Goal: Task Accomplishment & Management: Use online tool/utility

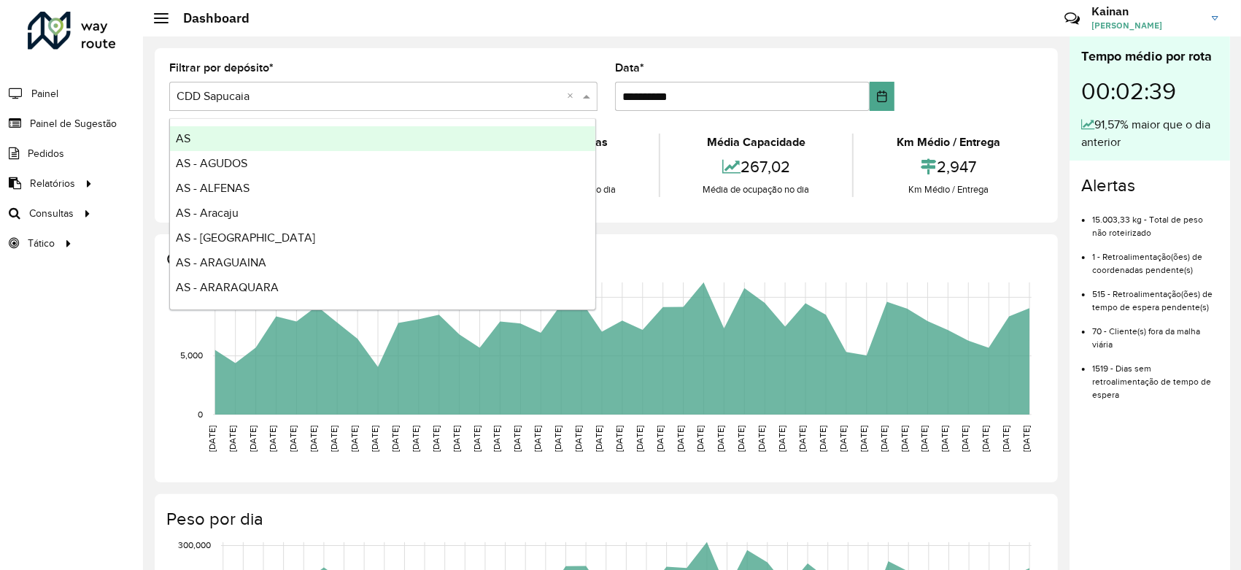
click at [236, 92] on input "text" at bounding box center [369, 97] width 385 height 18
type input "****"
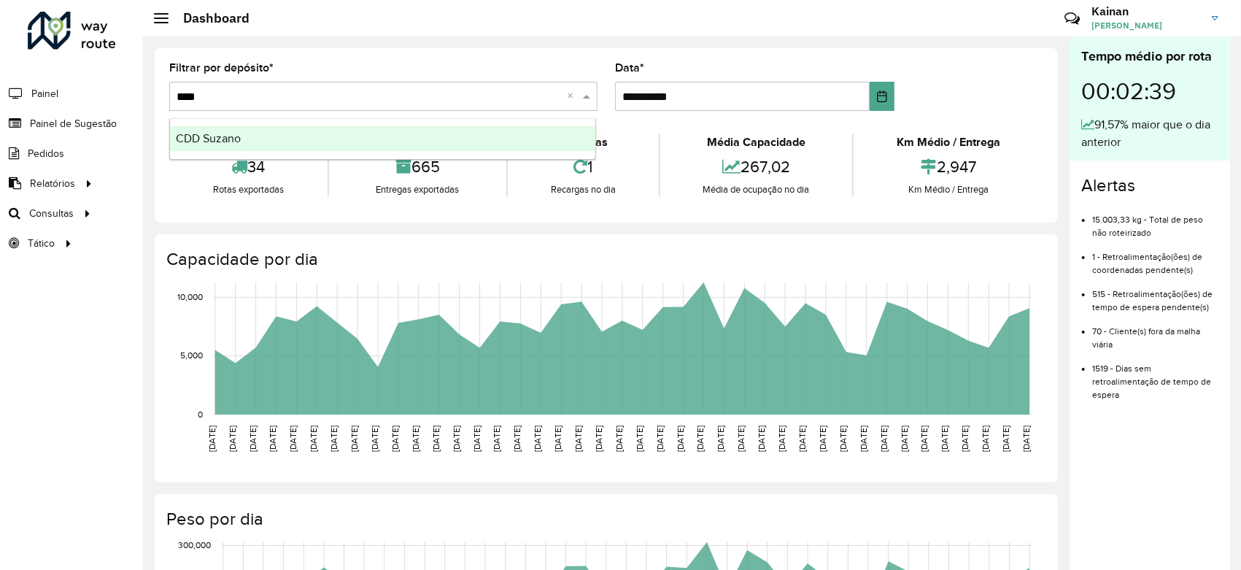
click at [237, 138] on span "CDD Suzano" at bounding box center [208, 138] width 65 height 12
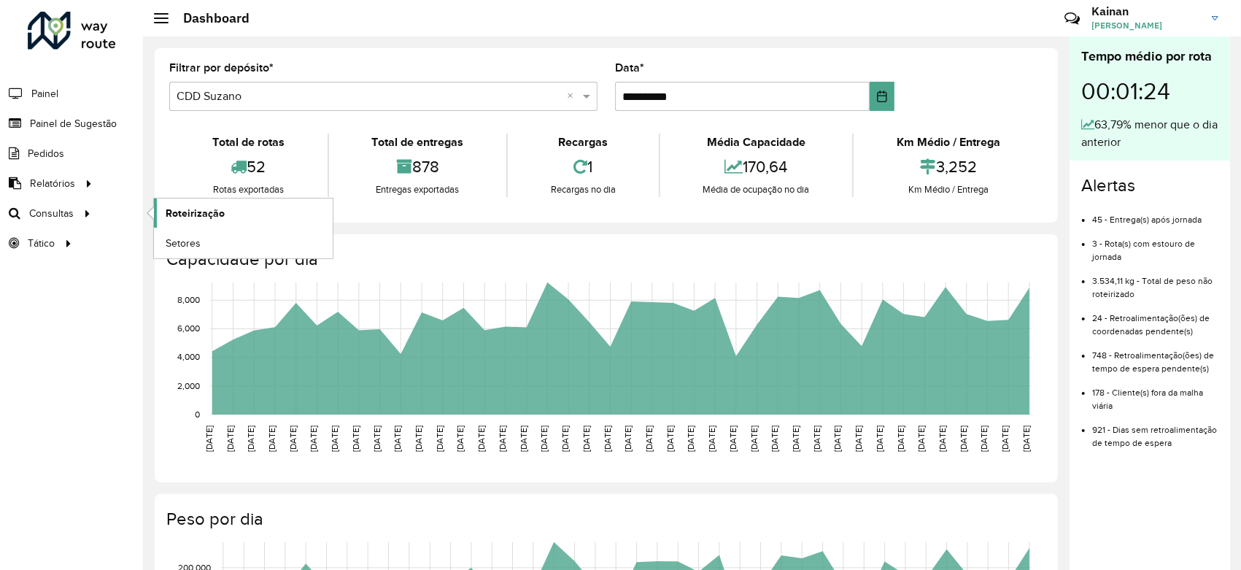
click at [242, 207] on link "Roteirização" at bounding box center [243, 212] width 179 height 29
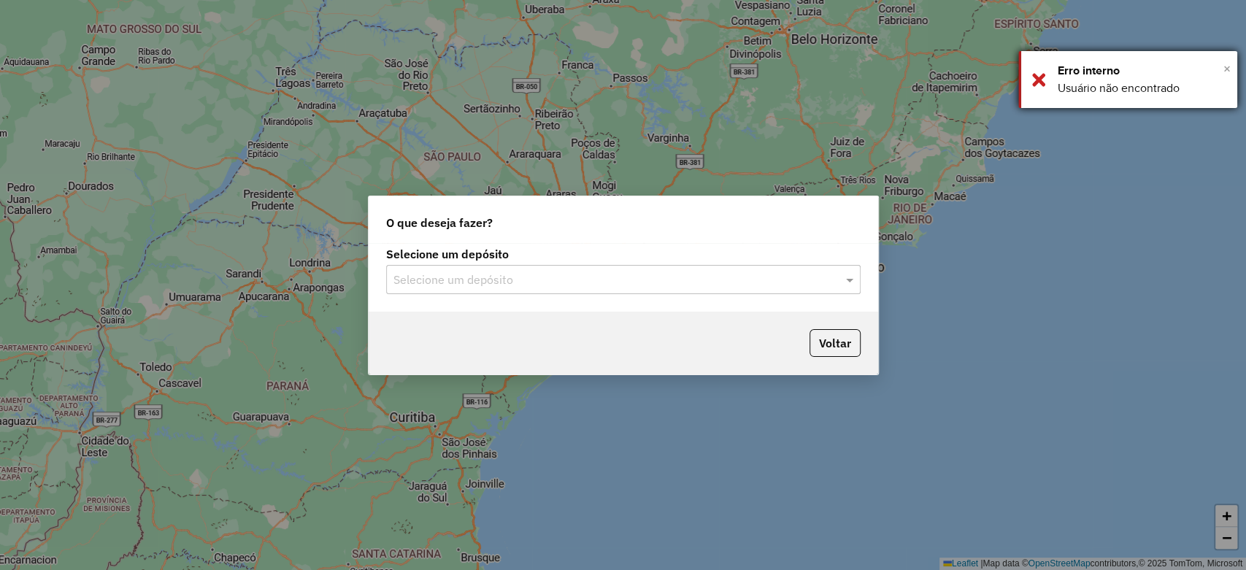
click at [1225, 72] on span "×" at bounding box center [1226, 69] width 7 height 16
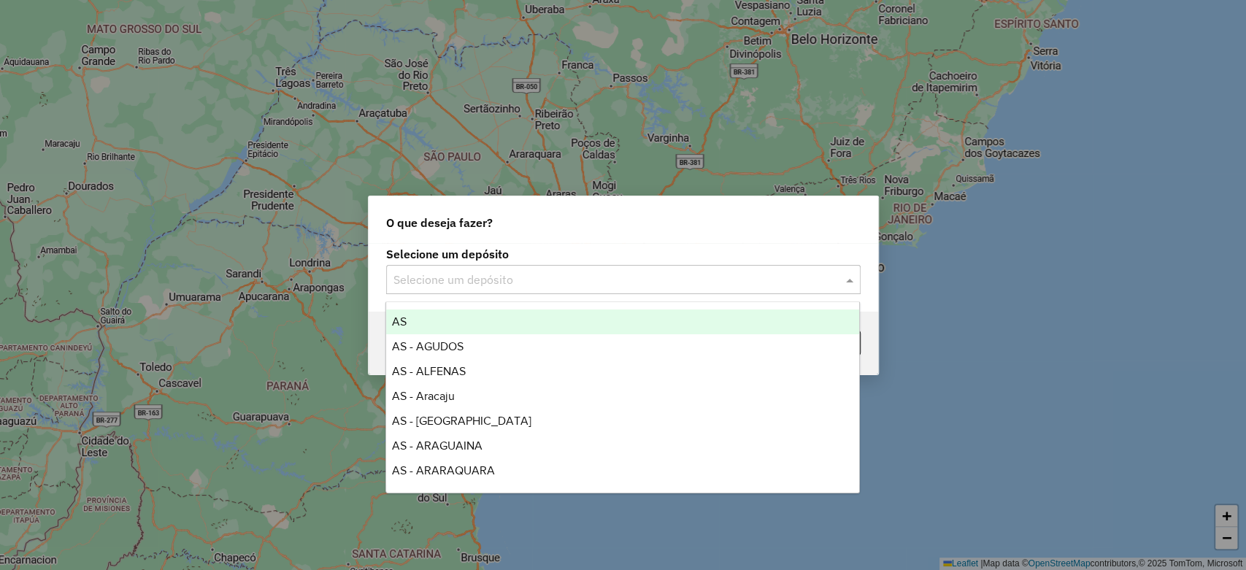
click at [534, 273] on input "text" at bounding box center [608, 280] width 430 height 18
type input "****"
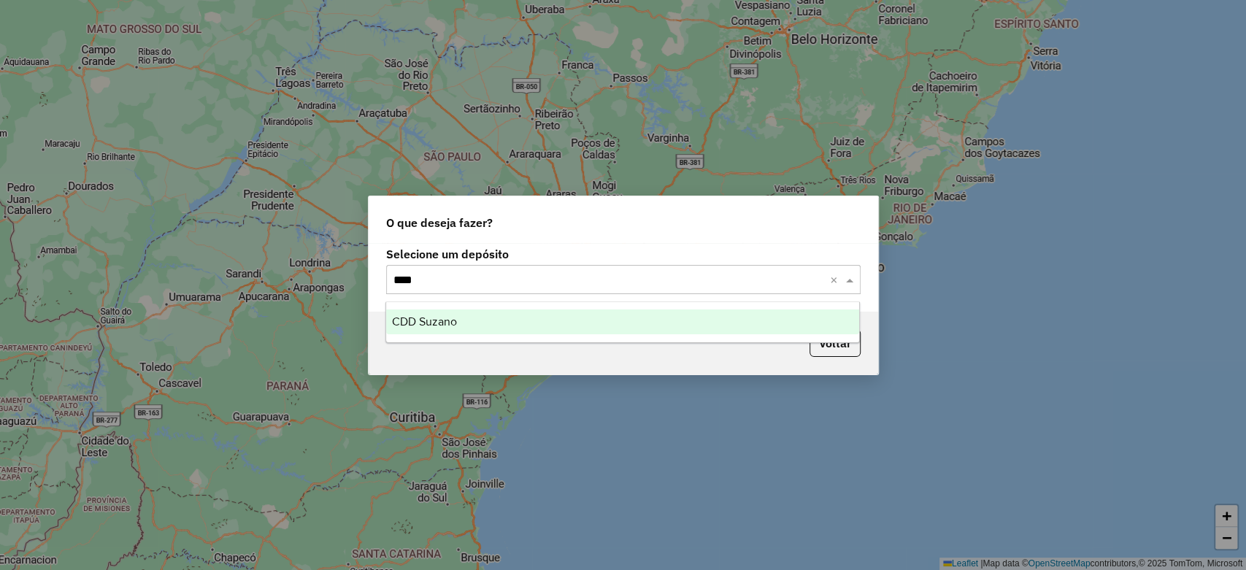
click at [484, 318] on div "CDD Suzano" at bounding box center [622, 321] width 473 height 25
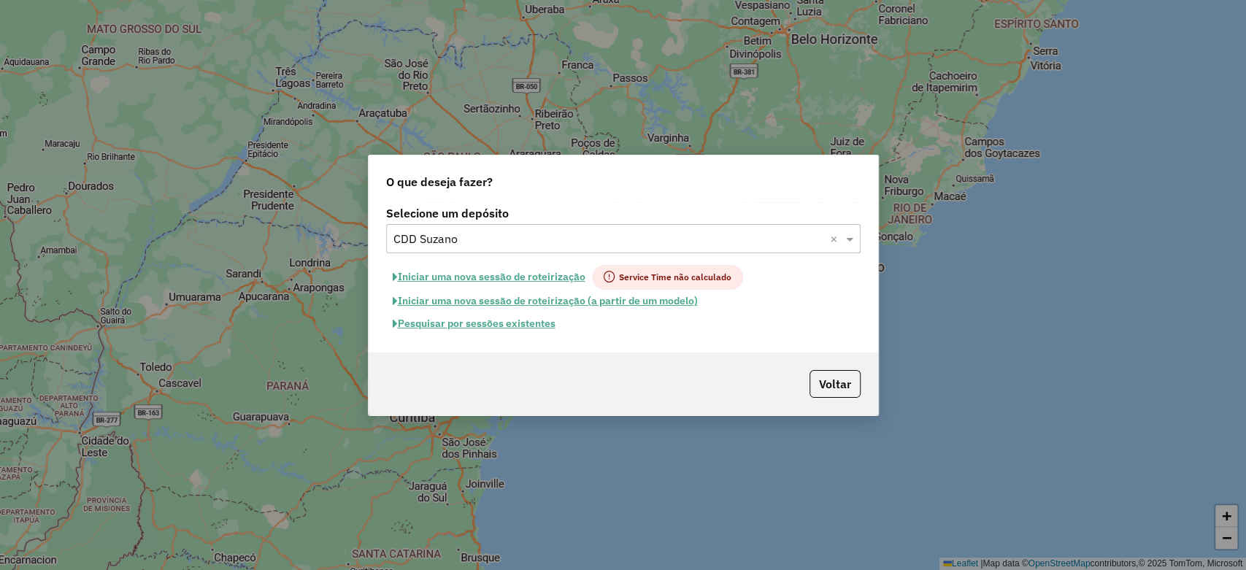
click at [501, 276] on button "Iniciar uma nova sessão de roteirização" at bounding box center [489, 277] width 206 height 25
select select "*"
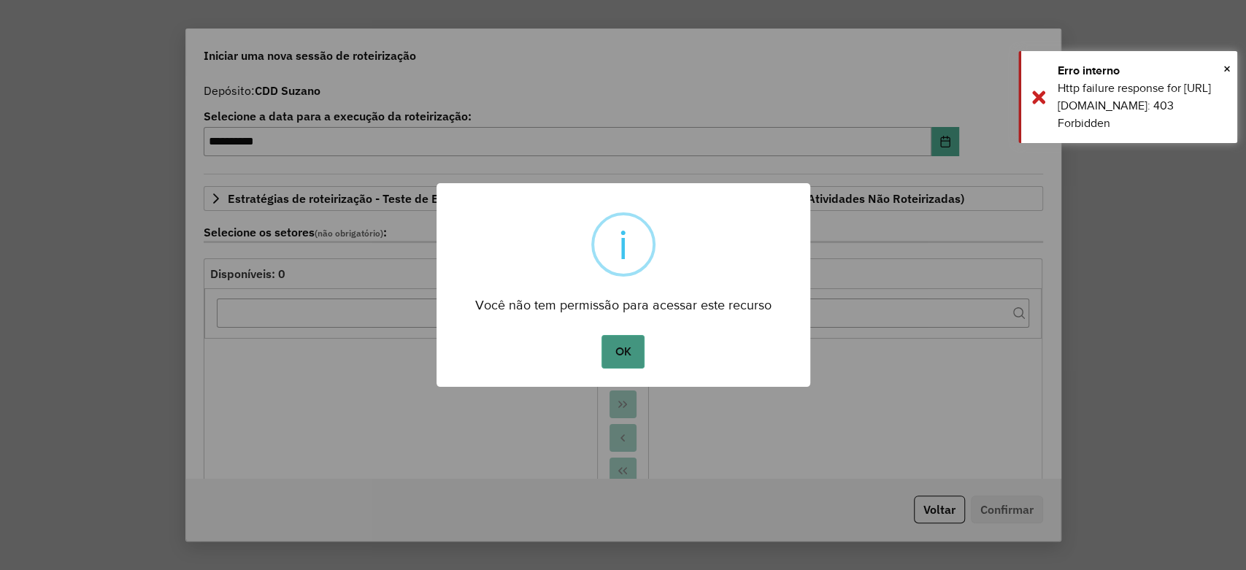
click at [615, 346] on button "OK" at bounding box center [622, 352] width 43 height 34
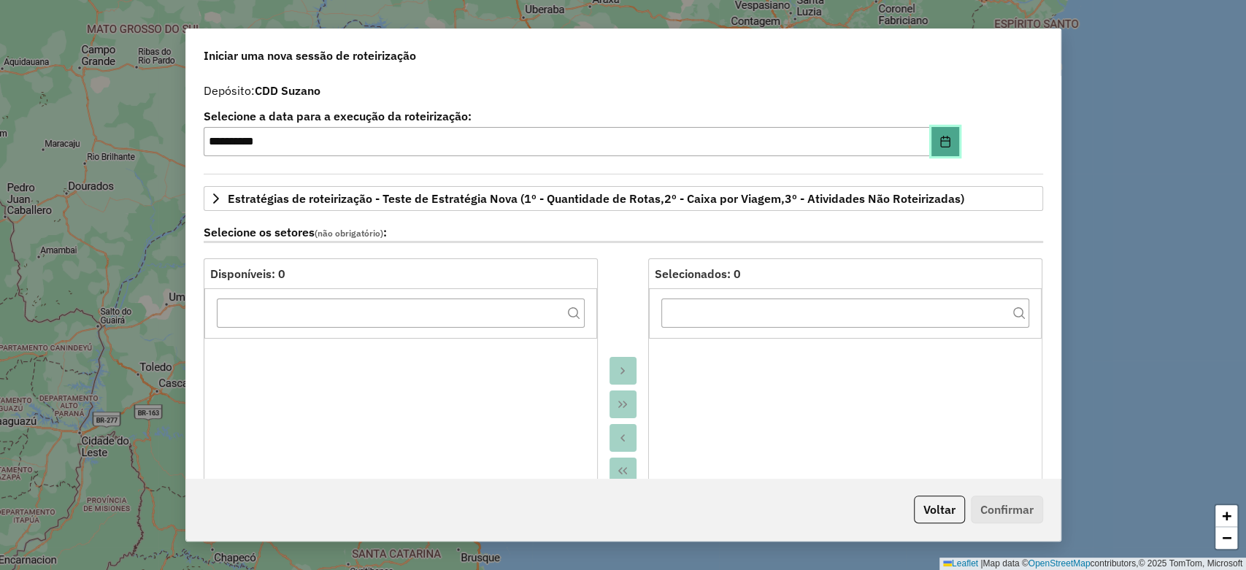
click at [939, 142] on icon "Choose Date" at bounding box center [945, 142] width 12 height 12
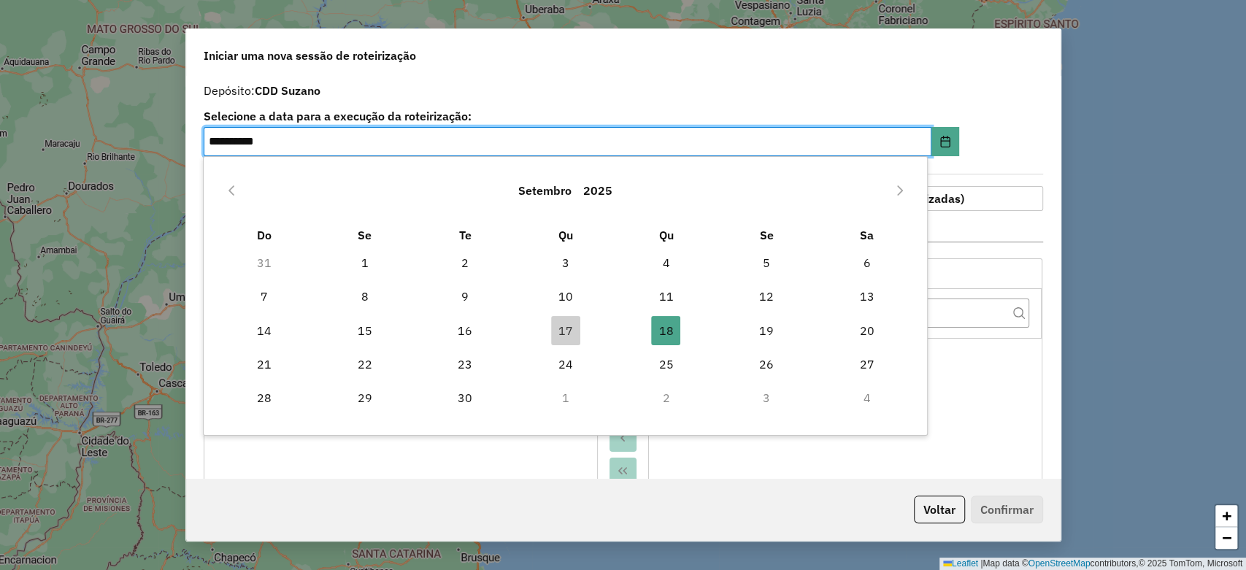
click at [665, 107] on label "Selecione a data para a execução da roteirização:" at bounding box center [581, 116] width 755 height 18
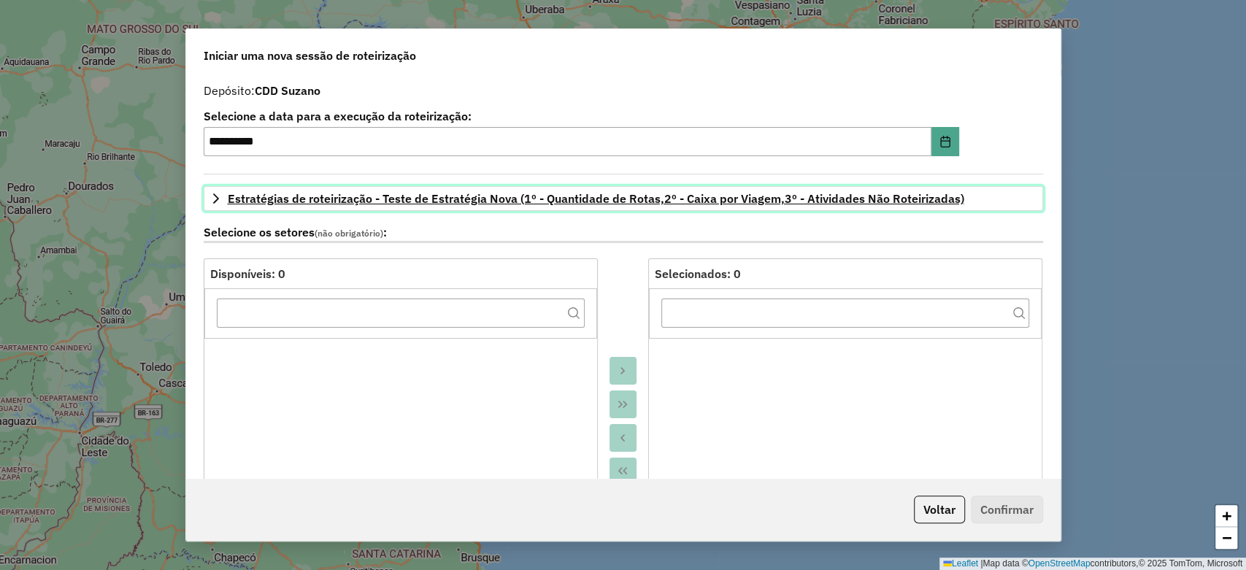
click at [395, 196] on span "Estratégias de roteirização - Teste de Estratégia Nova (1º - Quantidade de Rota…" at bounding box center [596, 199] width 736 height 12
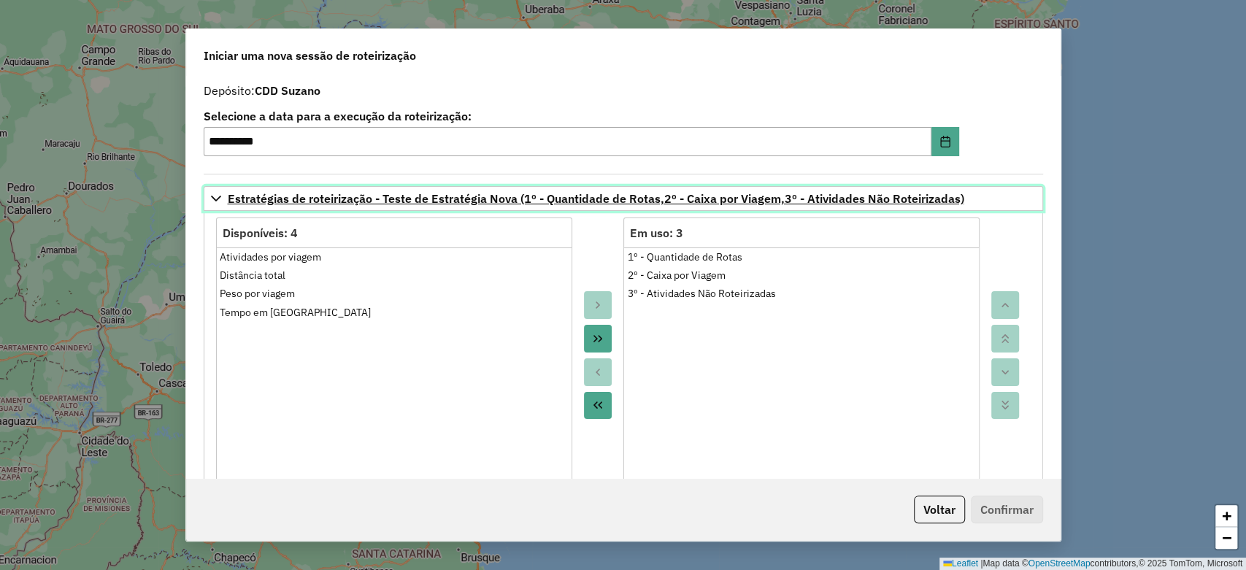
click at [395, 196] on span "Estratégias de roteirização - Teste de Estratégia Nova (1º - Quantidade de Rota…" at bounding box center [596, 199] width 736 height 12
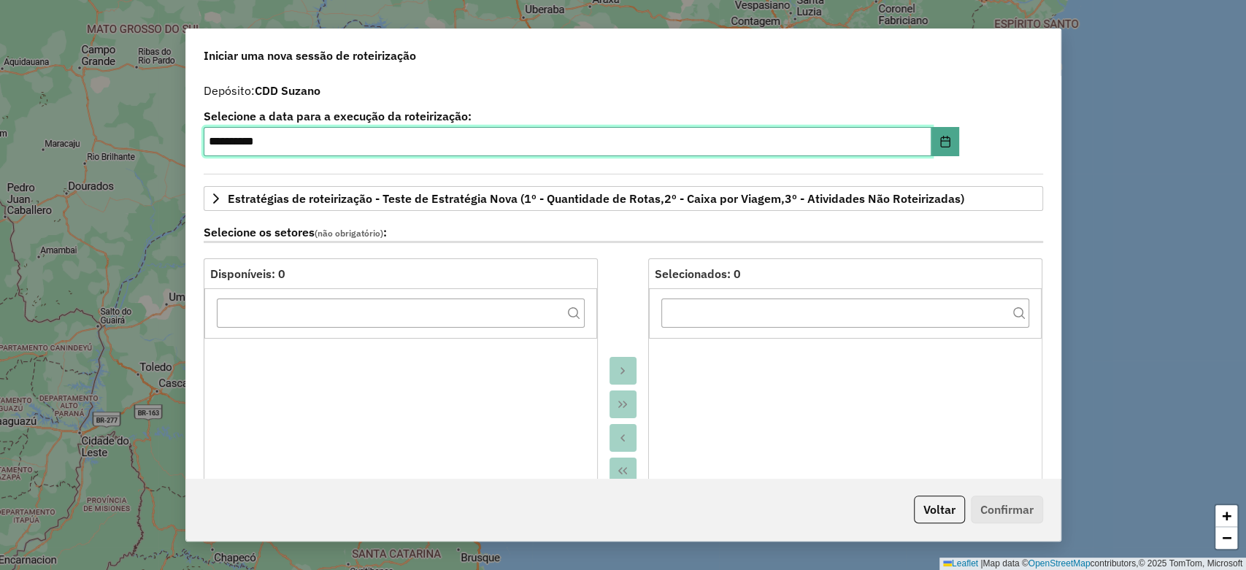
click at [310, 134] on input "**********" at bounding box center [567, 141] width 727 height 29
click at [946, 136] on icon "Choose Date" at bounding box center [945, 142] width 12 height 12
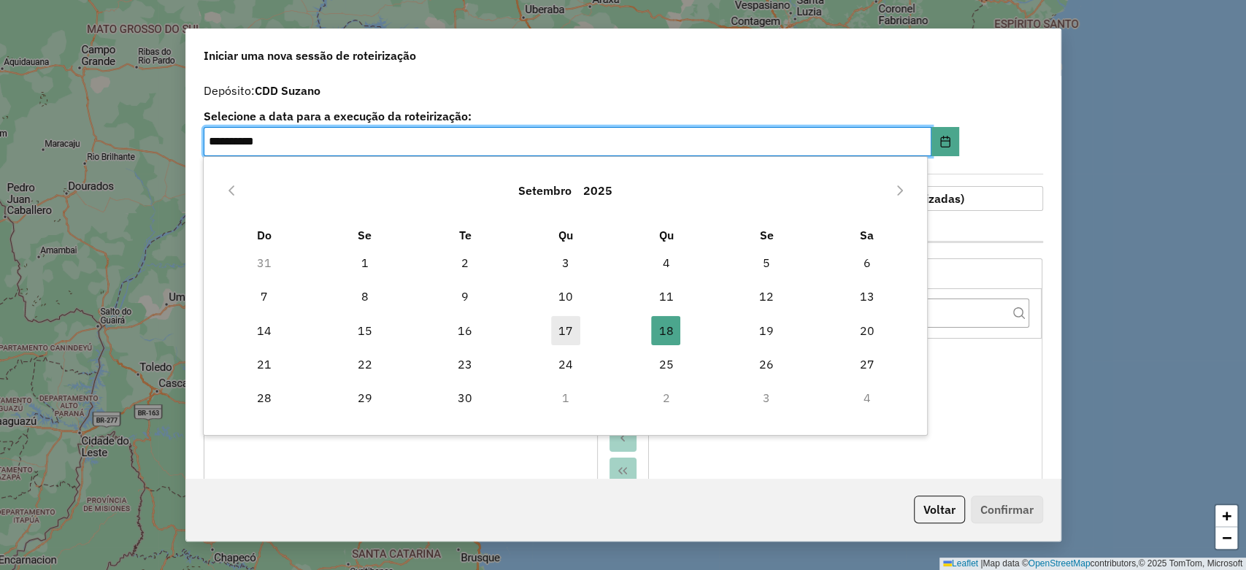
click at [569, 327] on span "17" at bounding box center [565, 330] width 29 height 29
type input "**********"
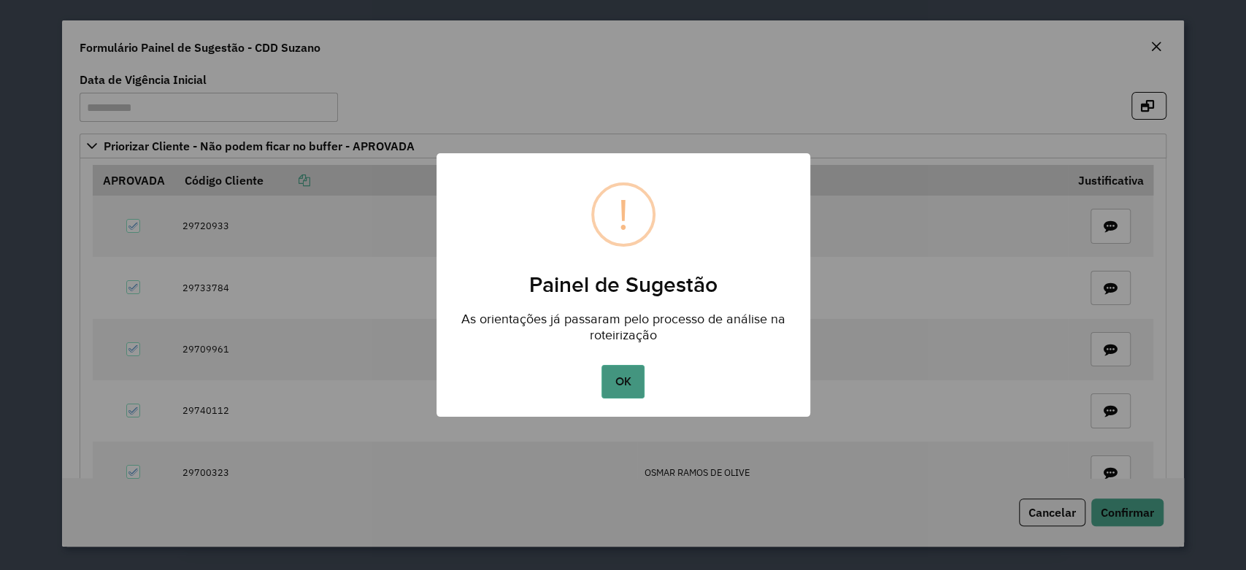
click at [619, 384] on button "OK" at bounding box center [622, 382] width 43 height 34
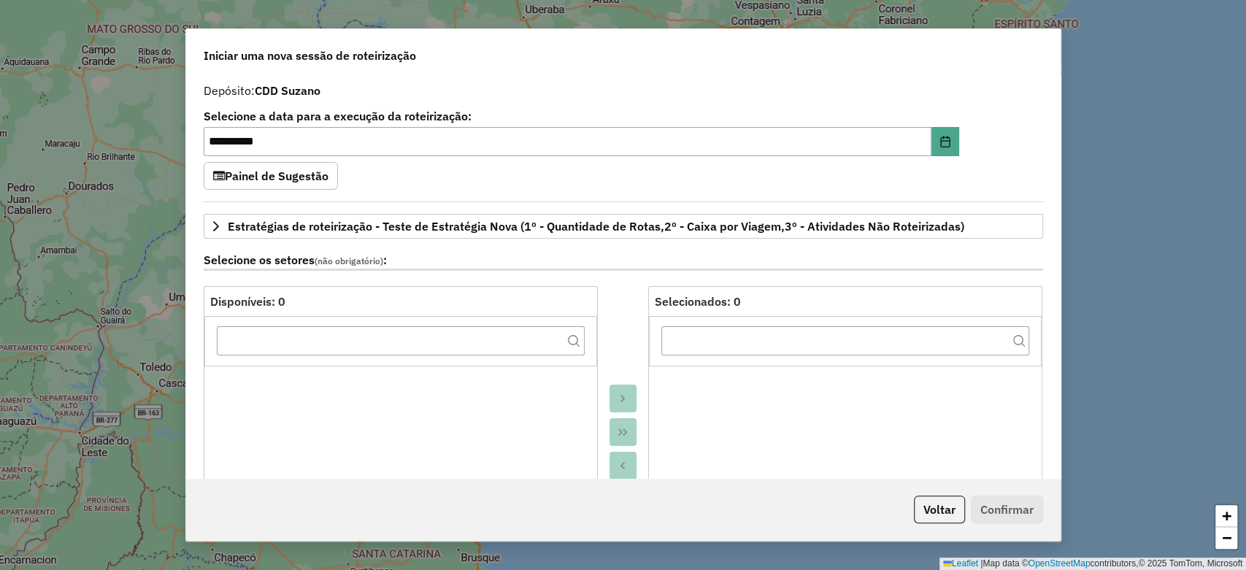
click at [326, 179] on button "Painel de Sugestão" at bounding box center [271, 176] width 134 height 28
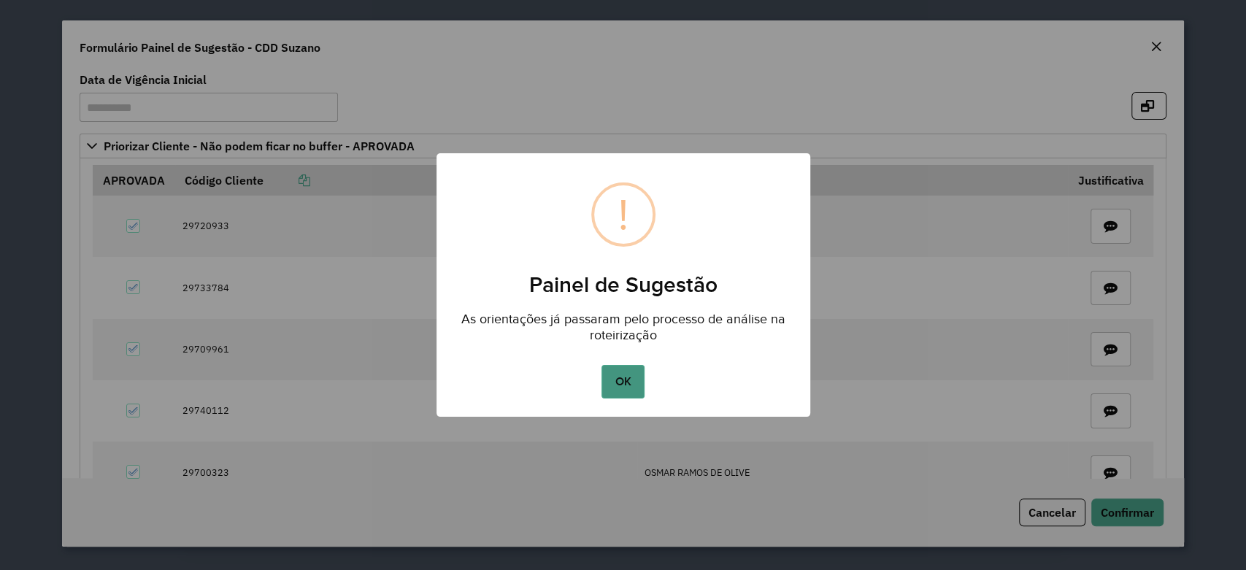
click at [630, 375] on button "OK" at bounding box center [622, 382] width 43 height 34
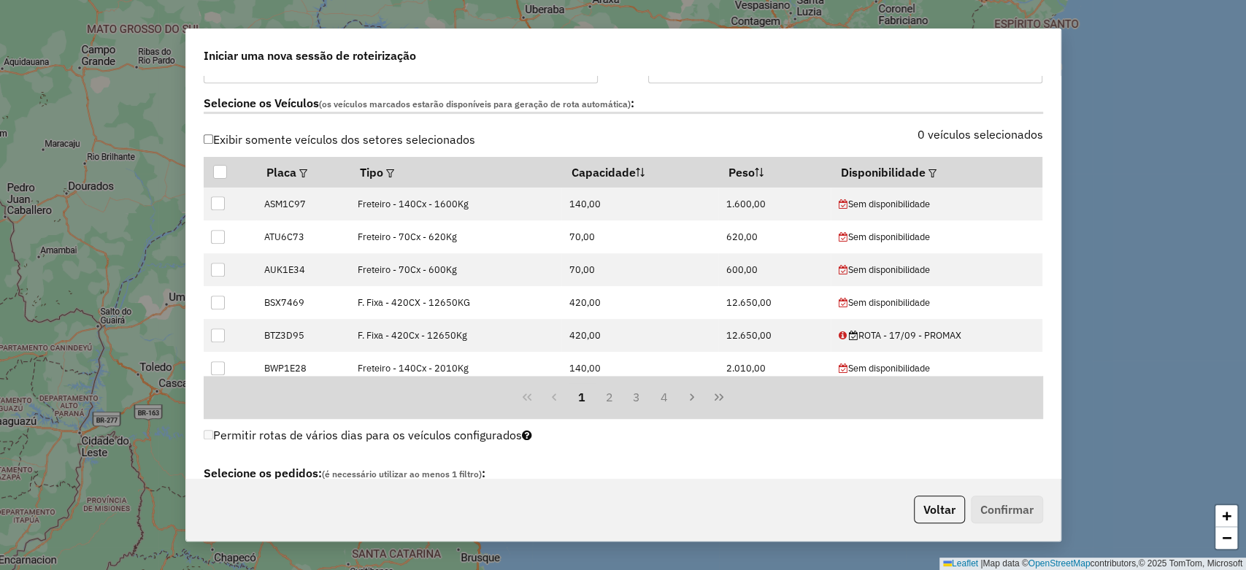
scroll to position [567, 0]
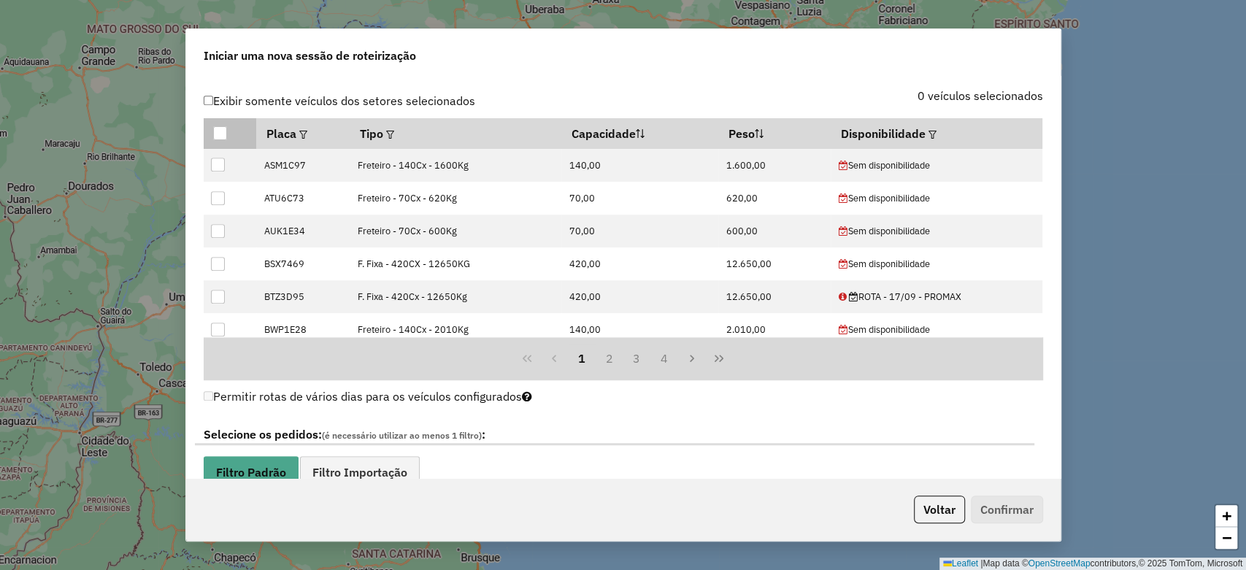
click at [219, 133] on div at bounding box center [220, 133] width 14 height 14
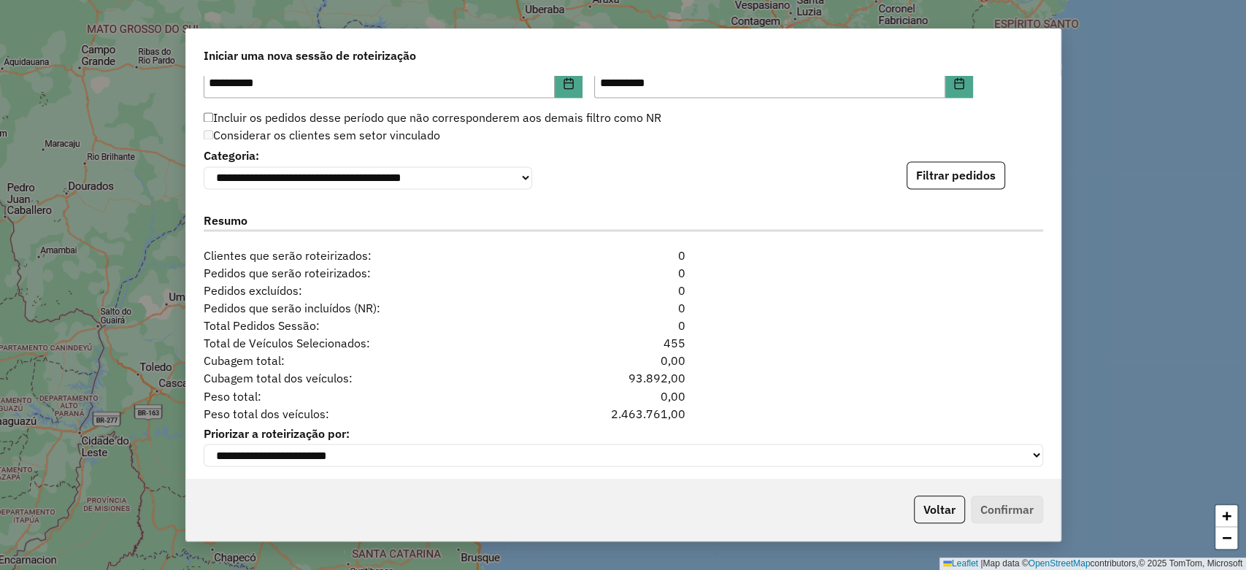
scroll to position [1565, 0]
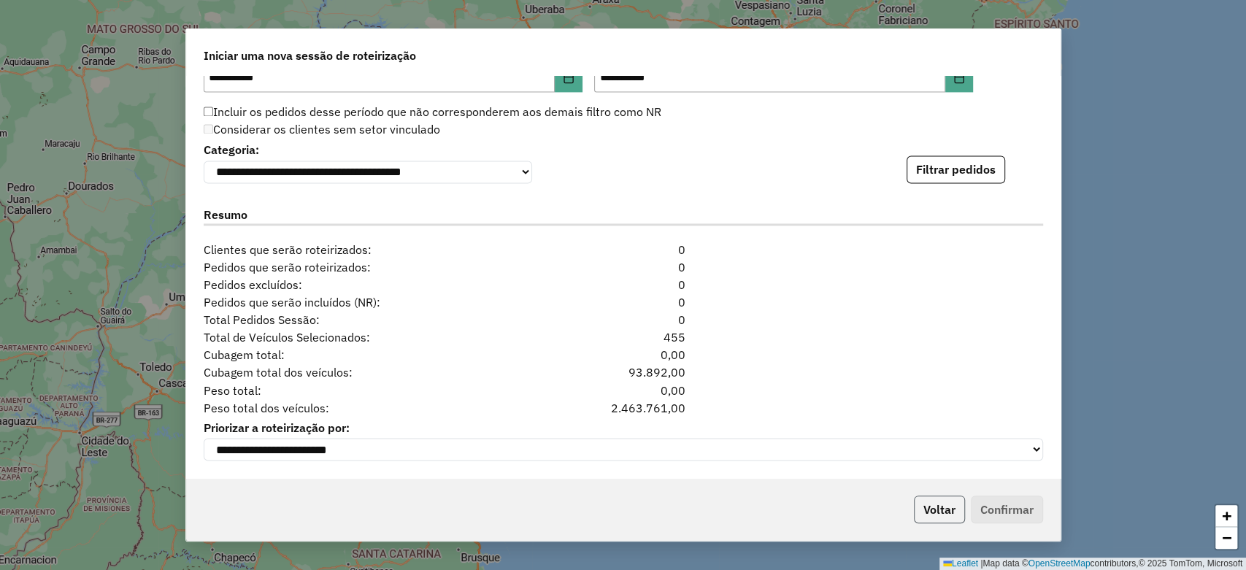
click at [934, 502] on button "Voltar" at bounding box center [939, 509] width 51 height 28
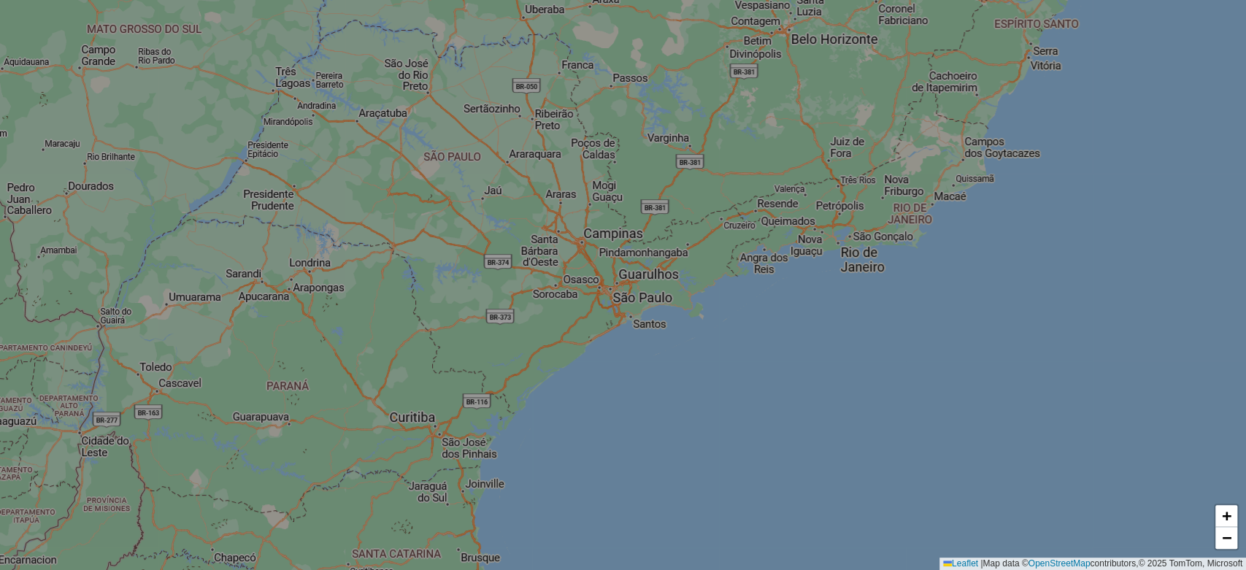
scroll to position [1537, 0]
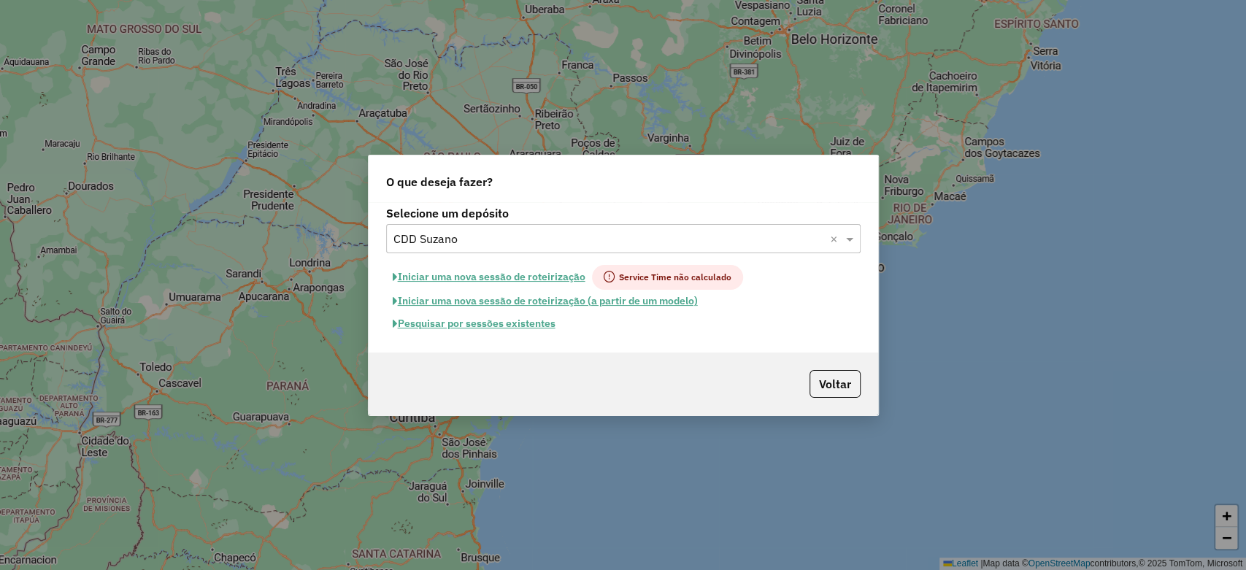
click at [491, 327] on button "Pesquisar por sessões existentes" at bounding box center [474, 323] width 176 height 23
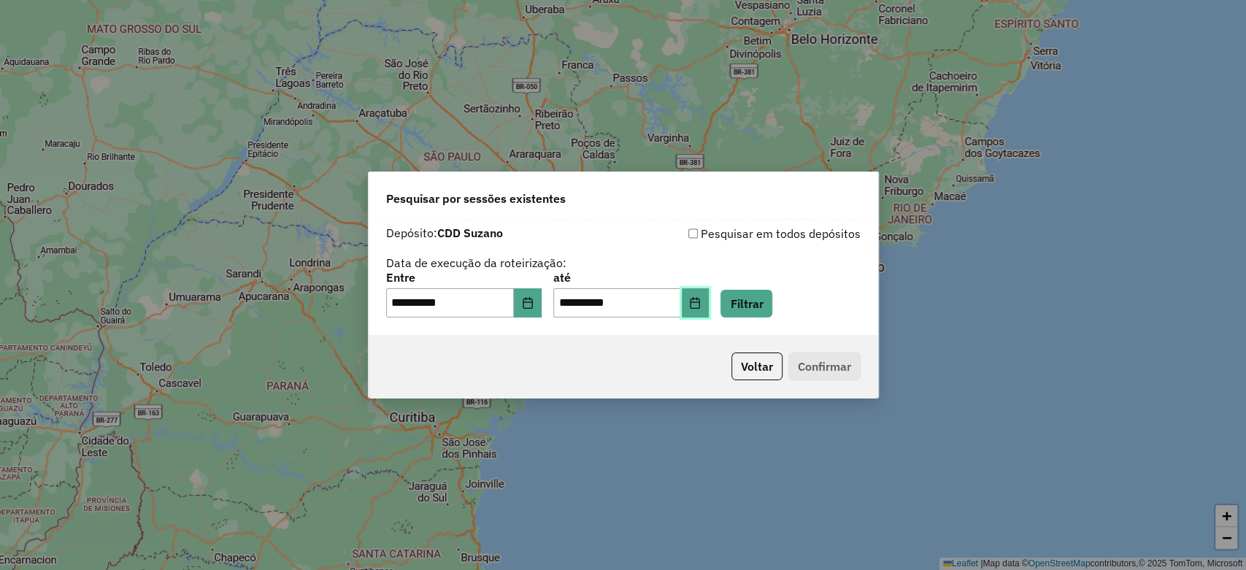
click at [700, 300] on icon "Choose Date" at bounding box center [695, 303] width 12 height 12
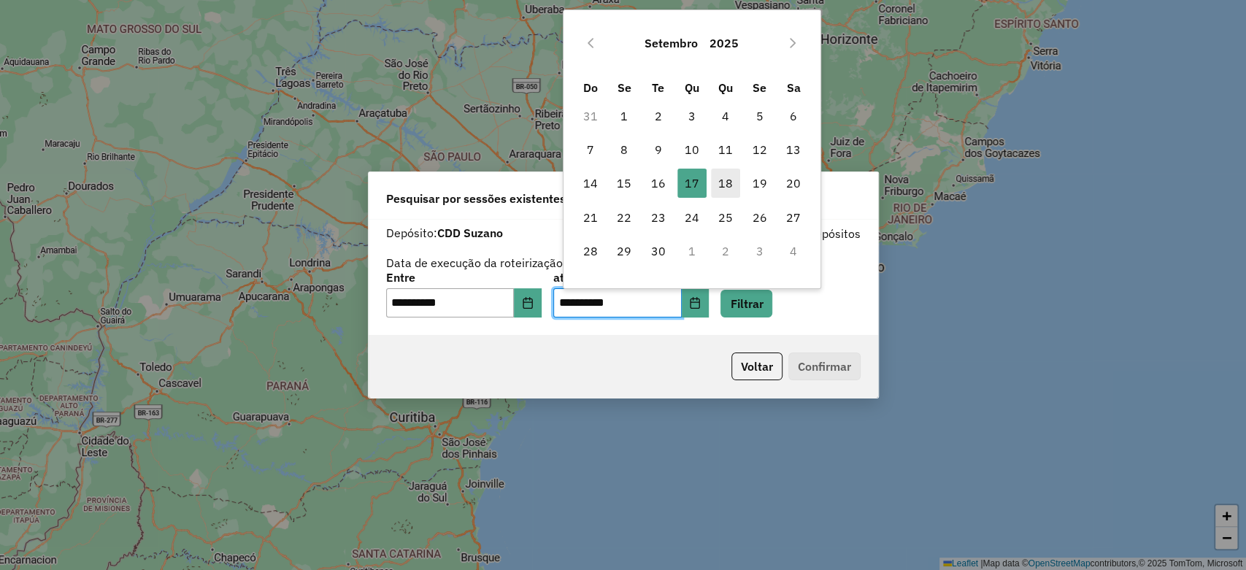
click at [726, 191] on span "18" at bounding box center [725, 183] width 29 height 29
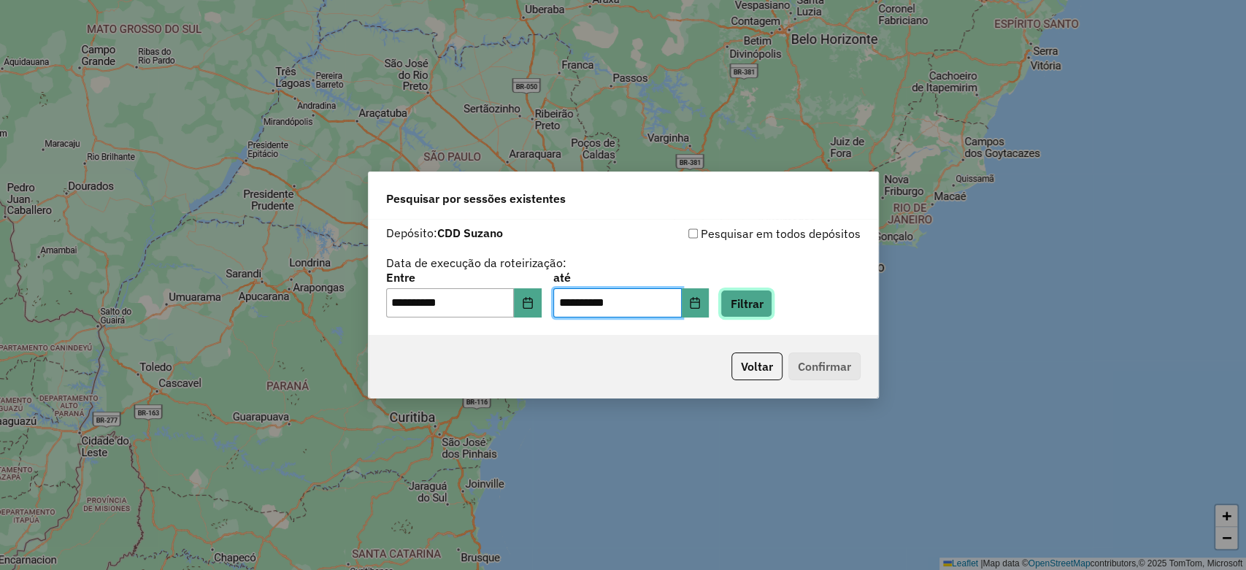
click at [768, 309] on button "Filtrar" at bounding box center [746, 304] width 52 height 28
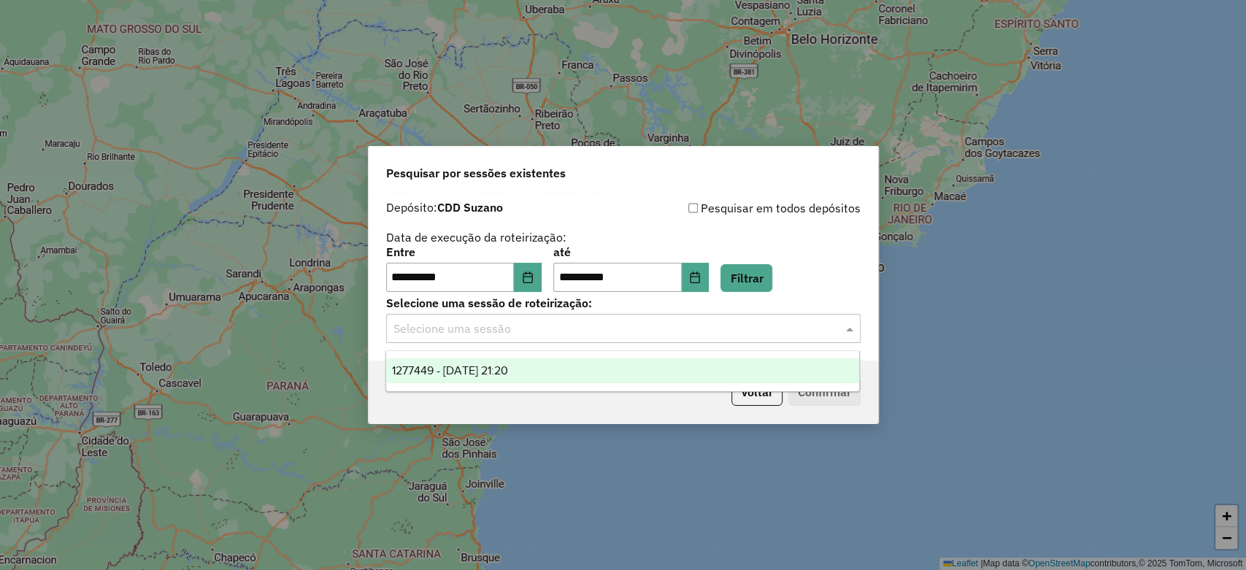
click at [613, 318] on div "Selecione uma sessão" at bounding box center [623, 328] width 474 height 29
click at [532, 277] on icon "Choose Date" at bounding box center [526, 277] width 9 height 12
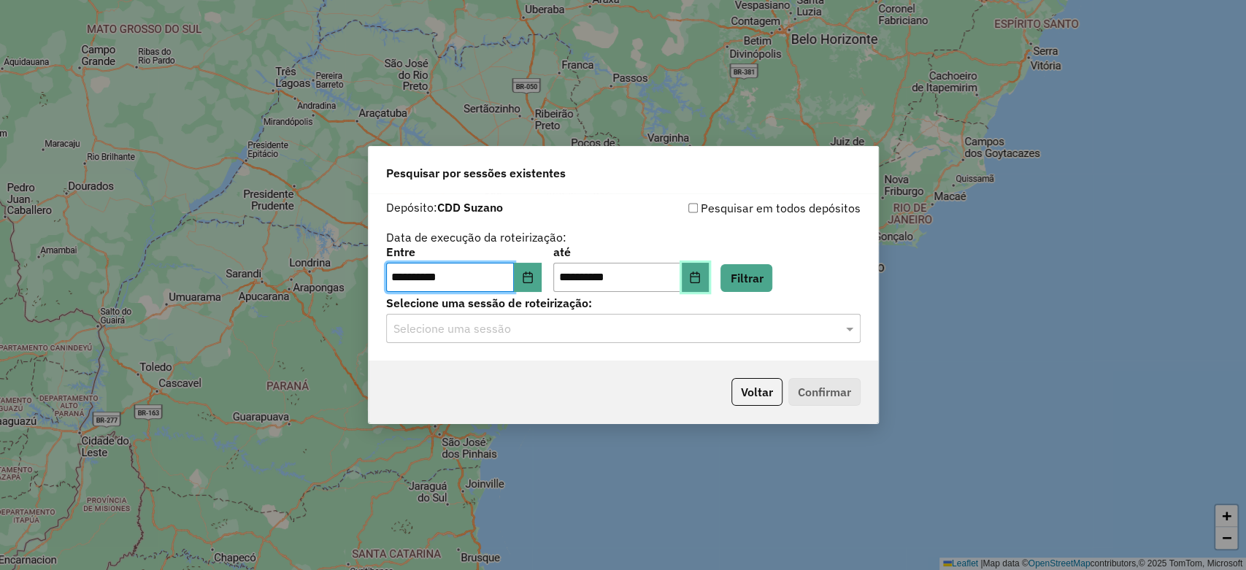
click at [700, 274] on icon "Choose Date" at bounding box center [695, 277] width 12 height 12
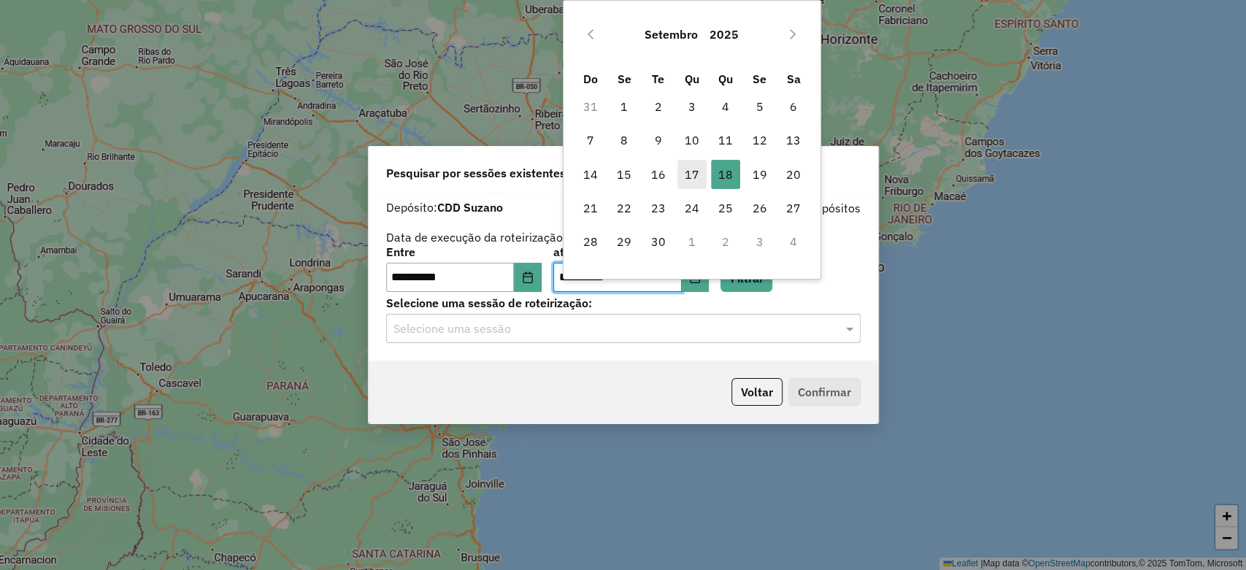
click at [690, 183] on span "17" at bounding box center [691, 174] width 29 height 29
type input "**********"
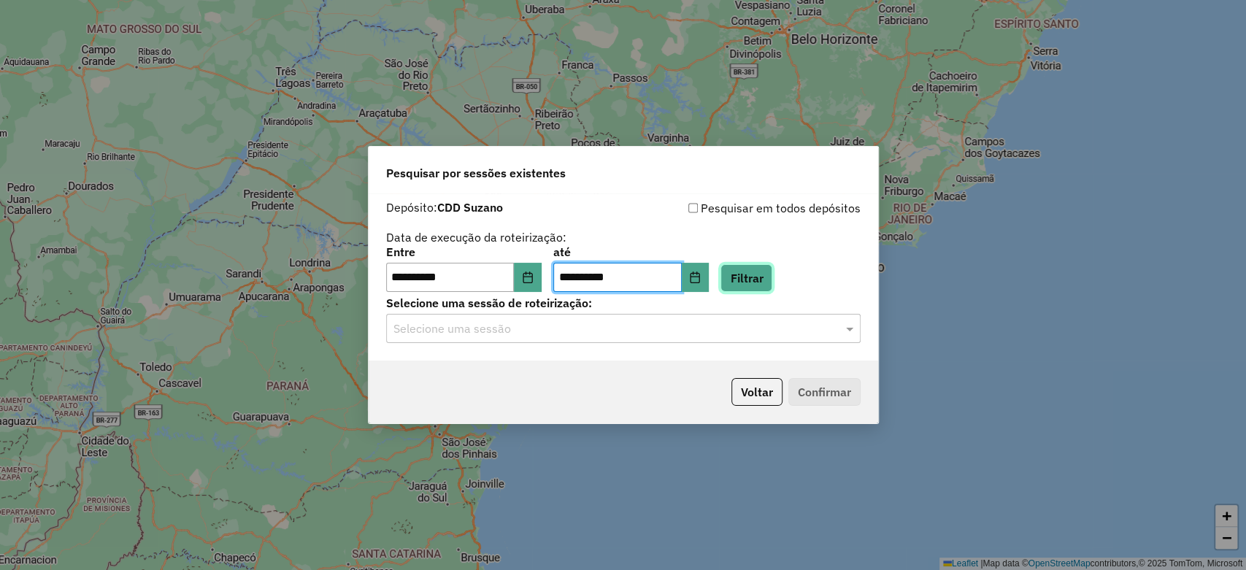
click at [762, 289] on button "Filtrar" at bounding box center [746, 278] width 52 height 28
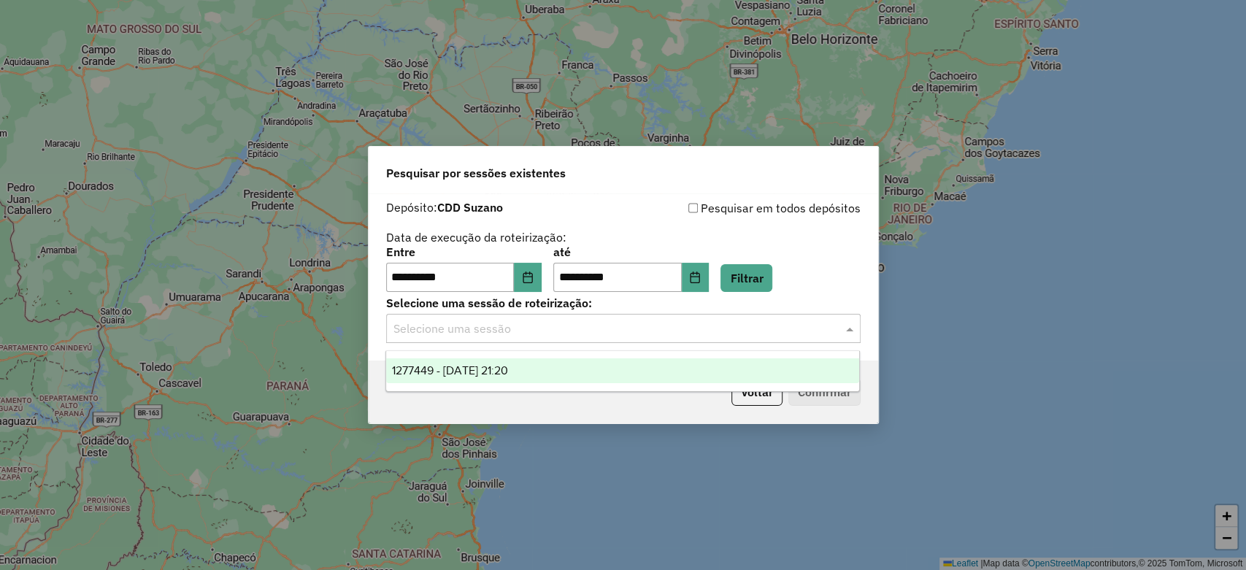
click at [550, 332] on input "text" at bounding box center [608, 329] width 430 height 18
click at [472, 369] on span "1277449 - 17/09/2025 21:20" at bounding box center [450, 370] width 116 height 12
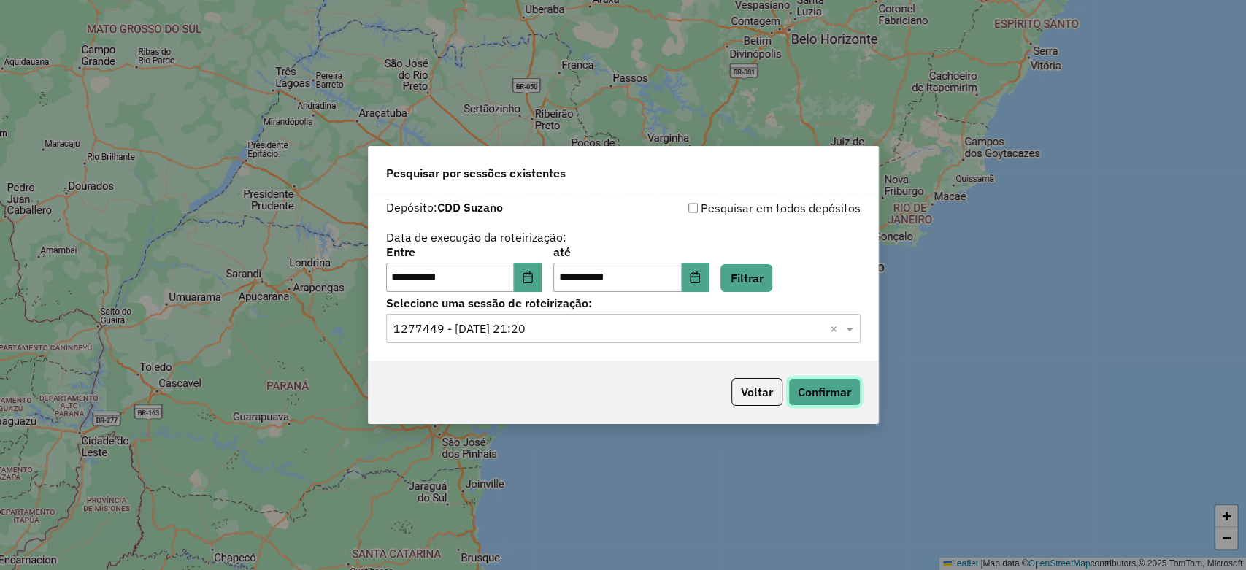
click at [804, 390] on button "Confirmar" at bounding box center [824, 392] width 72 height 28
click at [532, 268] on button "Choose Date" at bounding box center [528, 277] width 28 height 29
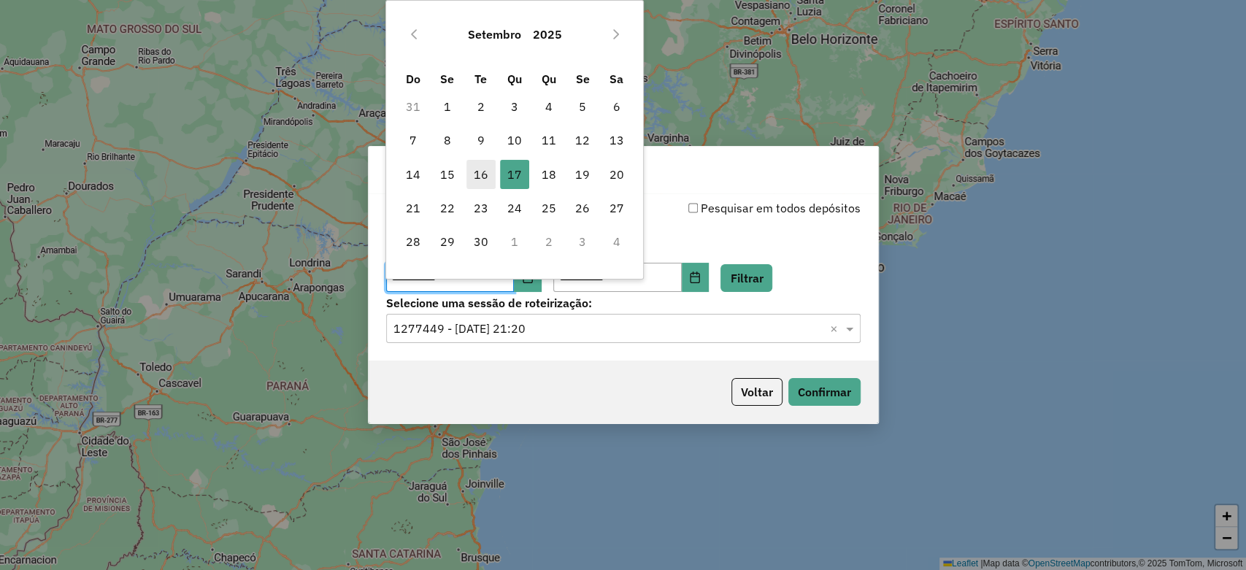
click at [479, 178] on span "16" at bounding box center [480, 174] width 29 height 29
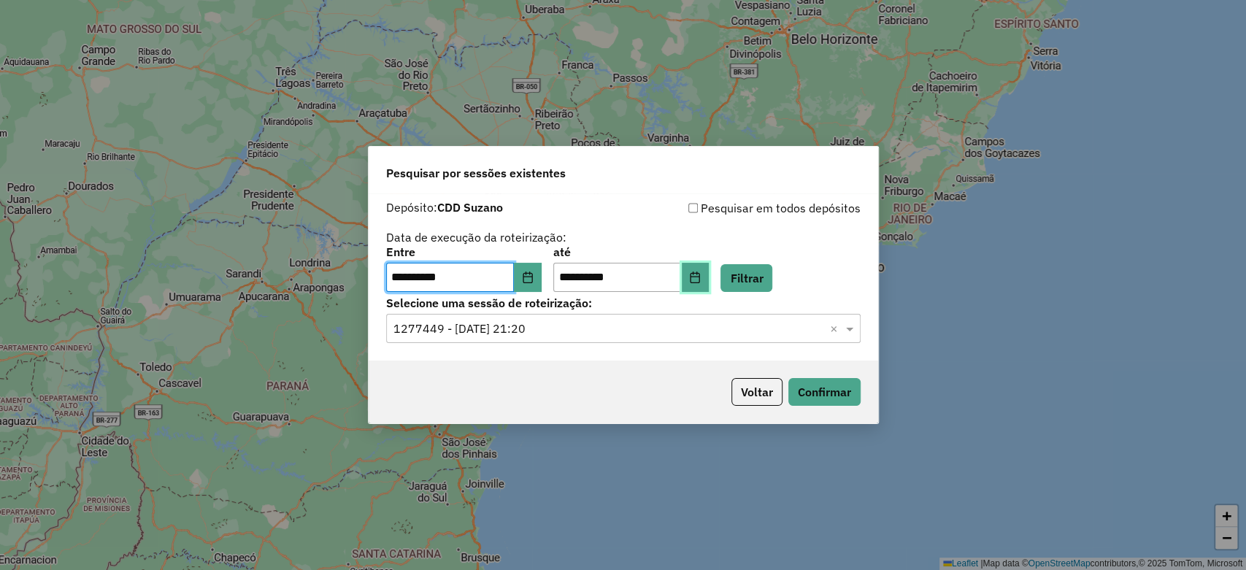
click at [709, 279] on button "Choose Date" at bounding box center [695, 277] width 28 height 29
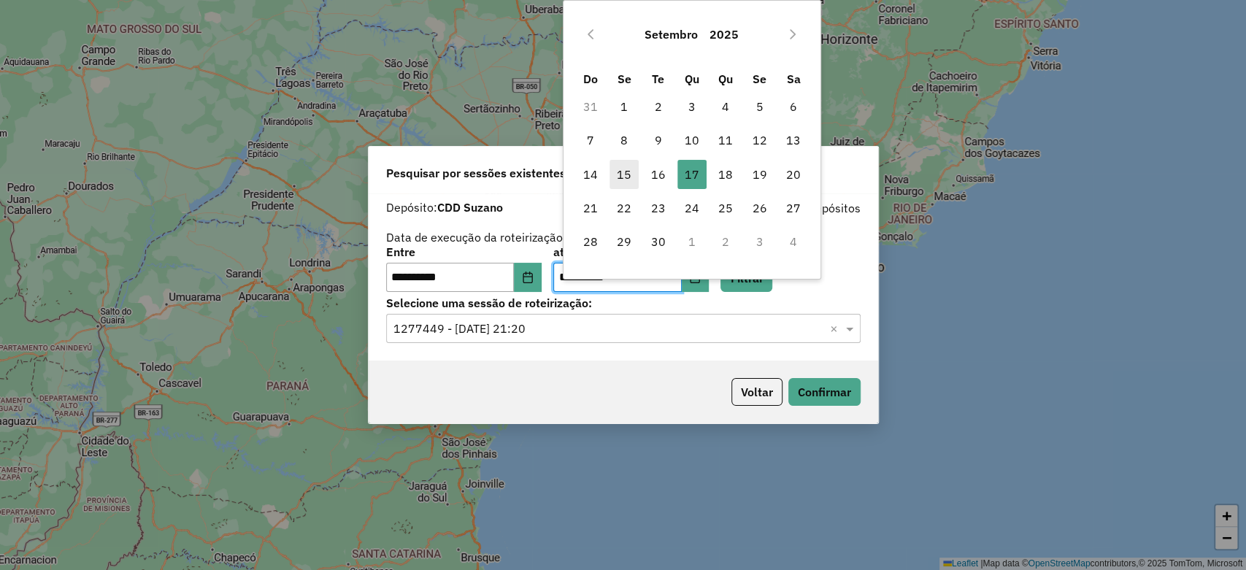
click at [637, 174] on span "15" at bounding box center [623, 174] width 29 height 29
type input "**********"
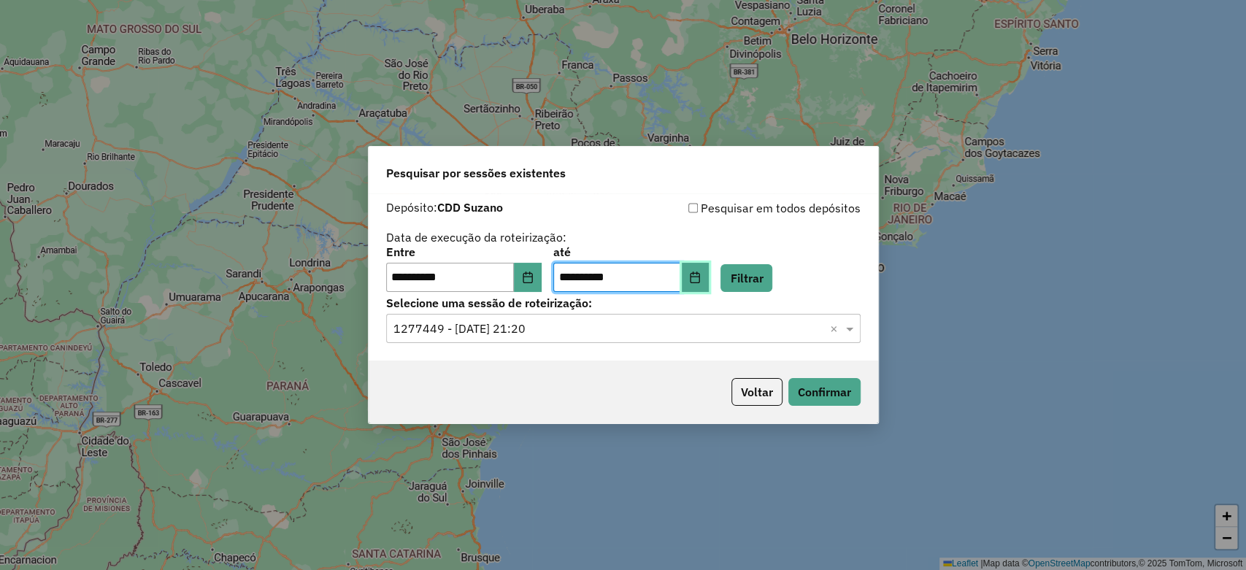
click at [703, 271] on button "Choose Date" at bounding box center [695, 277] width 28 height 29
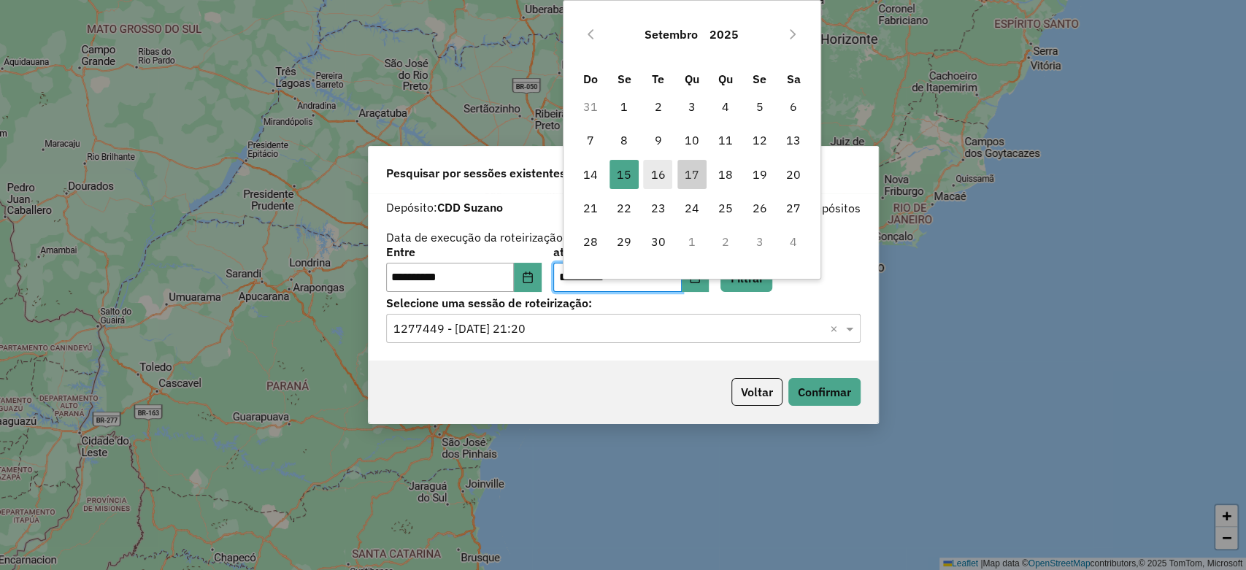
click at [652, 171] on span "16" at bounding box center [657, 174] width 29 height 29
type input "**********"
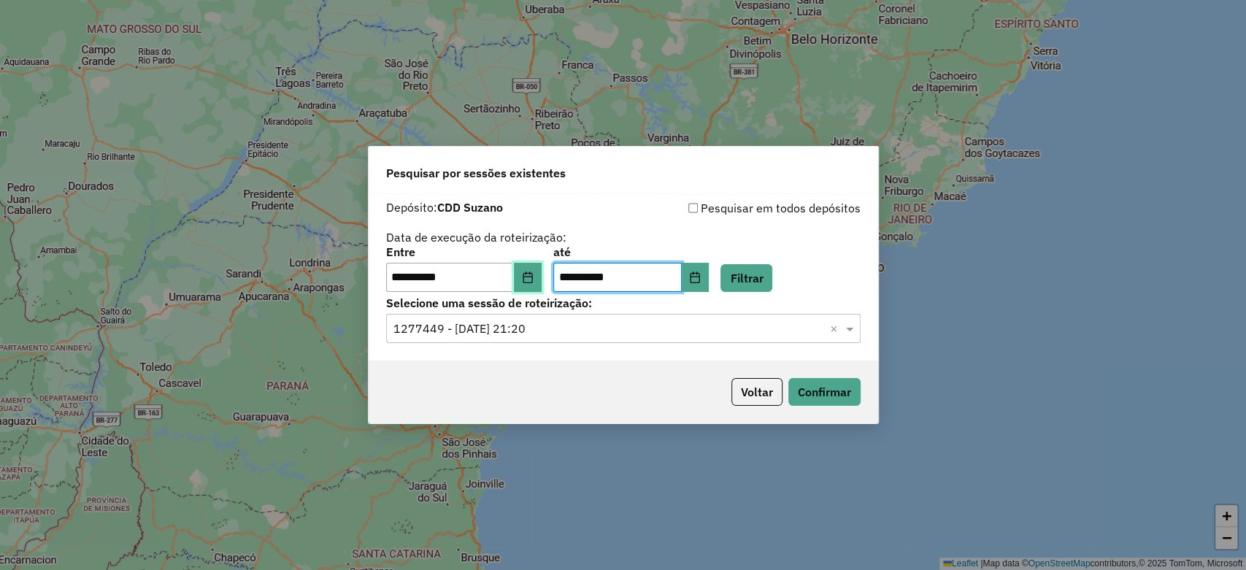
click at [541, 279] on button "Choose Date" at bounding box center [528, 277] width 28 height 29
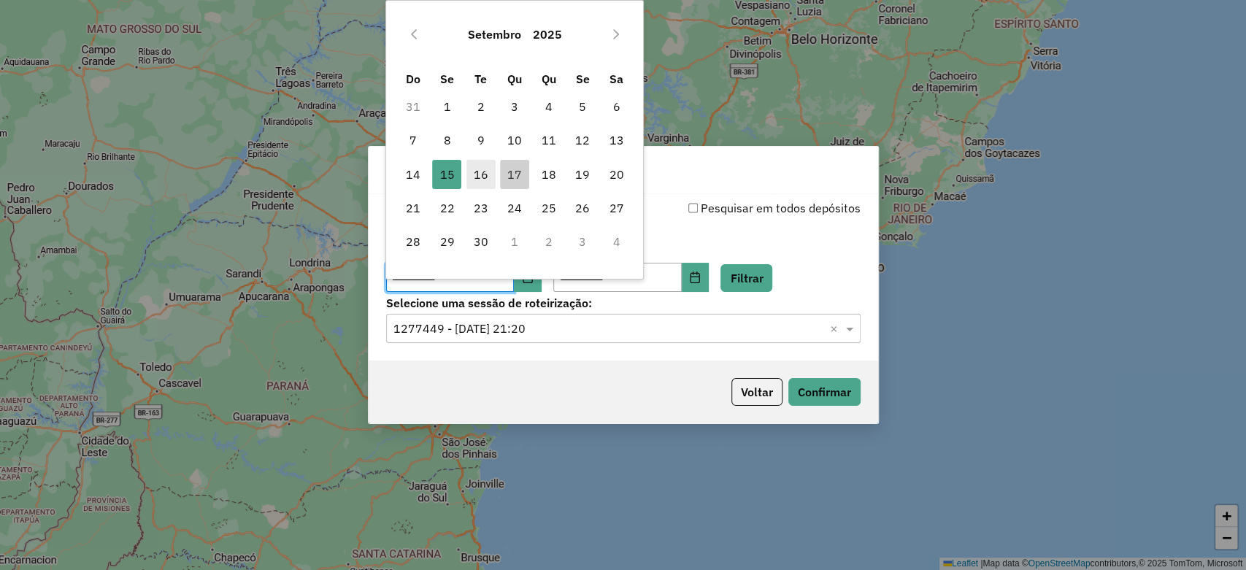
click at [493, 178] on span "16" at bounding box center [480, 174] width 29 height 29
type input "**********"
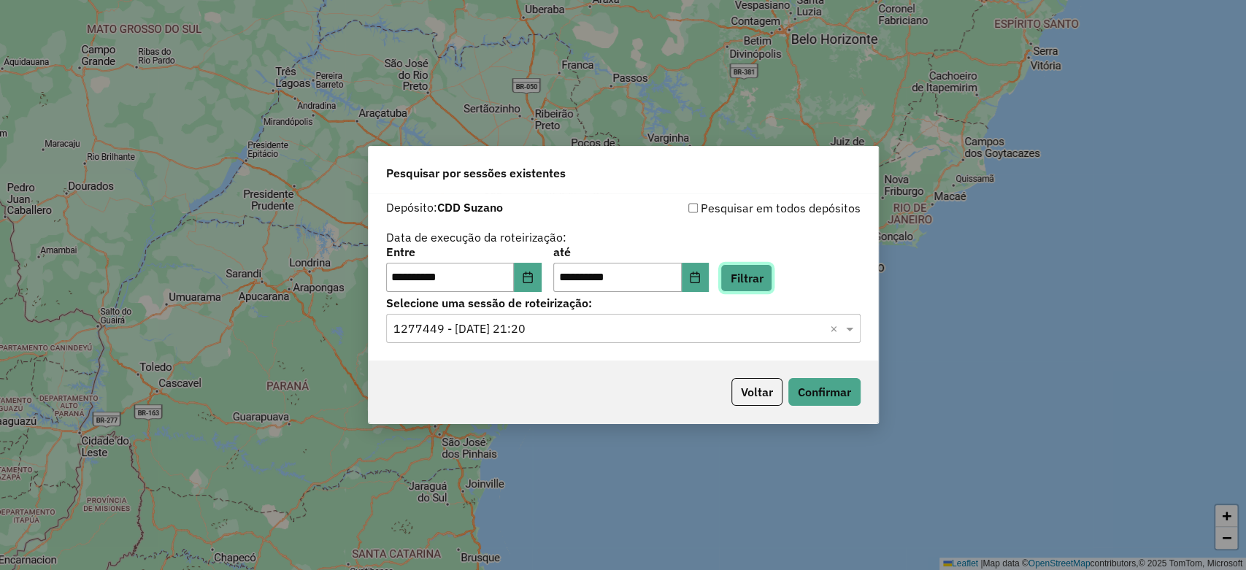
click at [753, 279] on button "Filtrar" at bounding box center [746, 278] width 52 height 28
click at [566, 330] on input "text" at bounding box center [608, 329] width 430 height 18
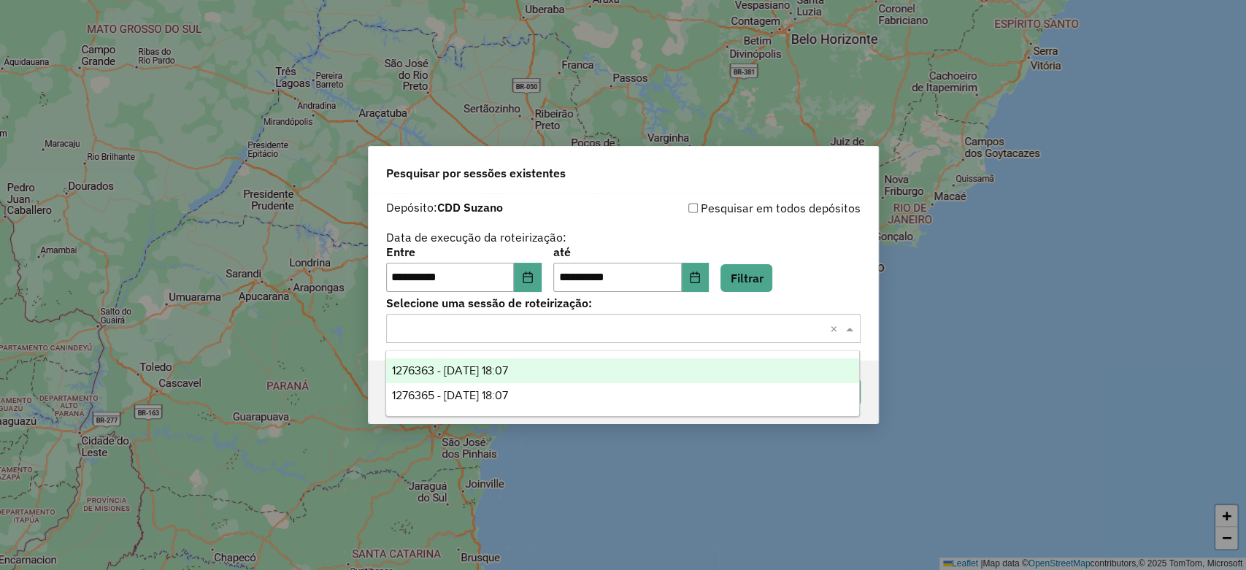
click at [535, 368] on div "1276363 - 16/09/2025 18:07" at bounding box center [622, 370] width 473 height 25
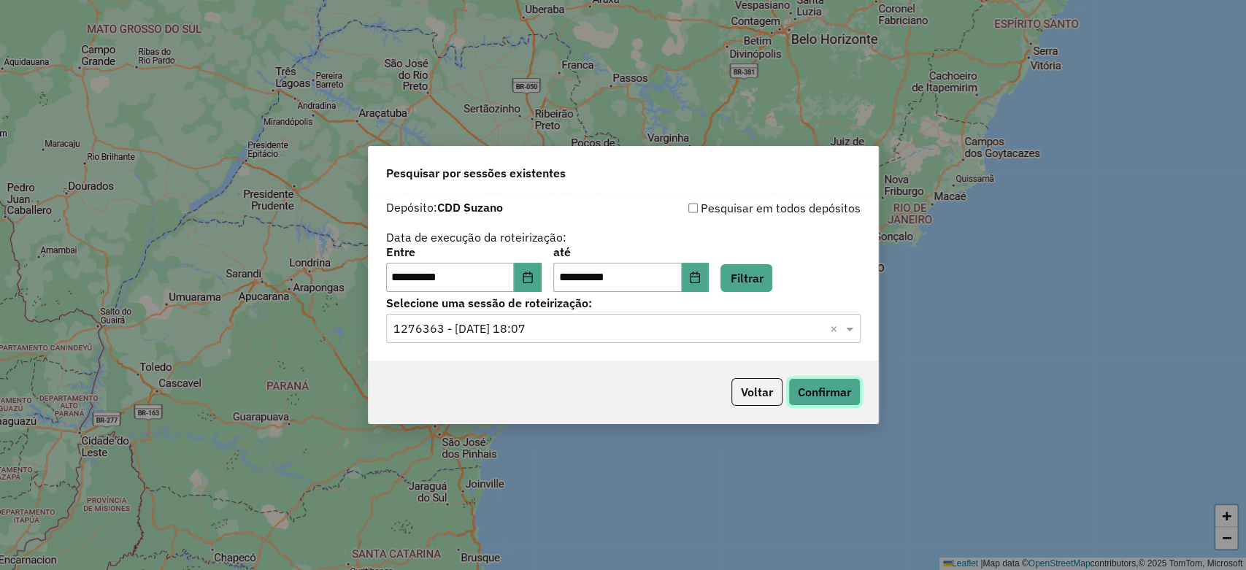
click at [823, 391] on button "Confirmar" at bounding box center [824, 392] width 72 height 28
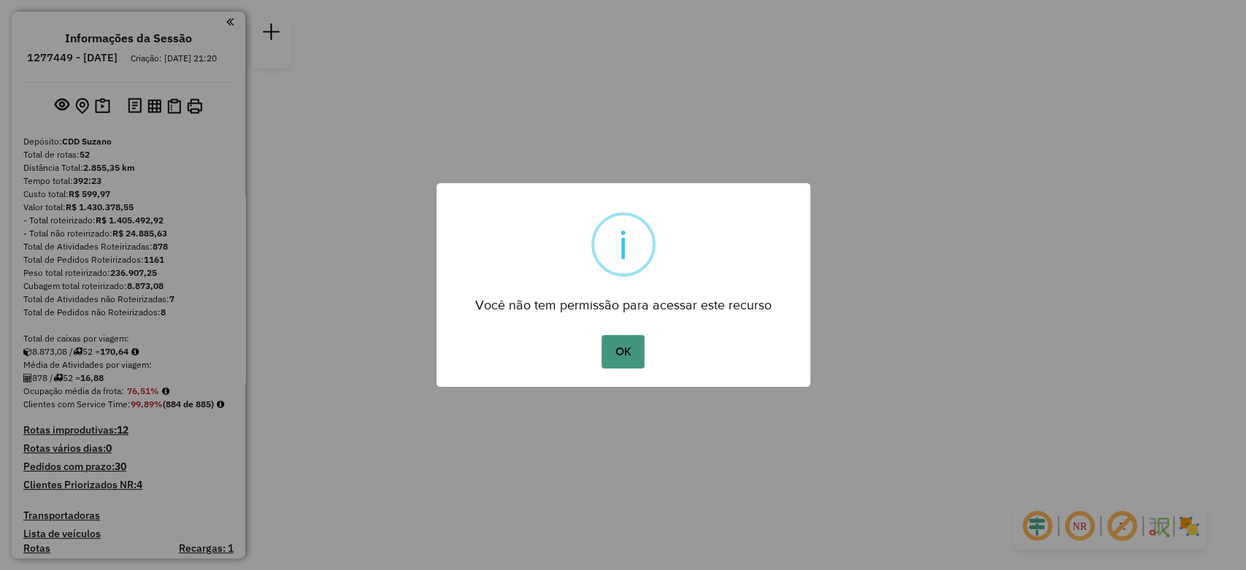
click at [635, 347] on button "OK" at bounding box center [622, 352] width 43 height 34
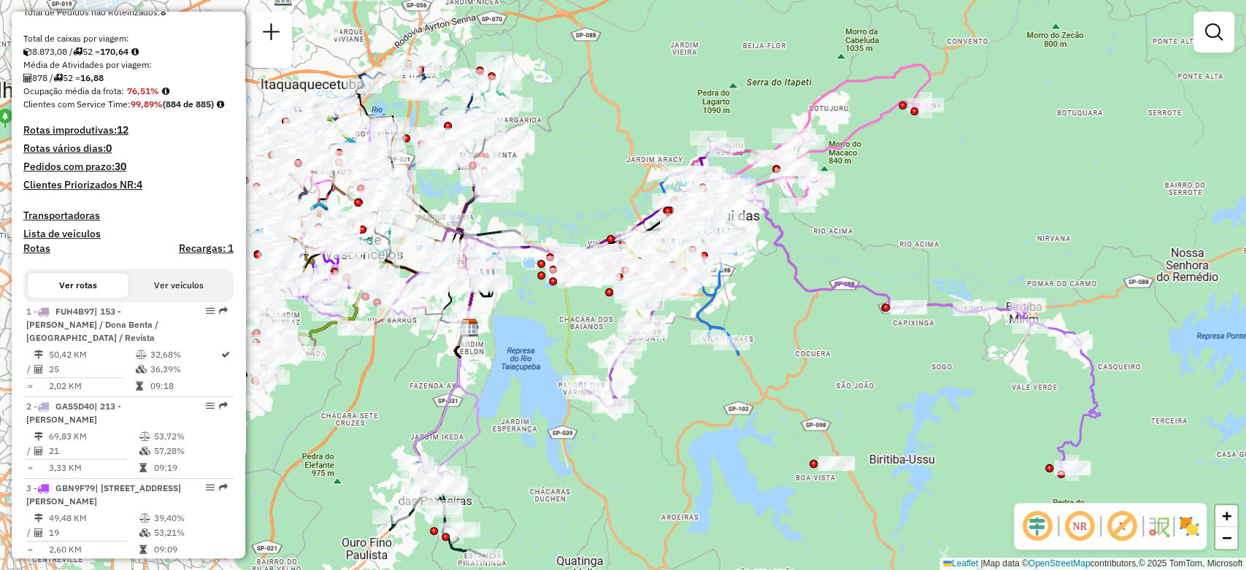
scroll to position [324, 0]
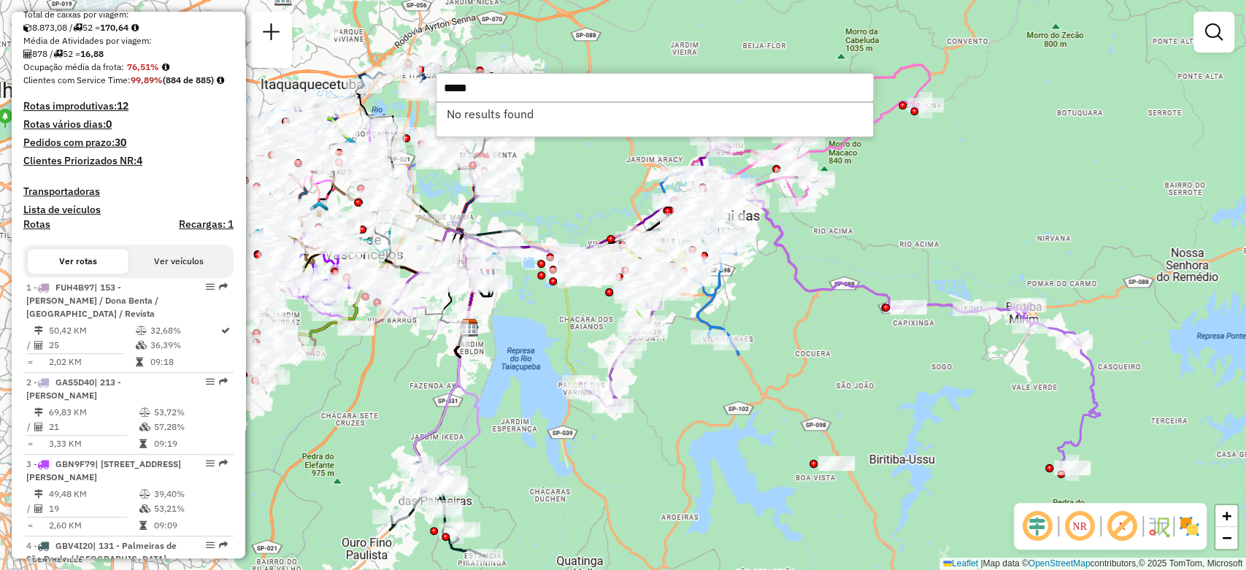
type input "*****"
click at [524, 120] on li "No results found" at bounding box center [654, 114] width 436 height 22
click at [374, 75] on hb-router-mapa "Informações da Sessão 1277449 - 17/09/2025 Criação: 16/09/2025 21:20 Depósito: …" at bounding box center [623, 285] width 1246 height 570
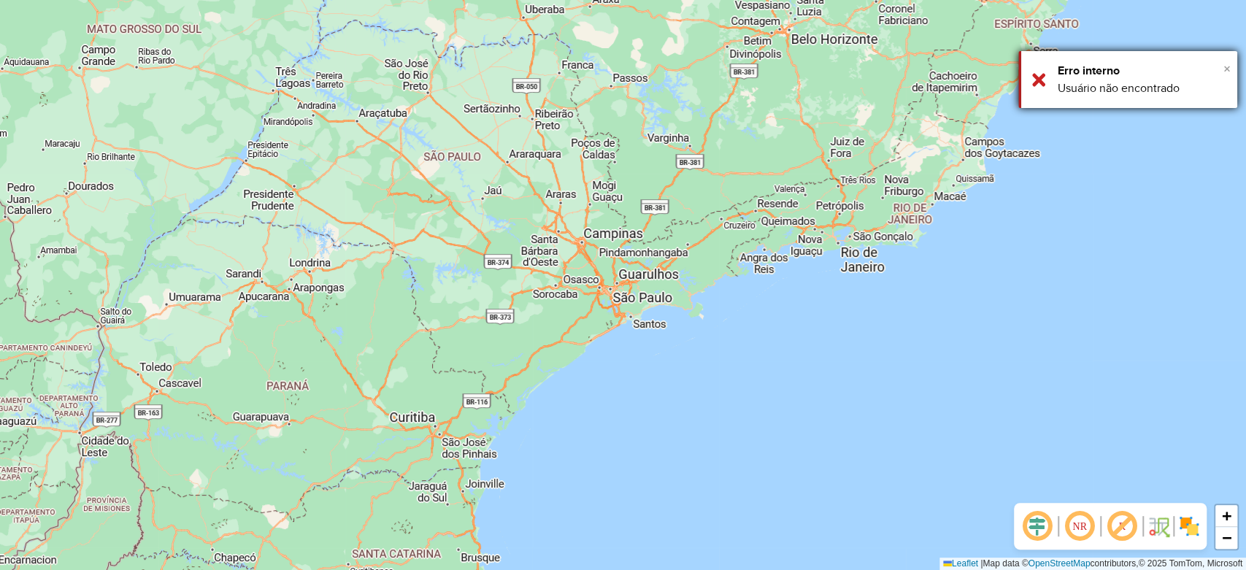
click at [1225, 74] on span "×" at bounding box center [1226, 69] width 7 height 16
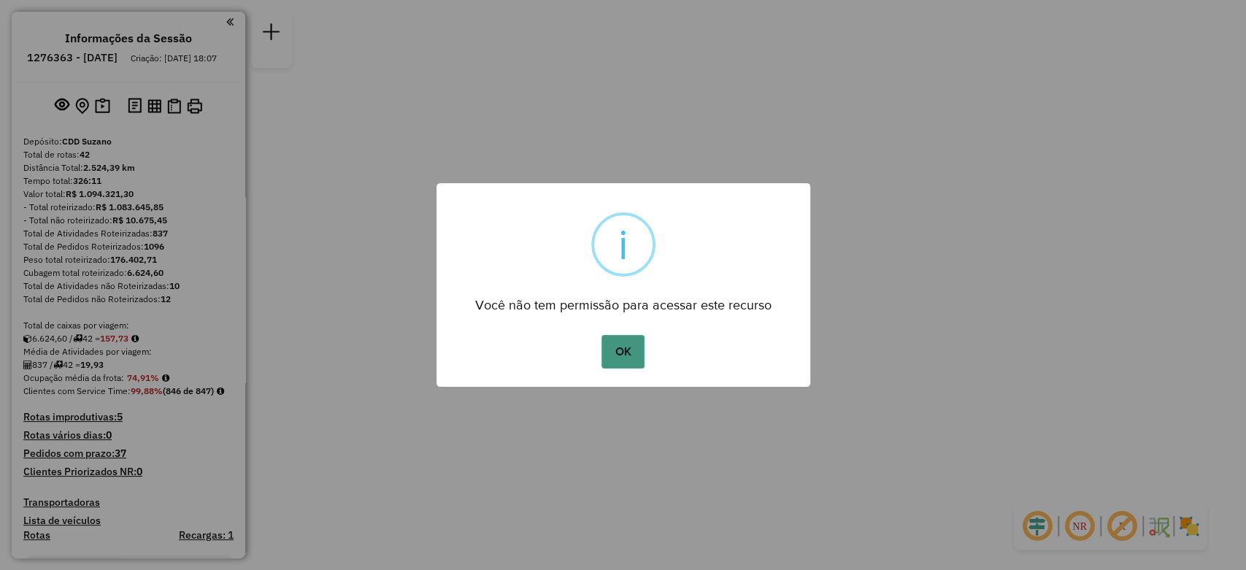
click at [614, 358] on button "OK" at bounding box center [622, 352] width 43 height 34
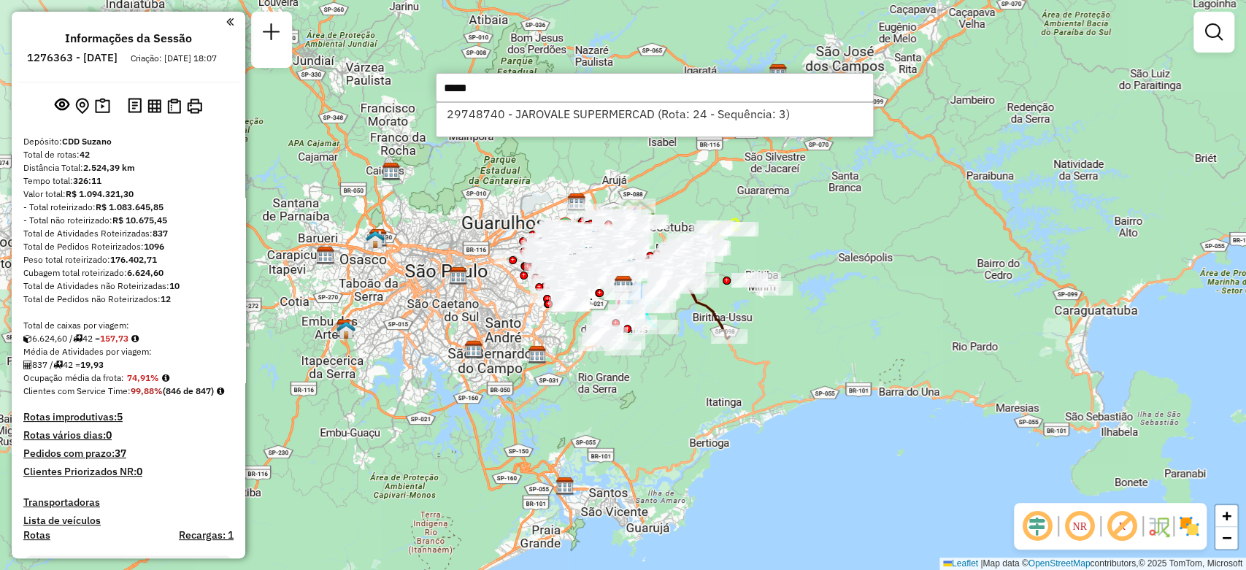
type input "*****"
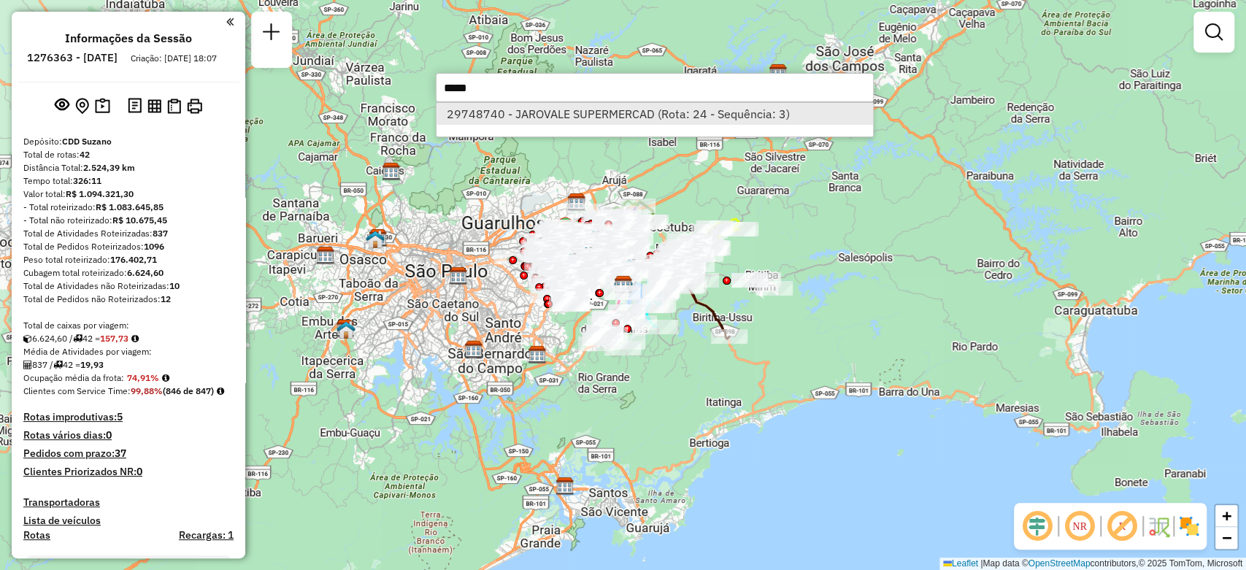
click at [566, 109] on li "29748740 - JAROVALE SUPERMERCAD (Rota: 24 - Sequência: 3)" at bounding box center [654, 114] width 436 height 22
select select "**********"
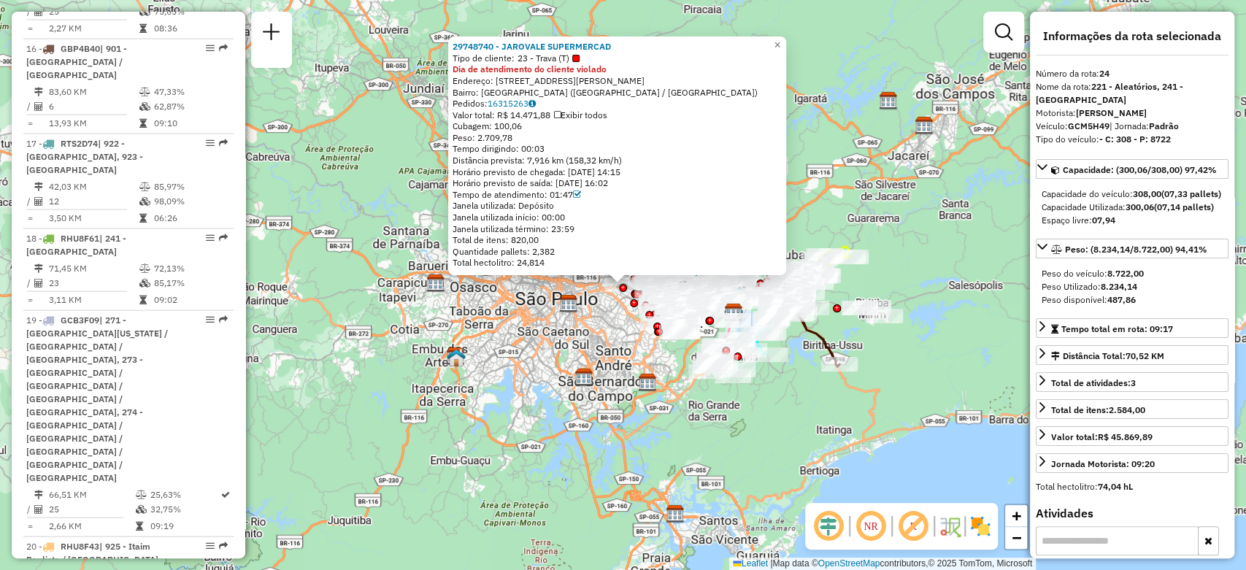
scroll to position [2966, 0]
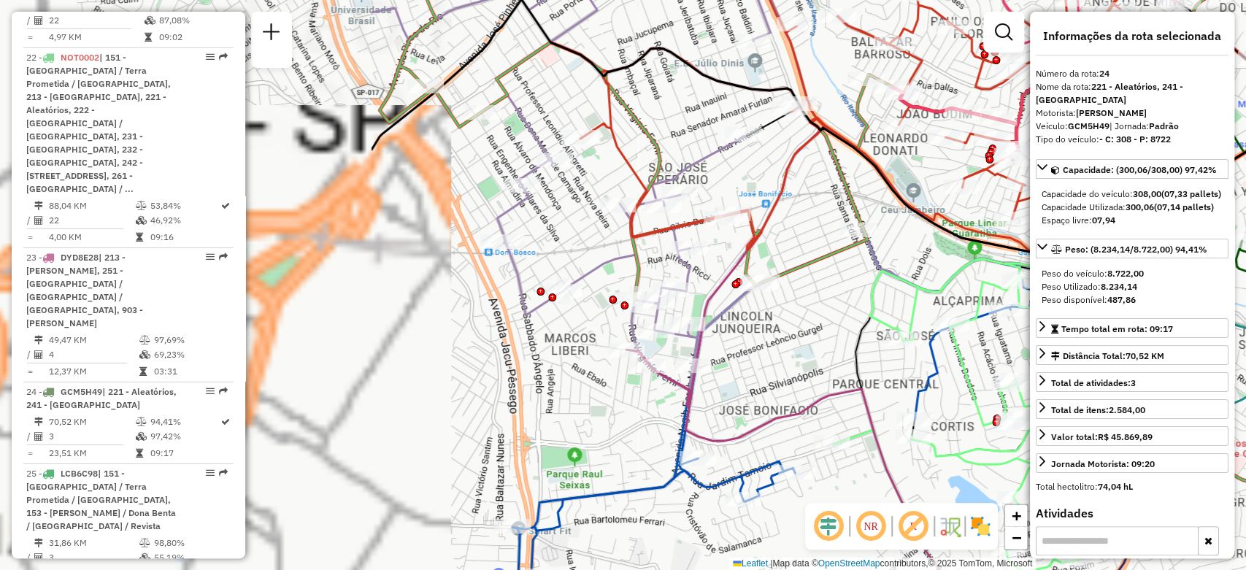
drag, startPoint x: 409, startPoint y: 347, endPoint x: 908, endPoint y: 324, distance: 499.6
click at [908, 324] on icon at bounding box center [973, 431] width 280 height 345
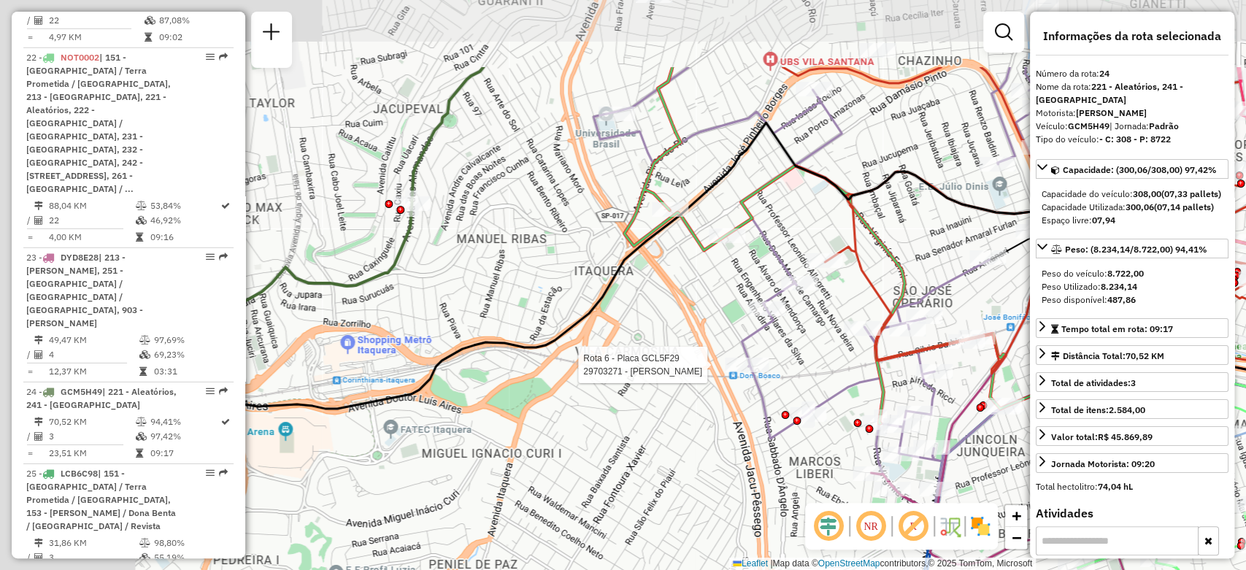
drag, startPoint x: 490, startPoint y: 255, endPoint x: 730, endPoint y: 374, distance: 267.2
click at [730, 372] on div at bounding box center [747, 365] width 44 height 15
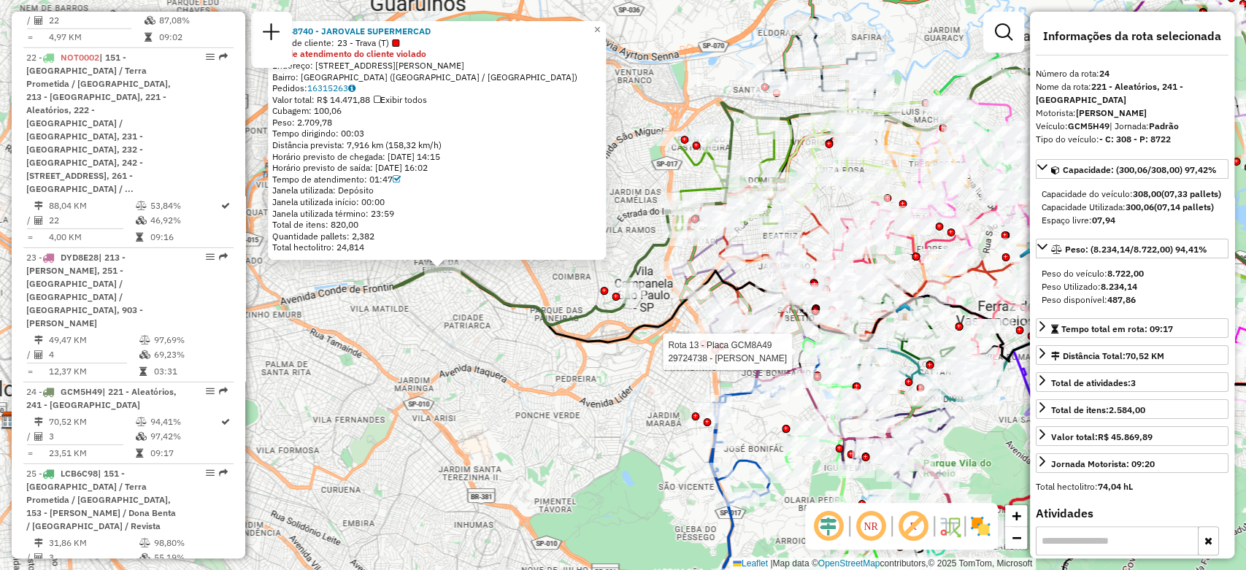
drag, startPoint x: 445, startPoint y: 273, endPoint x: 571, endPoint y: 308, distance: 131.0
click at [571, 308] on div "Rota 13 - Placa GCM8A49 29724738 - [PERSON_NAME] PINTER 29748740 - JAROVALE SUP…" at bounding box center [623, 285] width 1246 height 570
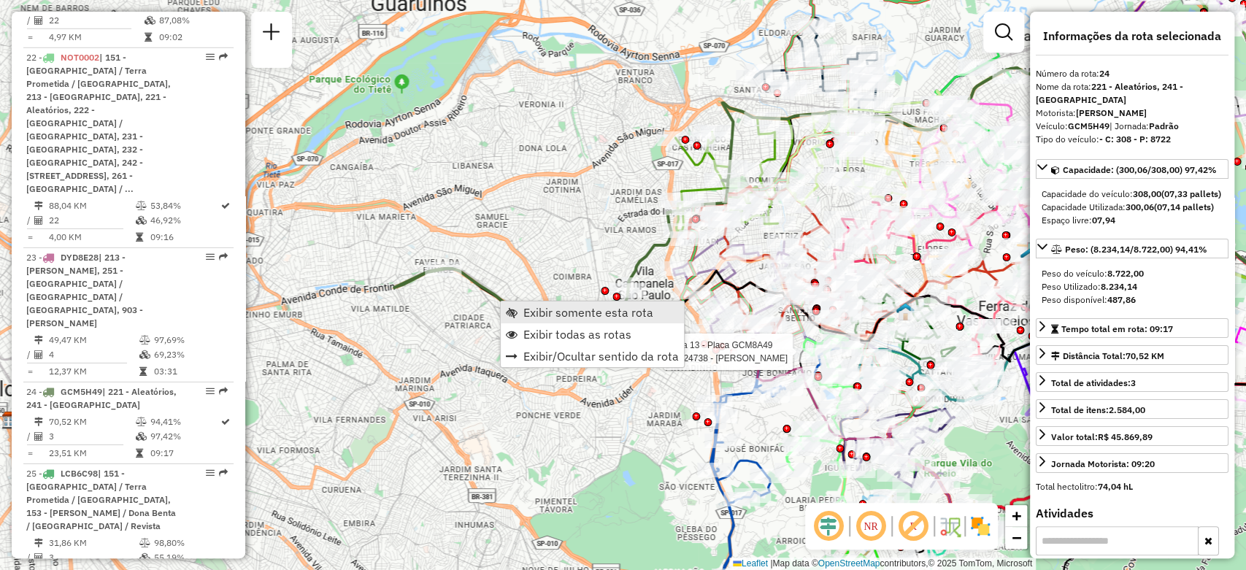
click at [544, 317] on span "Exibir somente esta rota" at bounding box center [588, 312] width 130 height 12
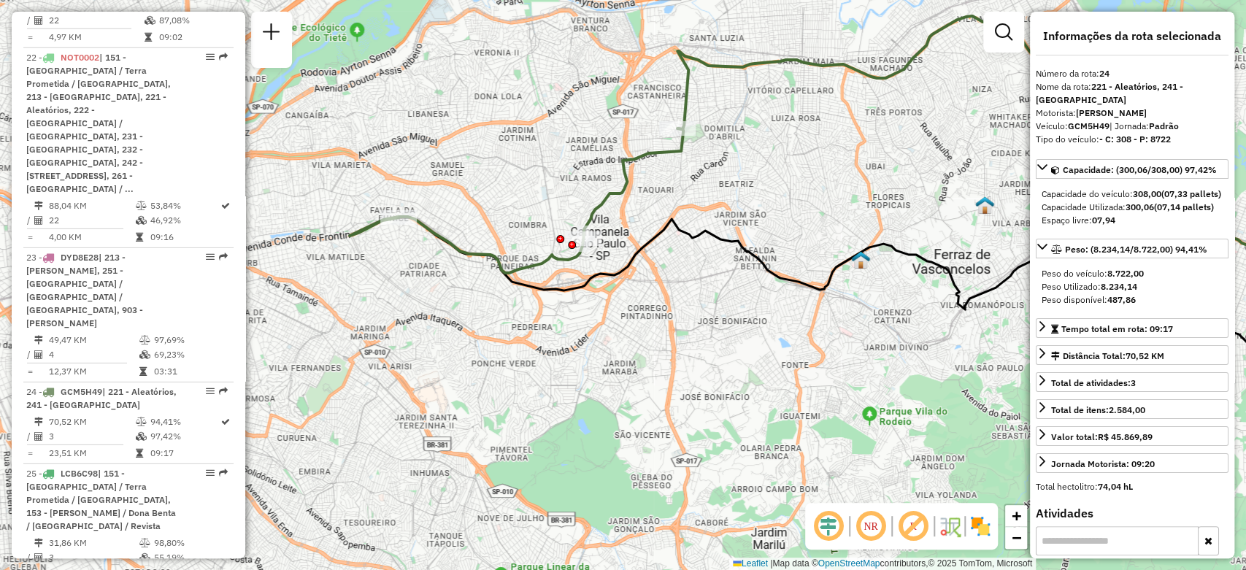
drag, startPoint x: 632, startPoint y: 209, endPoint x: 765, endPoint y: 195, distance: 133.6
click at [765, 195] on div "Janela de atendimento Grade de atendimento Capacidade Transportadoras Veículos …" at bounding box center [623, 285] width 1246 height 570
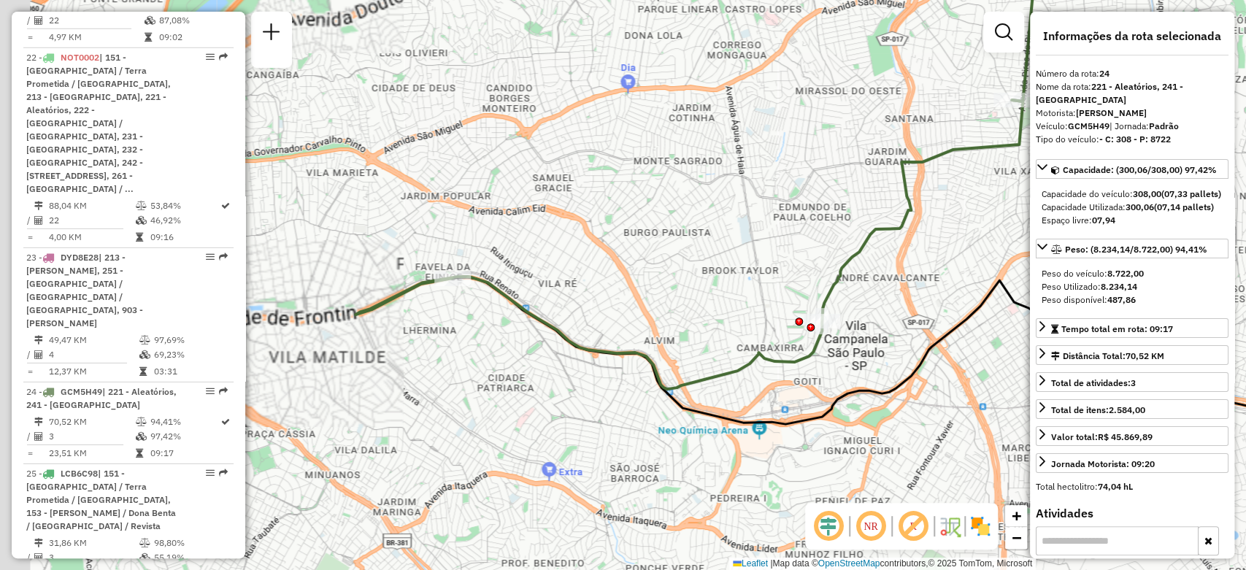
drag, startPoint x: 567, startPoint y: 238, endPoint x: 652, endPoint y: 196, distance: 95.3
click at [652, 196] on div "Janela de atendimento Grade de atendimento Capacidade Transportadoras Veículos …" at bounding box center [623, 285] width 1246 height 570
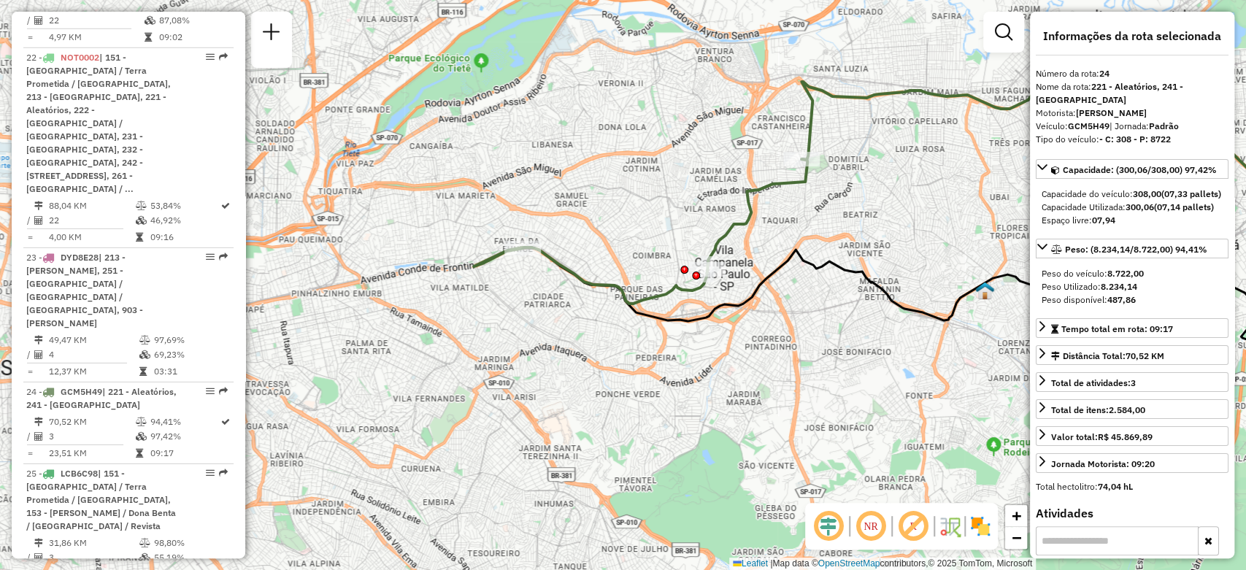
drag, startPoint x: 615, startPoint y: 176, endPoint x: 576, endPoint y: 191, distance: 41.6
click at [576, 191] on div "Janela de atendimento Grade de atendimento Capacidade Transportadoras Veículos …" at bounding box center [623, 285] width 1246 height 570
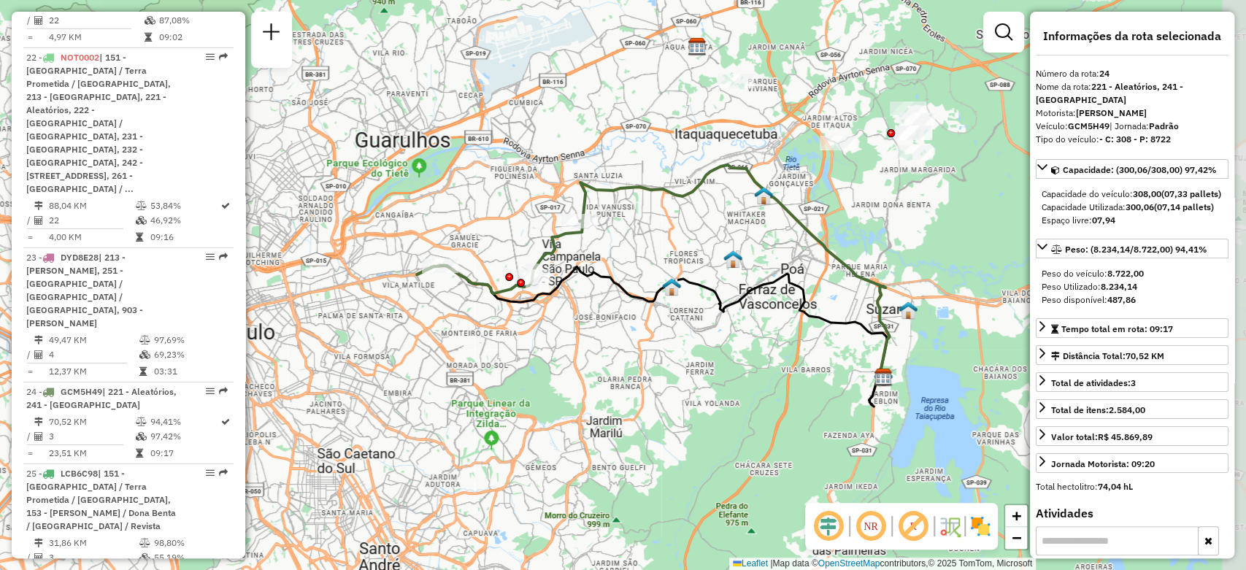
drag, startPoint x: 627, startPoint y: 369, endPoint x: 521, endPoint y: 414, distance: 115.5
click at [521, 414] on div "Janela de atendimento Grade de atendimento Capacidade Transportadoras Veículos …" at bounding box center [623, 285] width 1246 height 570
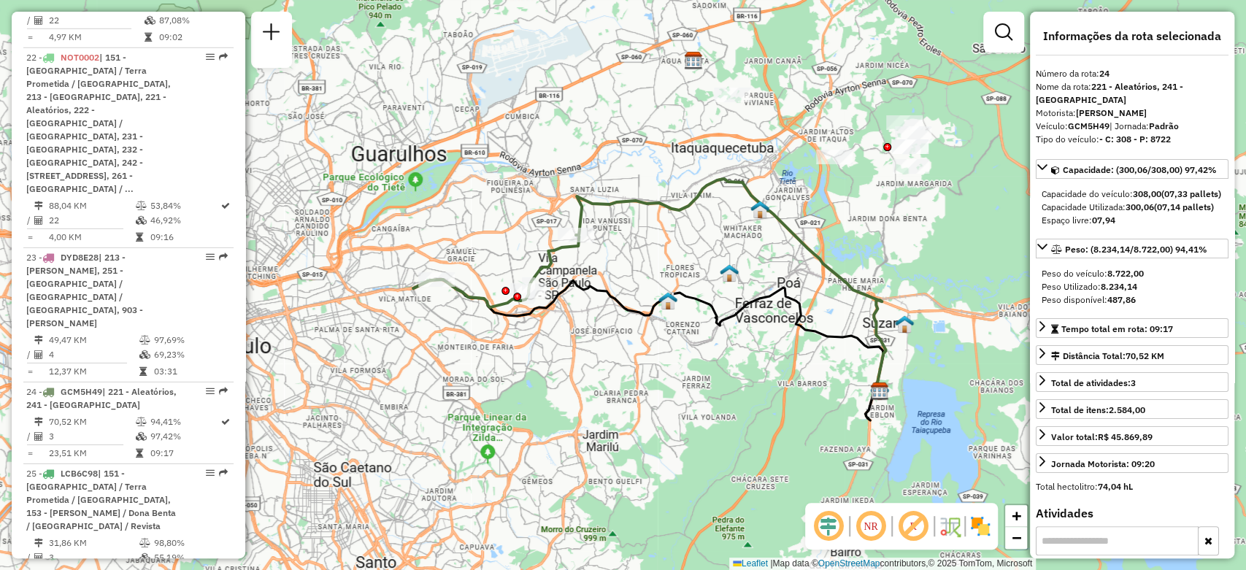
drag, startPoint x: 527, startPoint y: 347, endPoint x: 525, endPoint y: 360, distance: 13.9
click at [525, 360] on div "Janela de atendimento Grade de atendimento Capacidade Transportadoras Veículos …" at bounding box center [623, 285] width 1246 height 570
click at [869, 526] on em at bounding box center [870, 526] width 35 height 35
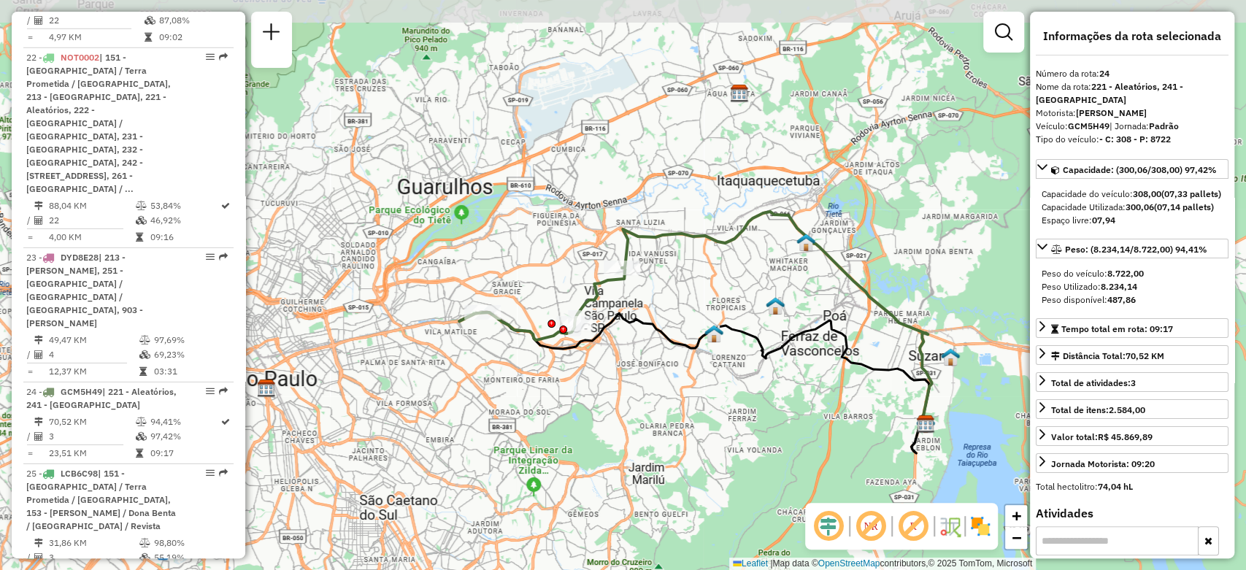
drag, startPoint x: 643, startPoint y: 400, endPoint x: 689, endPoint y: 433, distance: 56.5
click at [689, 433] on div "Janela de atendimento Grade de atendimento Capacidade Transportadoras Veículos …" at bounding box center [623, 285] width 1246 height 570
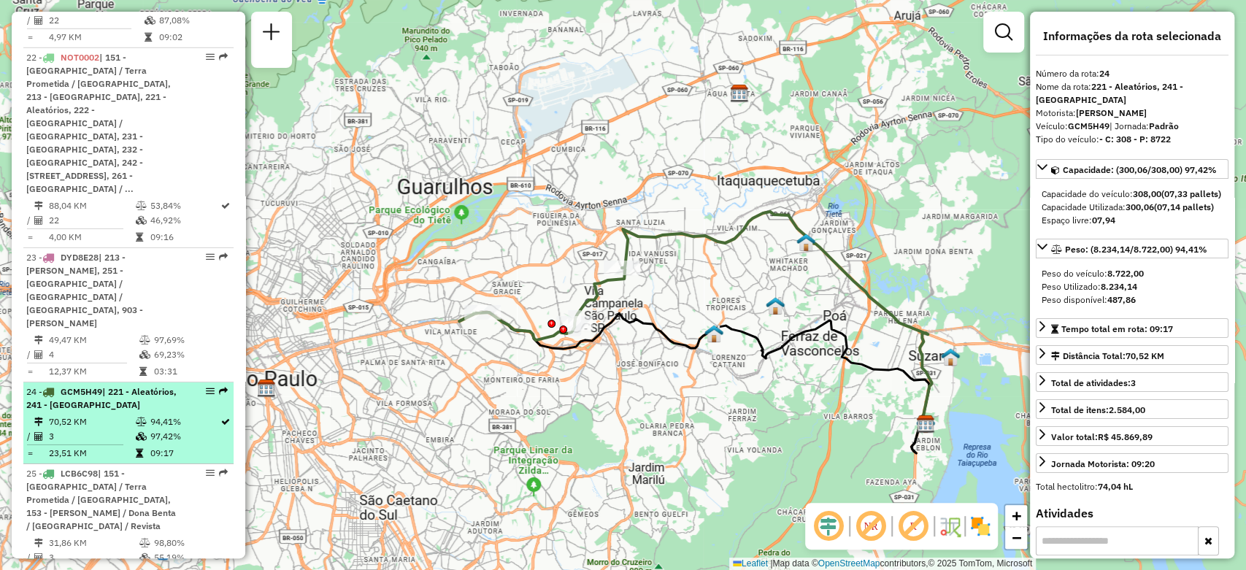
click at [158, 446] on td "09:17" at bounding box center [184, 453] width 71 height 15
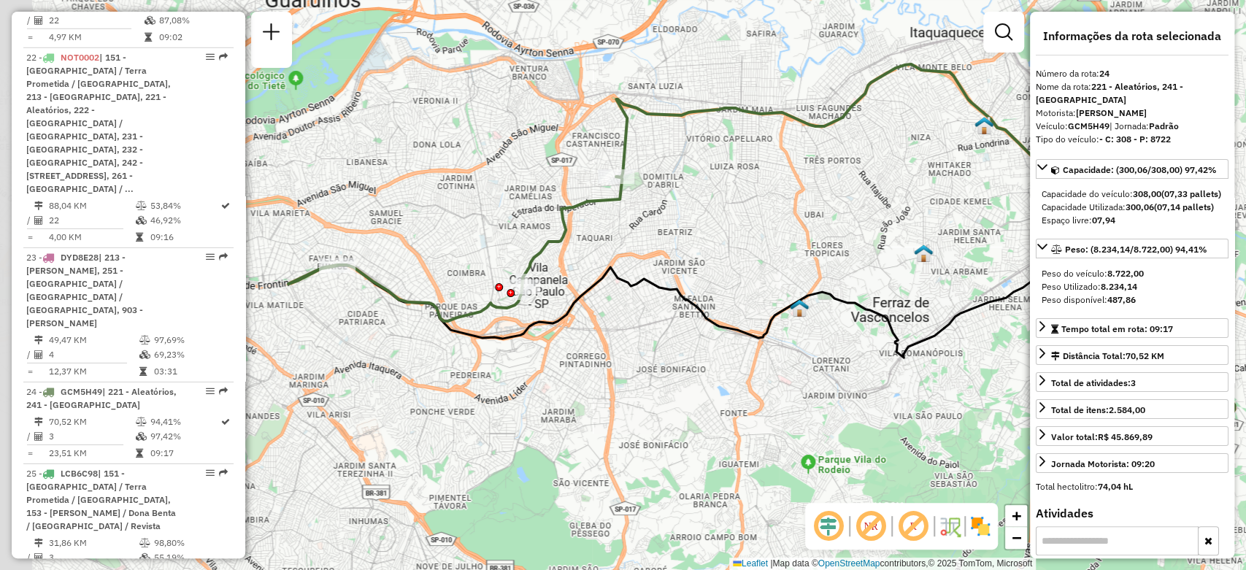
drag, startPoint x: 524, startPoint y: 343, endPoint x: 640, endPoint y: 355, distance: 116.7
click at [640, 355] on div "Janela de atendimento Grade de atendimento Capacidade Transportadoras Veículos …" at bounding box center [623, 285] width 1246 height 570
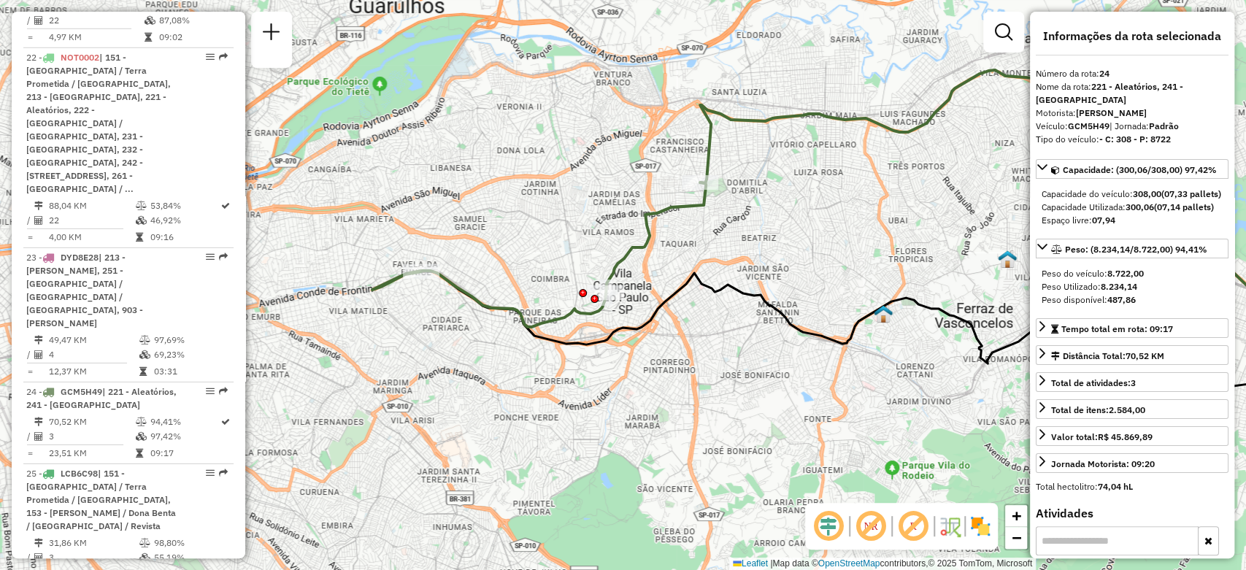
drag, startPoint x: 638, startPoint y: 373, endPoint x: 692, endPoint y: 393, distance: 57.0
click at [692, 393] on div "Janela de atendimento Grade de atendimento Capacidade Transportadoras Veículos …" at bounding box center [623, 285] width 1246 height 570
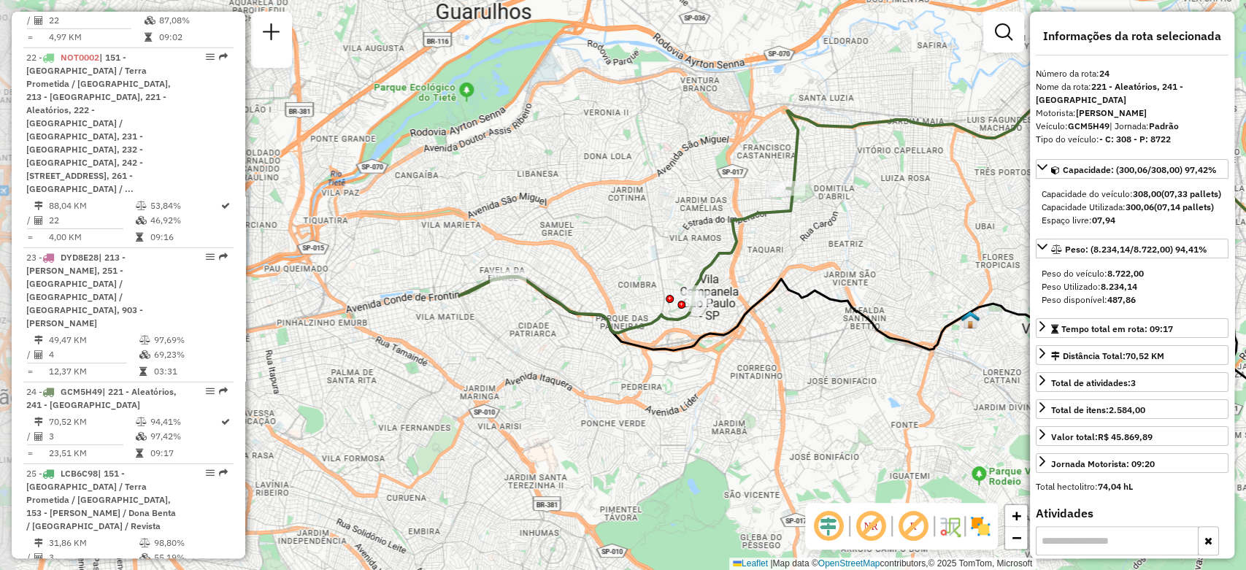
drag, startPoint x: 679, startPoint y: 390, endPoint x: 765, endPoint y: 396, distance: 87.0
click at [765, 396] on div "Janela de atendimento Grade de atendimento Capacidade Transportadoras Veículos …" at bounding box center [623, 285] width 1246 height 570
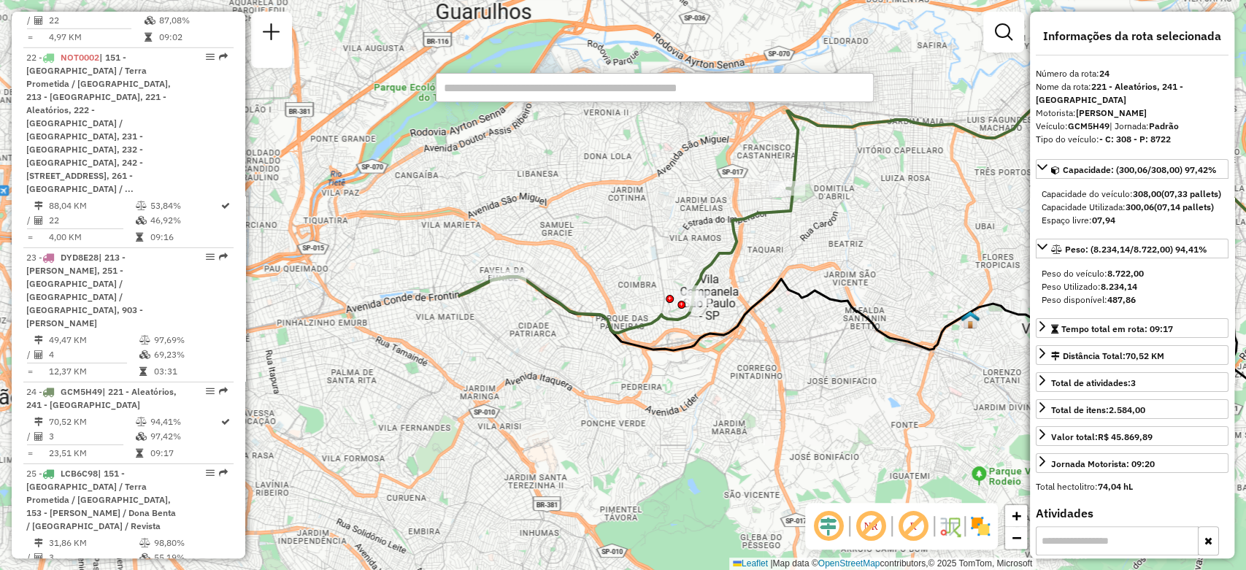
paste input "*******"
type input "*******"
click at [584, 94] on input "text" at bounding box center [655, 87] width 438 height 29
paste input "*****"
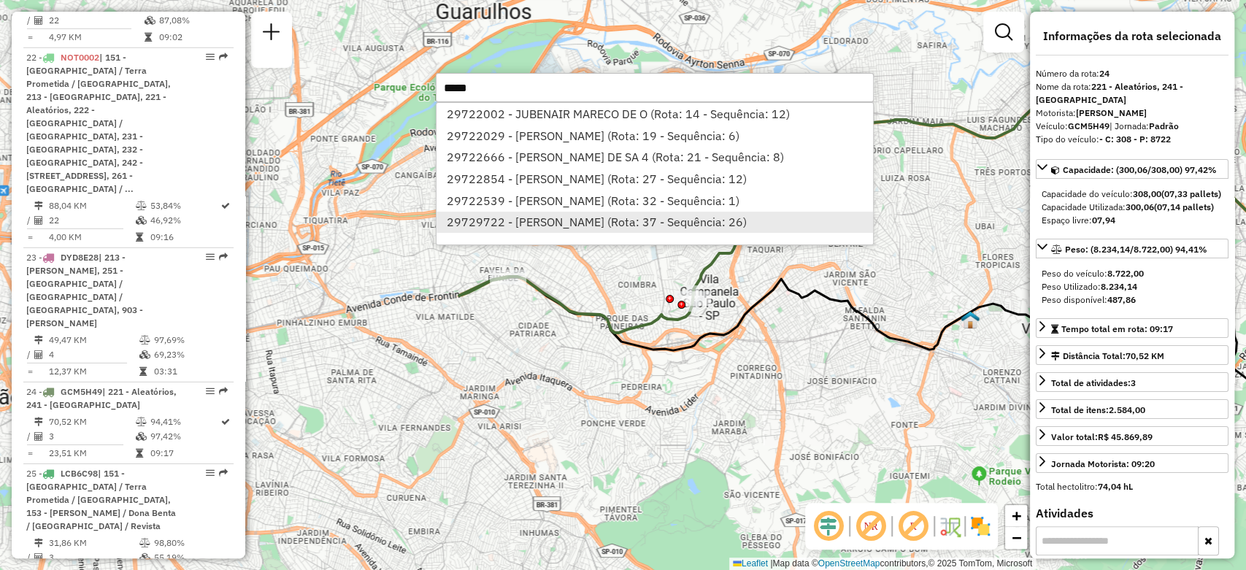
type input "*****"
click at [490, 228] on li "29729722 - [PERSON_NAME] (Rota: 37 - Sequência: 26)" at bounding box center [654, 223] width 436 height 22
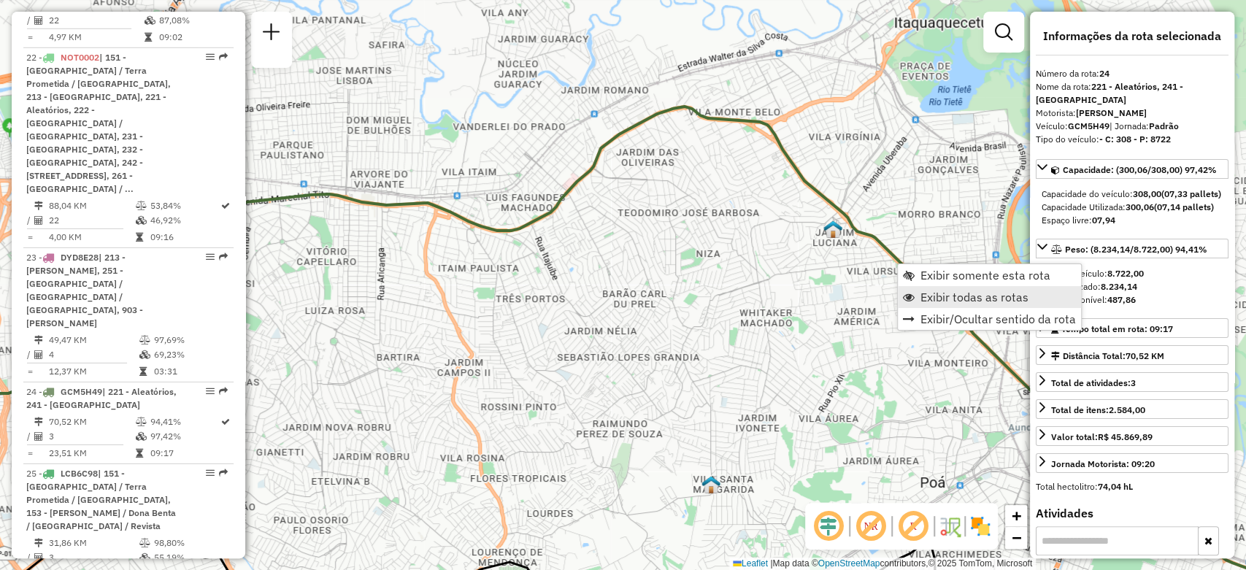
click at [927, 291] on span "Exibir todas as rotas" at bounding box center [974, 297] width 108 height 12
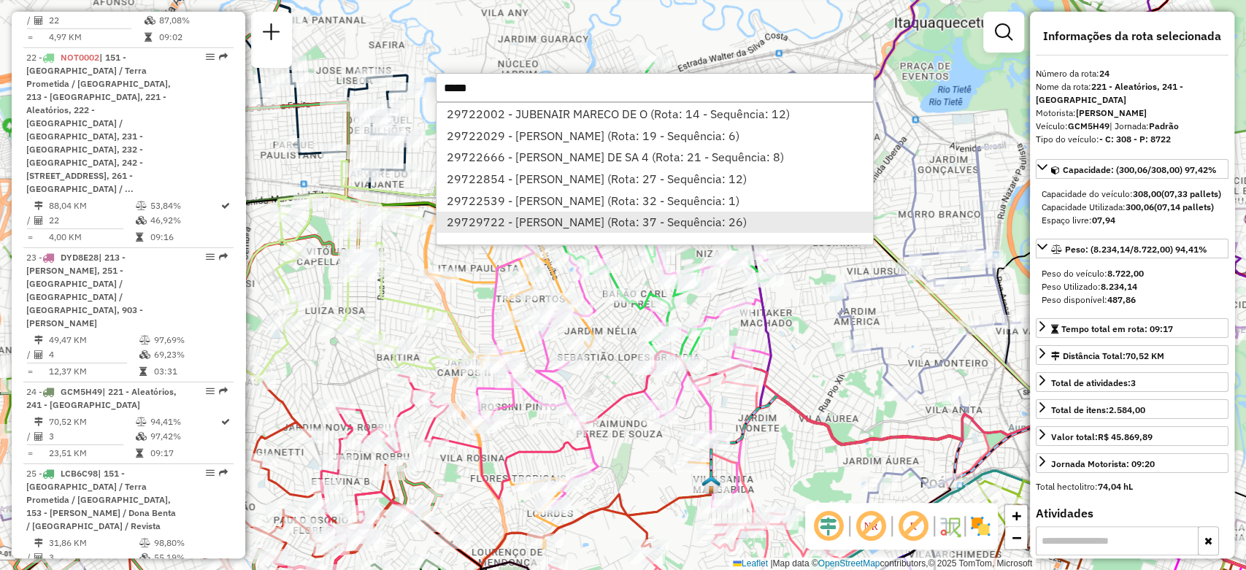
type input "*****"
click at [554, 223] on li "29729722 - [PERSON_NAME] (Rota: 37 - Sequência: 26)" at bounding box center [654, 223] width 436 height 22
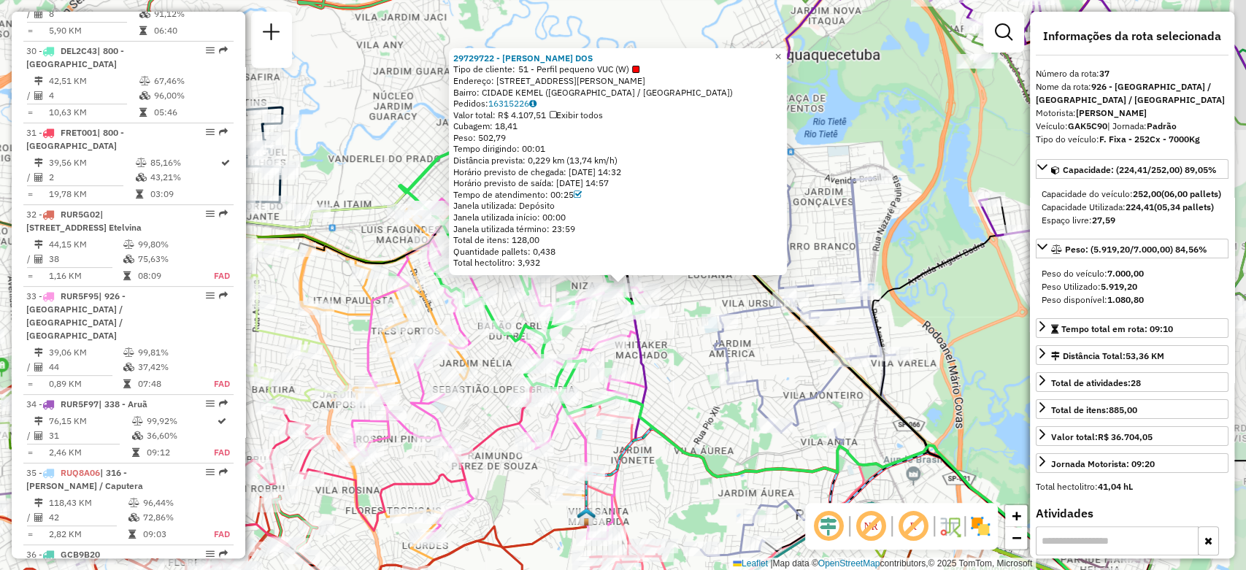
scroll to position [4054, 0]
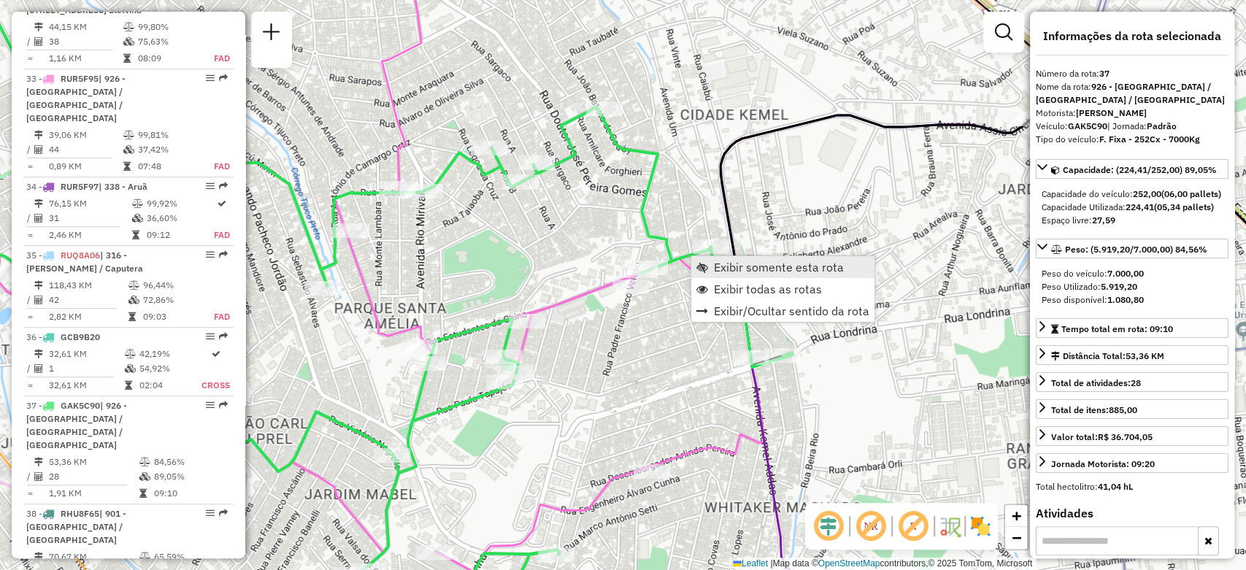
click at [718, 265] on span "Exibir somente esta rota" at bounding box center [779, 267] width 130 height 12
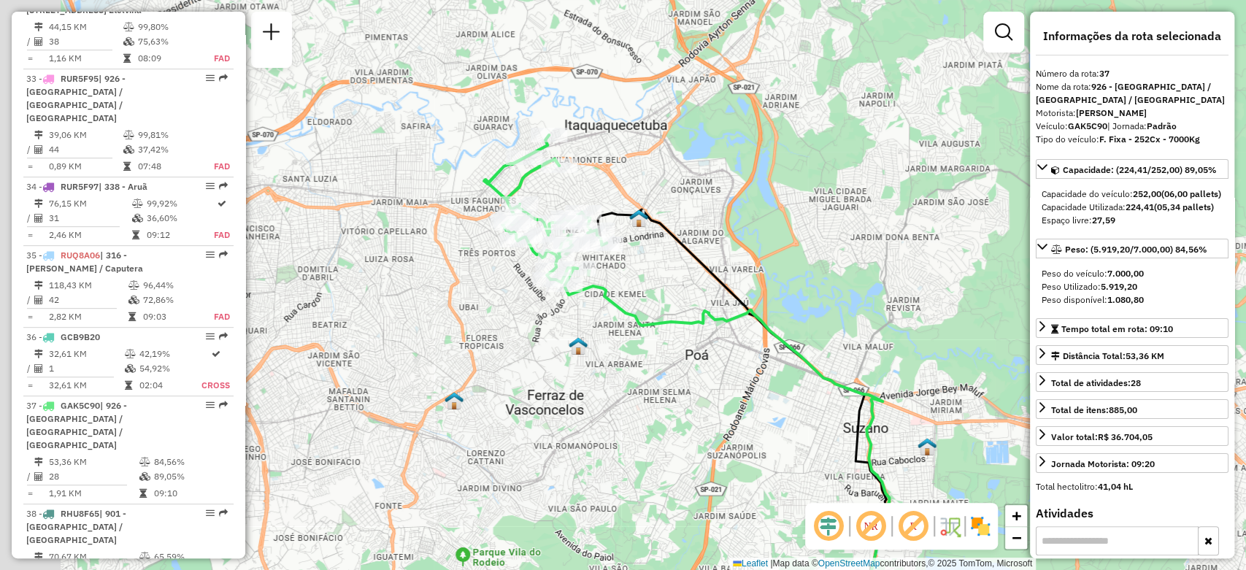
drag, startPoint x: 551, startPoint y: 282, endPoint x: 613, endPoint y: 379, distance: 115.2
click at [615, 385] on div "Janela de atendimento Grade de atendimento Capacidade Transportadoras Veículos …" at bounding box center [623, 285] width 1246 height 570
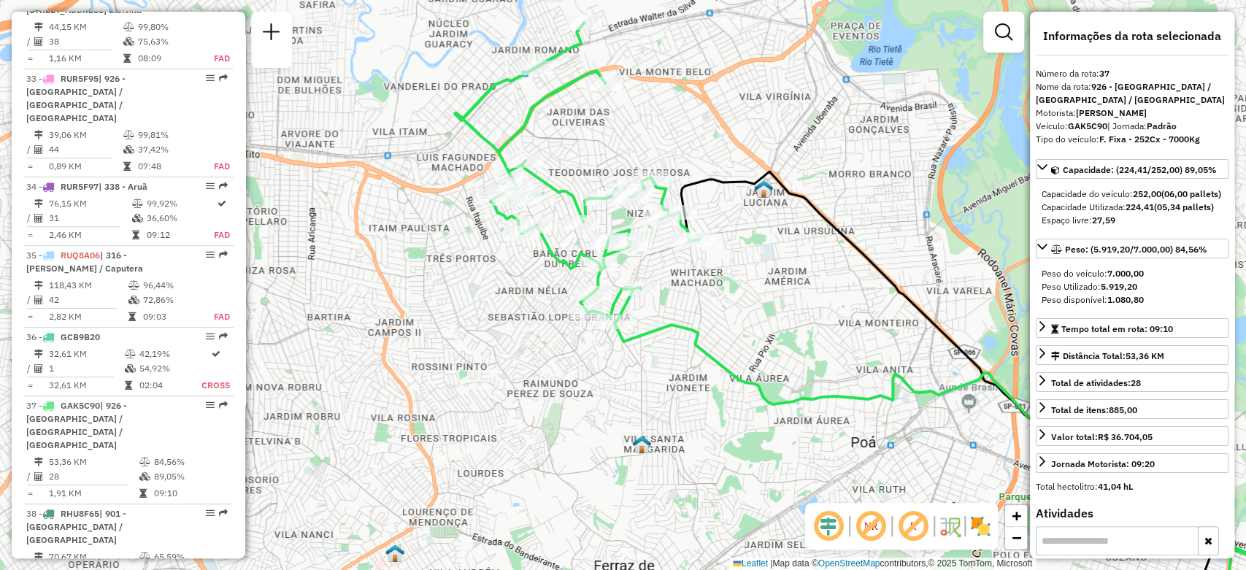
drag, startPoint x: 663, startPoint y: 238, endPoint x: 666, endPoint y: 302, distance: 64.3
click at [666, 302] on div "Janela de atendimento Grade de atendimento Capacidade Transportadoras Veículos …" at bounding box center [623, 285] width 1246 height 570
paste input "*****"
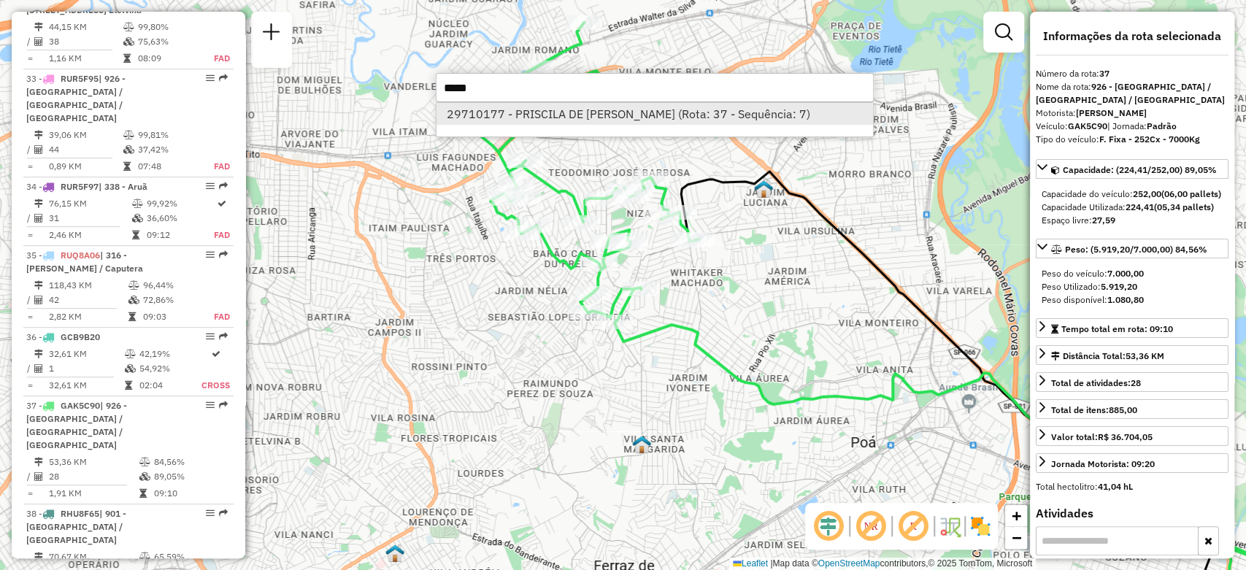
type input "*****"
click at [586, 122] on li "29710177 - PRISCILA DE [PERSON_NAME] (Rota: 37 - Sequência: 7)" at bounding box center [654, 114] width 436 height 22
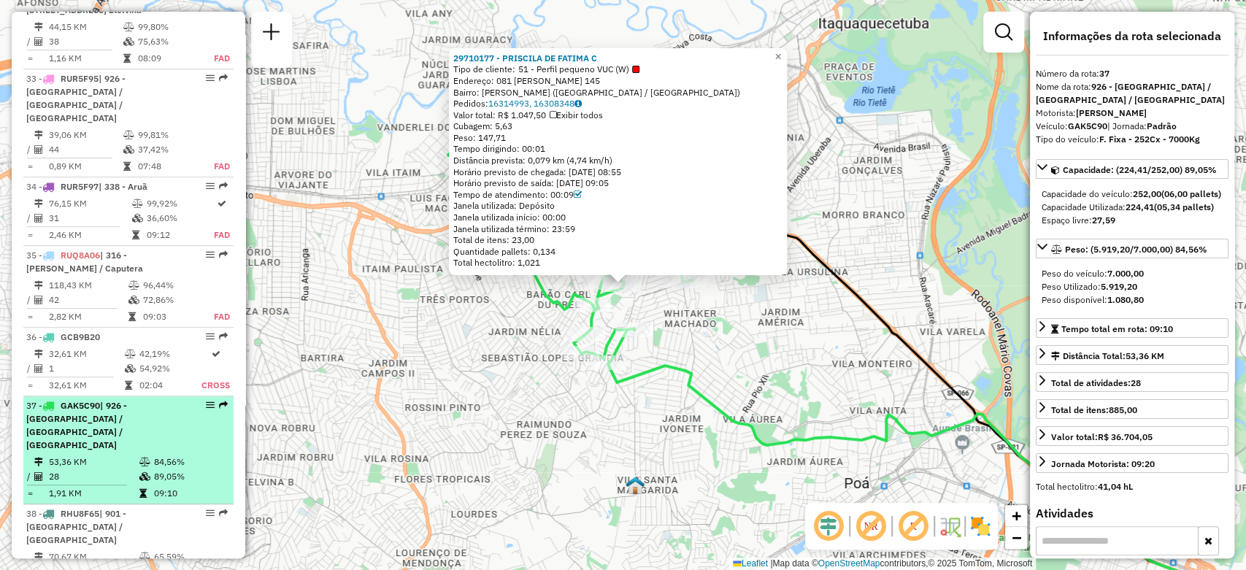
click at [150, 399] on div "37 - GAK5C90 | 926 - [GEOGRAPHIC_DATA] / [GEOGRAPHIC_DATA] / [GEOGRAPHIC_DATA]" at bounding box center [103, 425] width 155 height 53
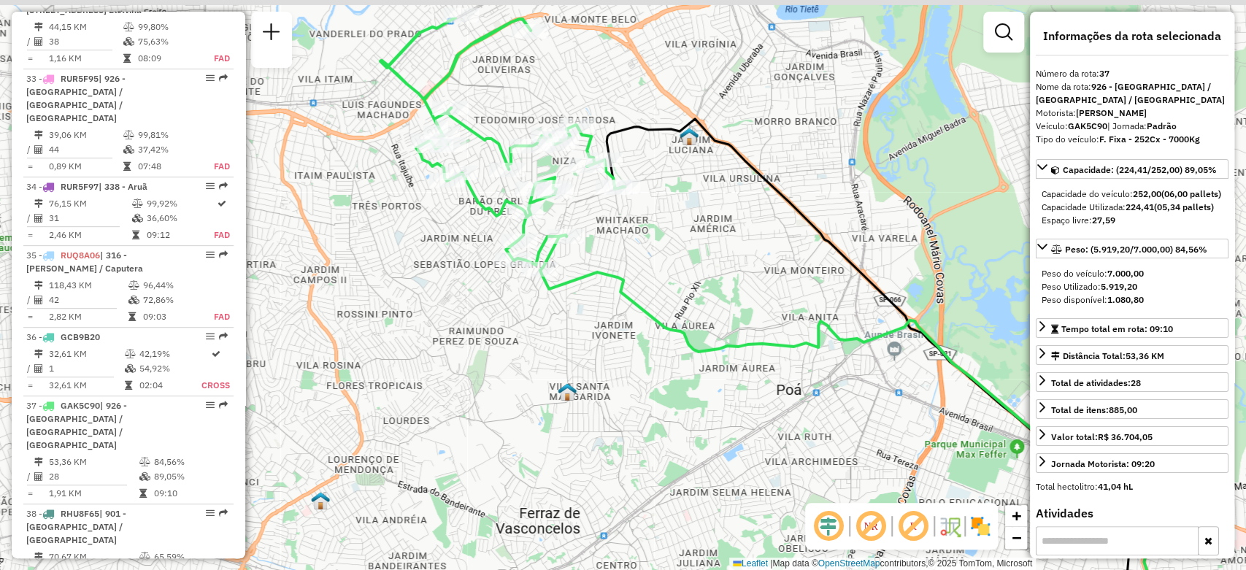
drag, startPoint x: 552, startPoint y: 186, endPoint x: 618, endPoint y: 273, distance: 108.9
click at [631, 277] on div "Janela de atendimento Grade de atendimento Capacidade Transportadoras Veículos …" at bounding box center [623, 285] width 1246 height 570
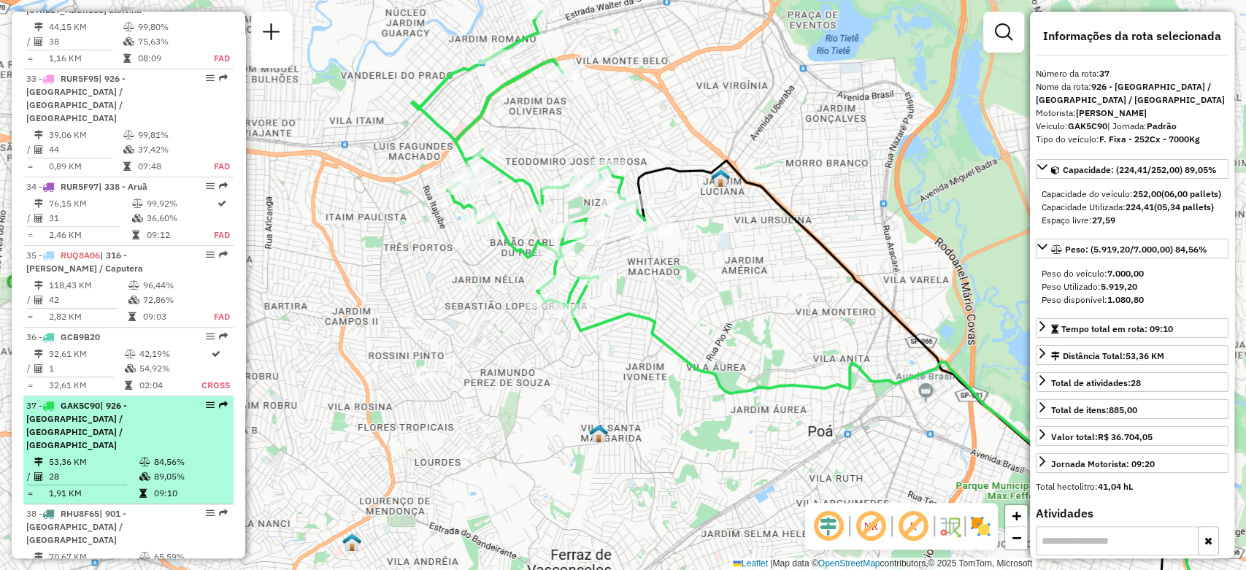
click at [131, 399] on div "37 - GAK5C90 | 926 - [GEOGRAPHIC_DATA] / [GEOGRAPHIC_DATA] / [GEOGRAPHIC_DATA]" at bounding box center [103, 425] width 155 height 53
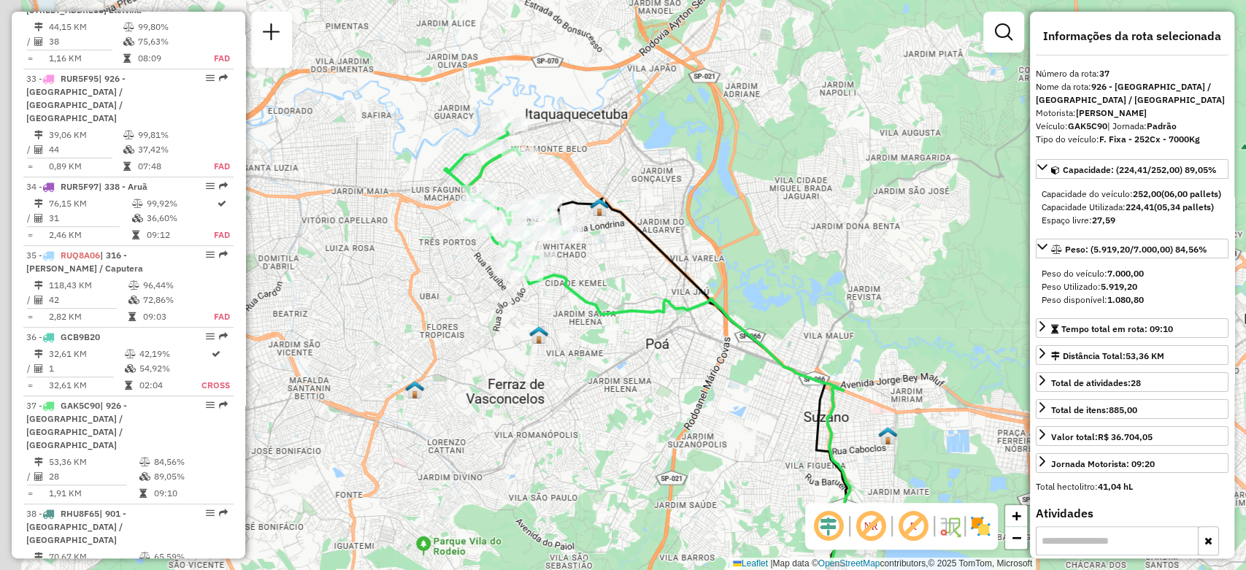
drag, startPoint x: 549, startPoint y: 366, endPoint x: 570, endPoint y: 436, distance: 73.0
click at [570, 436] on div "Janela de atendimento Grade de atendimento Capacidade Transportadoras Veículos …" at bounding box center [623, 285] width 1246 height 570
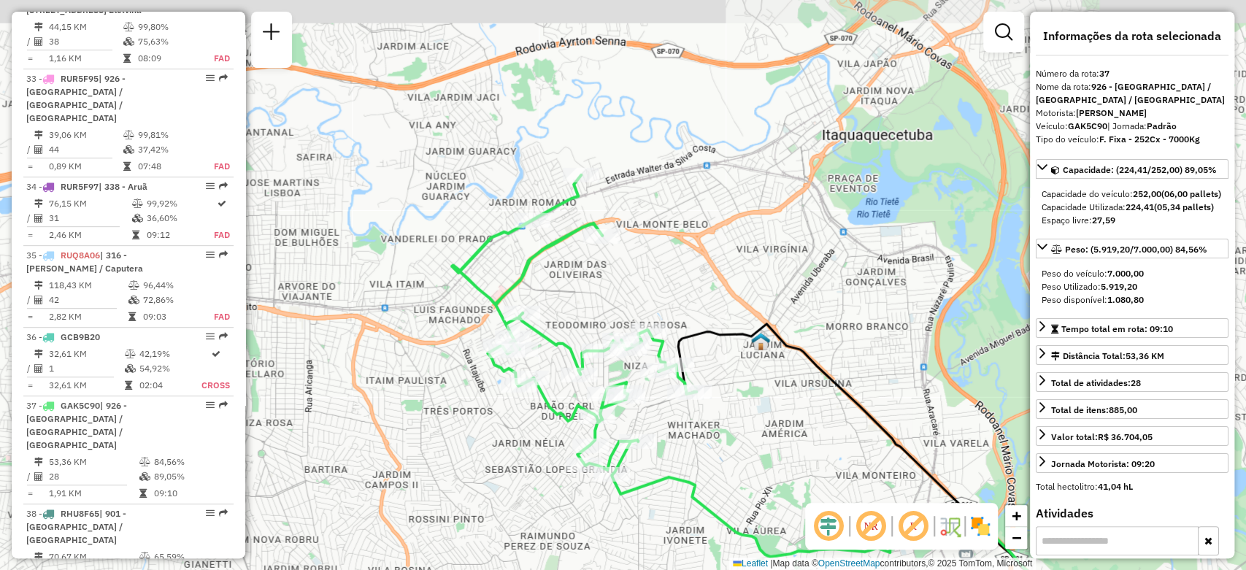
drag, startPoint x: 395, startPoint y: 186, endPoint x: 417, endPoint y: 278, distance: 94.5
click at [417, 278] on div "Janela de atendimento Grade de atendimento Capacidade Transportadoras Veículos …" at bounding box center [623, 285] width 1246 height 570
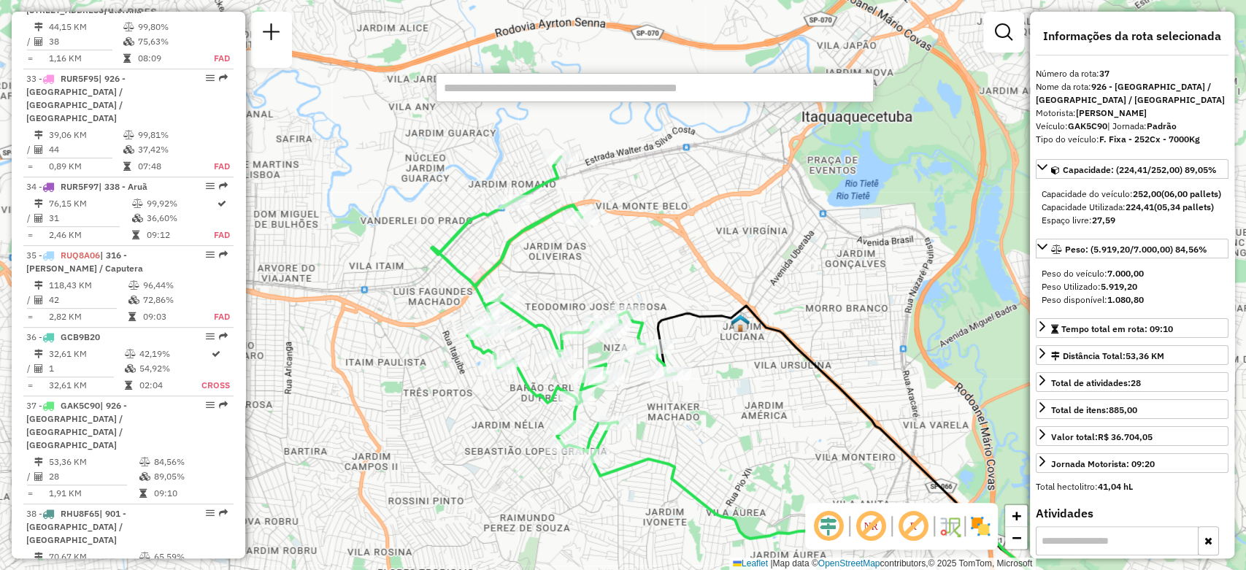
paste input "*****"
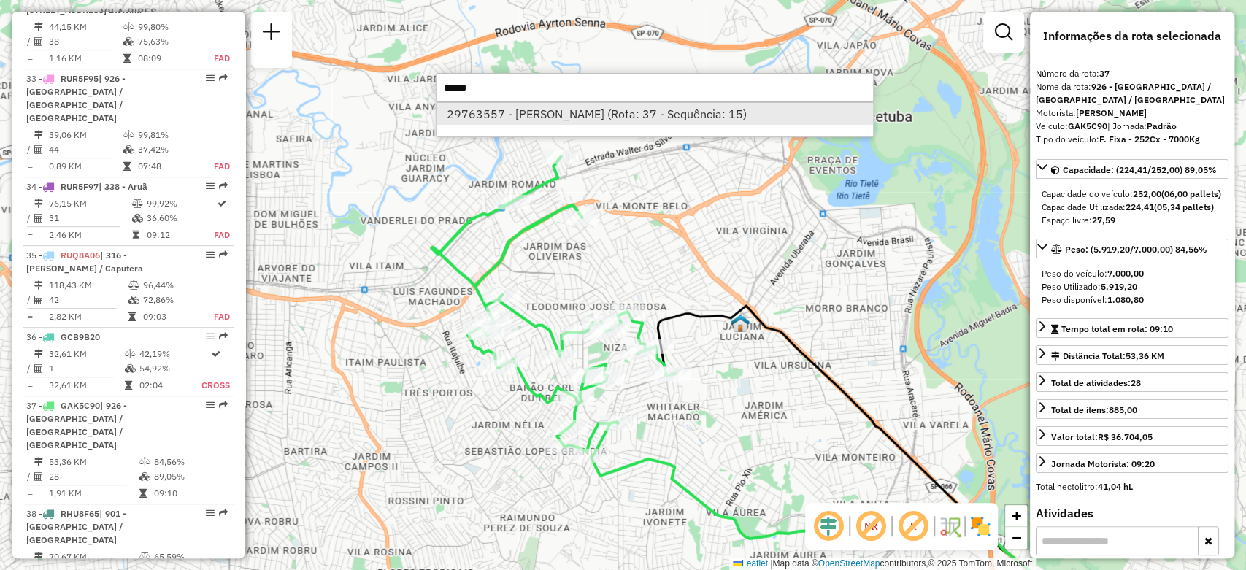
type input "*****"
click at [528, 120] on li "29763557 - [PERSON_NAME] (Rota: 37 - Sequência: 15)" at bounding box center [654, 114] width 436 height 22
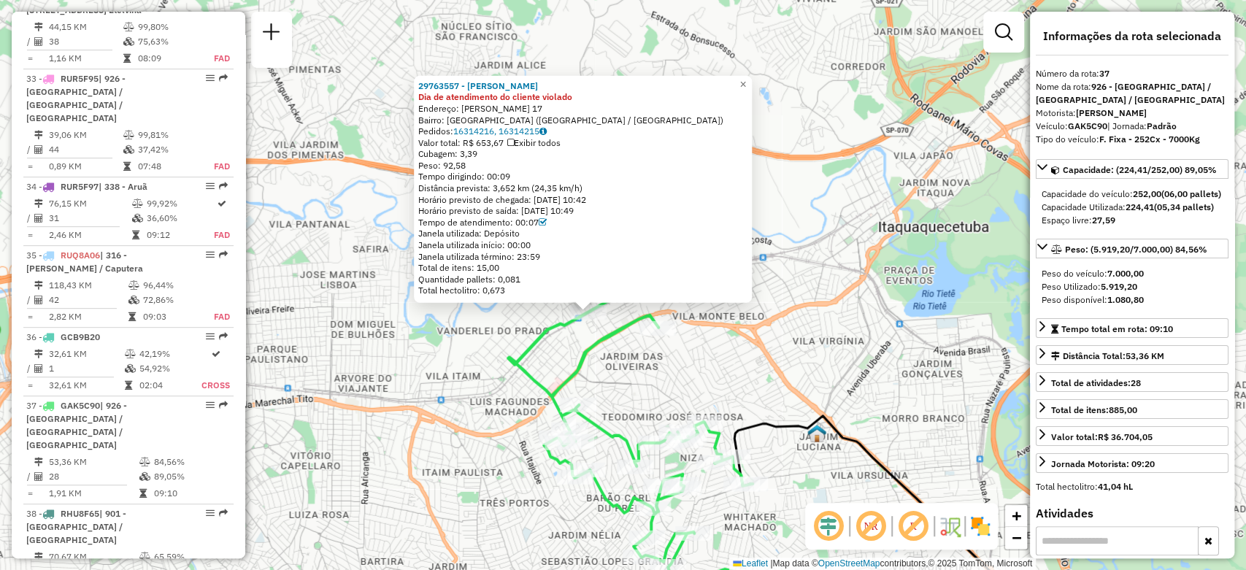
drag, startPoint x: 719, startPoint y: 335, endPoint x: 685, endPoint y: 363, distance: 44.1
click at [685, 363] on div "29763557 - [PERSON_NAME] SENA Dia de atendimento do cliente violado Endereço: […" at bounding box center [623, 285] width 1246 height 570
click at [746, 77] on span "×" at bounding box center [742, 83] width 7 height 12
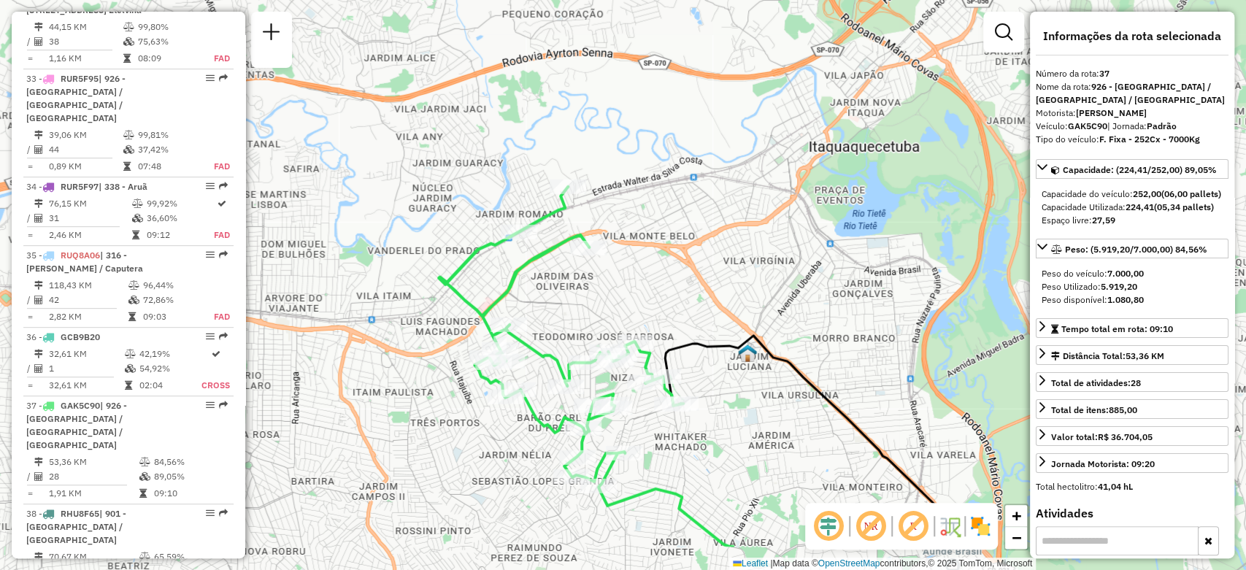
drag, startPoint x: 501, startPoint y: 228, endPoint x: 436, endPoint y: 150, distance: 101.5
click at [436, 150] on div "Janela de atendimento Grade de atendimento Capacidade Transportadoras Veículos …" at bounding box center [623, 285] width 1246 height 570
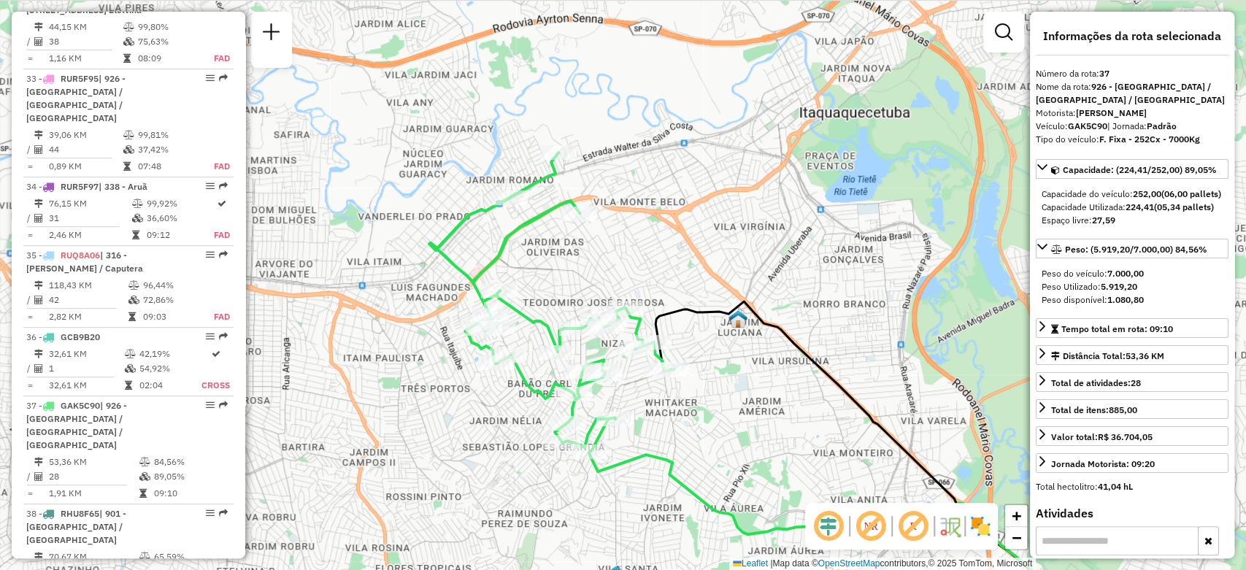
drag, startPoint x: 423, startPoint y: 274, endPoint x: 411, endPoint y: 316, distance: 43.4
click at [411, 316] on div "Janela de atendimento Grade de atendimento Capacidade Transportadoras Veículos …" at bounding box center [623, 285] width 1246 height 570
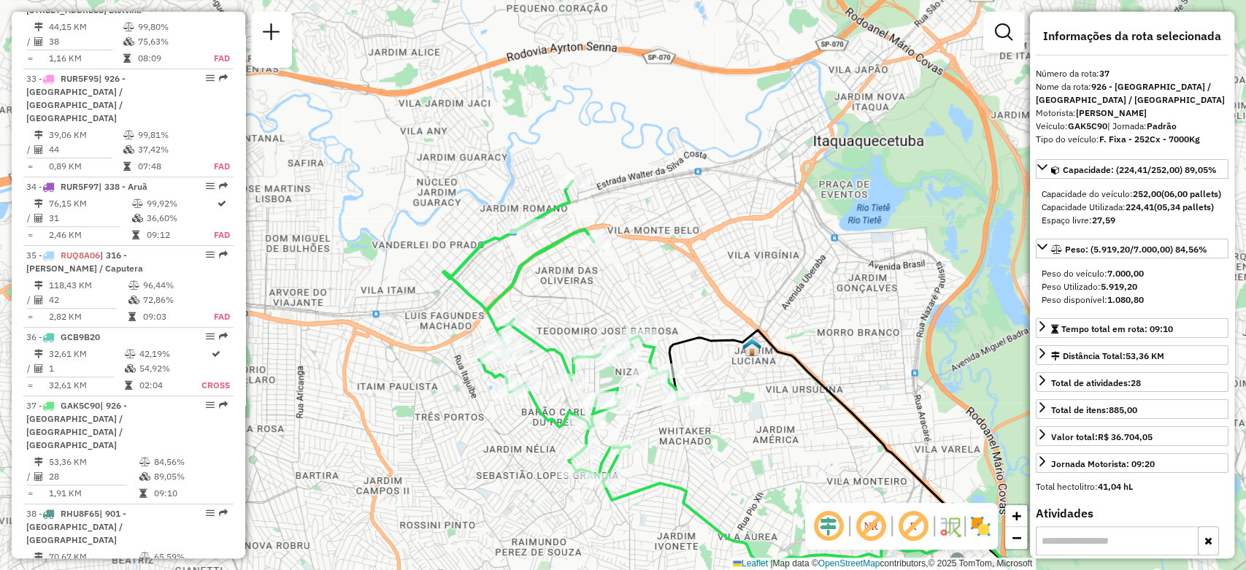
drag, startPoint x: 413, startPoint y: 318, endPoint x: 430, endPoint y: 349, distance: 35.9
click at [430, 349] on div "Janela de atendimento Grade de atendimento Capacidade Transportadoras Veículos …" at bounding box center [623, 285] width 1246 height 570
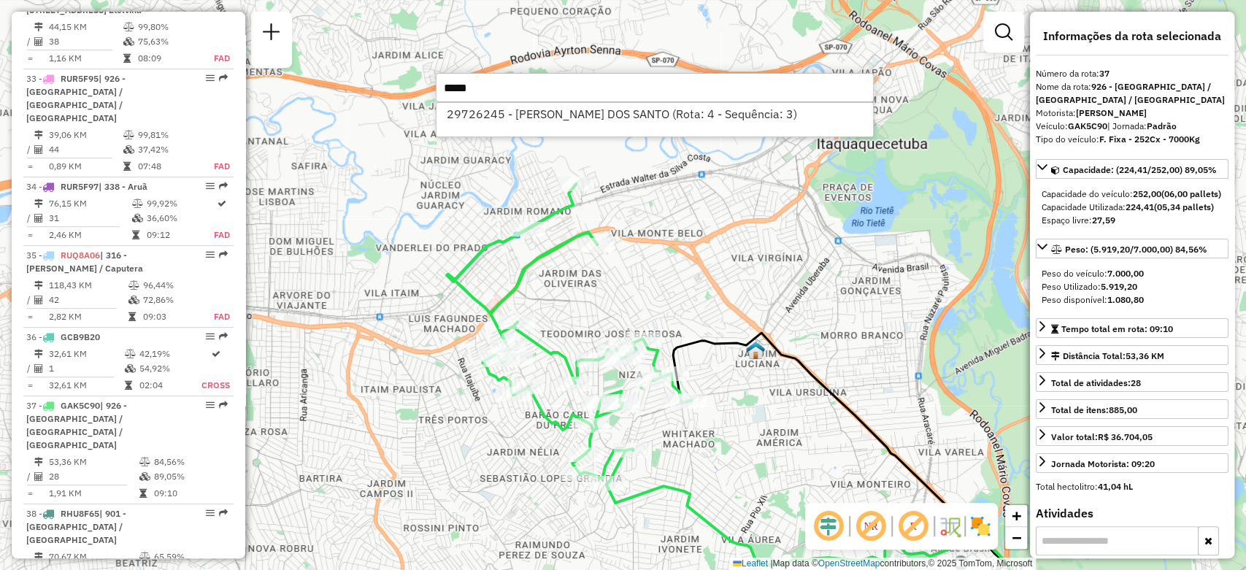
type input "*****"
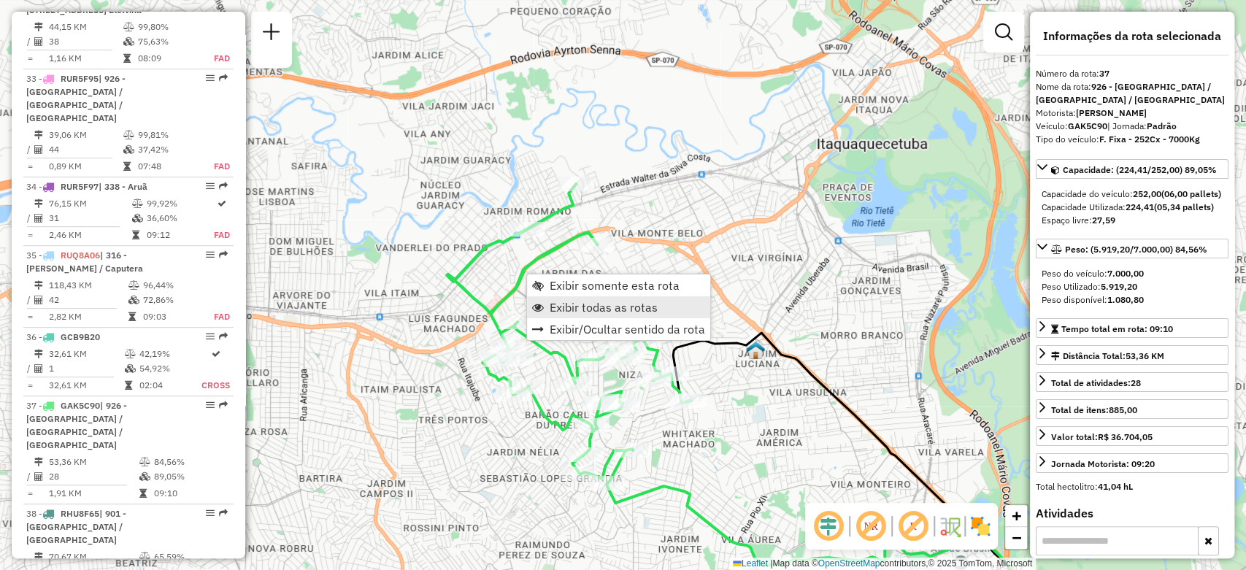
click at [578, 304] on span "Exibir todas as rotas" at bounding box center [603, 307] width 108 height 12
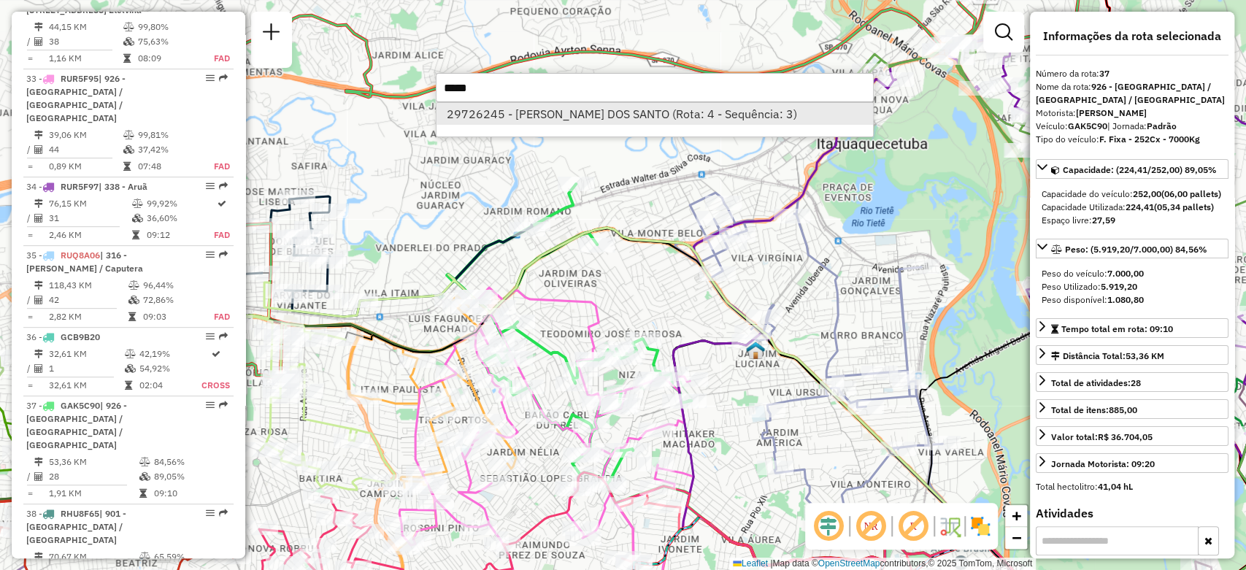
type input "*****"
click at [498, 115] on li "29726245 - [PERSON_NAME] DOS SANTO (Rota: 4 - Sequência: 3)" at bounding box center [654, 114] width 436 height 22
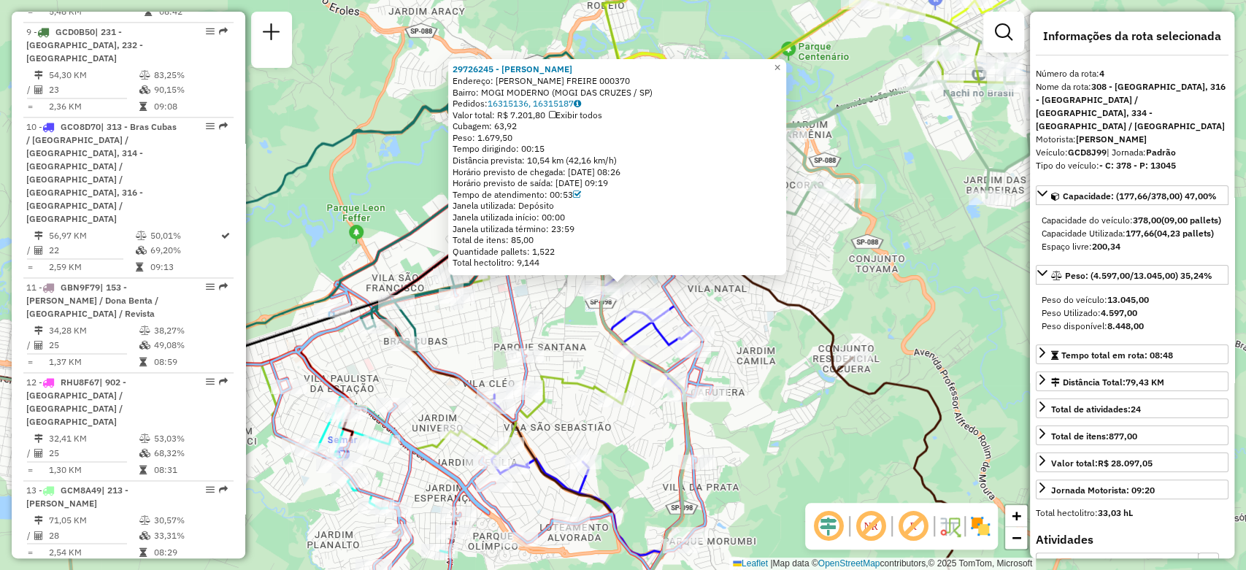
scroll to position [874, 0]
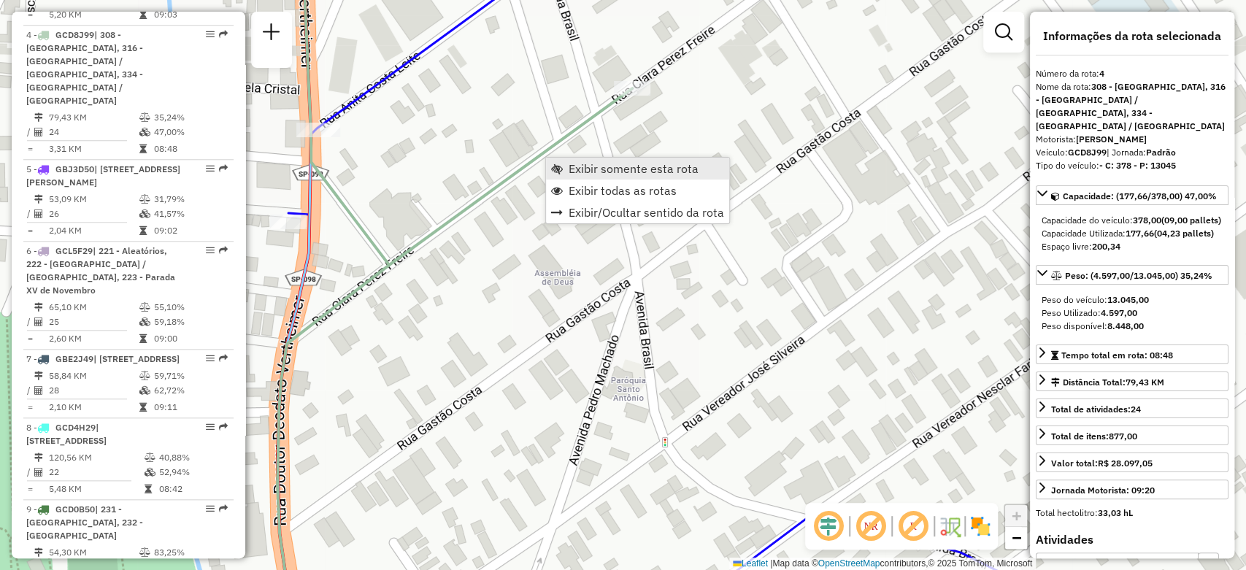
click at [566, 171] on link "Exibir somente esta rota" at bounding box center [637, 169] width 183 height 22
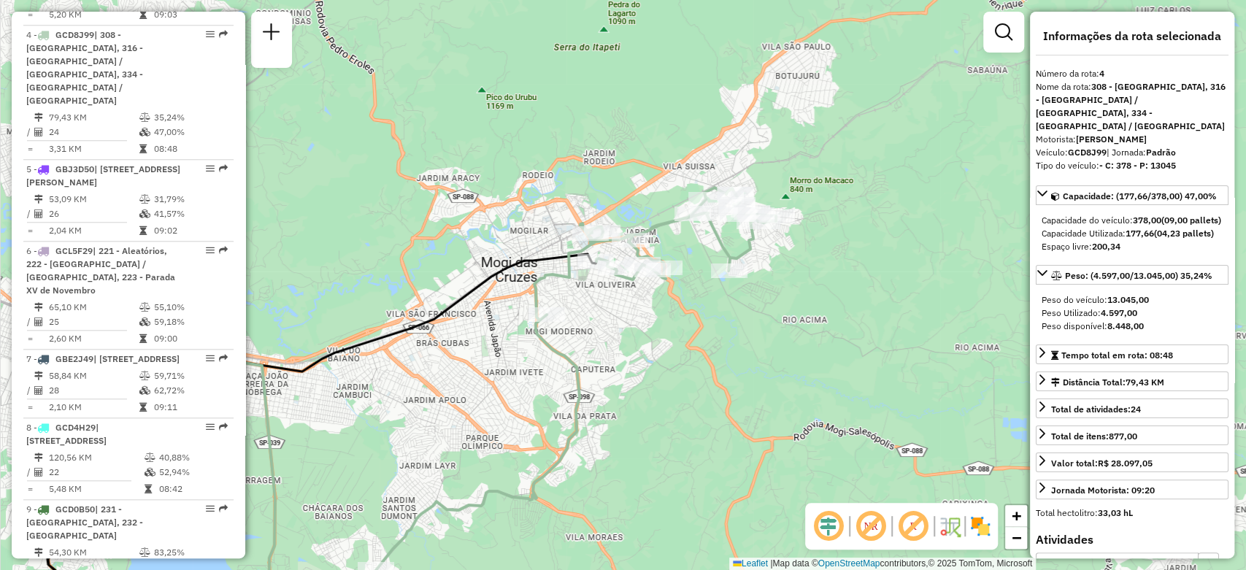
drag, startPoint x: 657, startPoint y: 269, endPoint x: 446, endPoint y: 417, distance: 257.7
click at [446, 417] on div "Janela de atendimento Grade de atendimento Capacidade Transportadoras Veículos …" at bounding box center [623, 285] width 1246 height 570
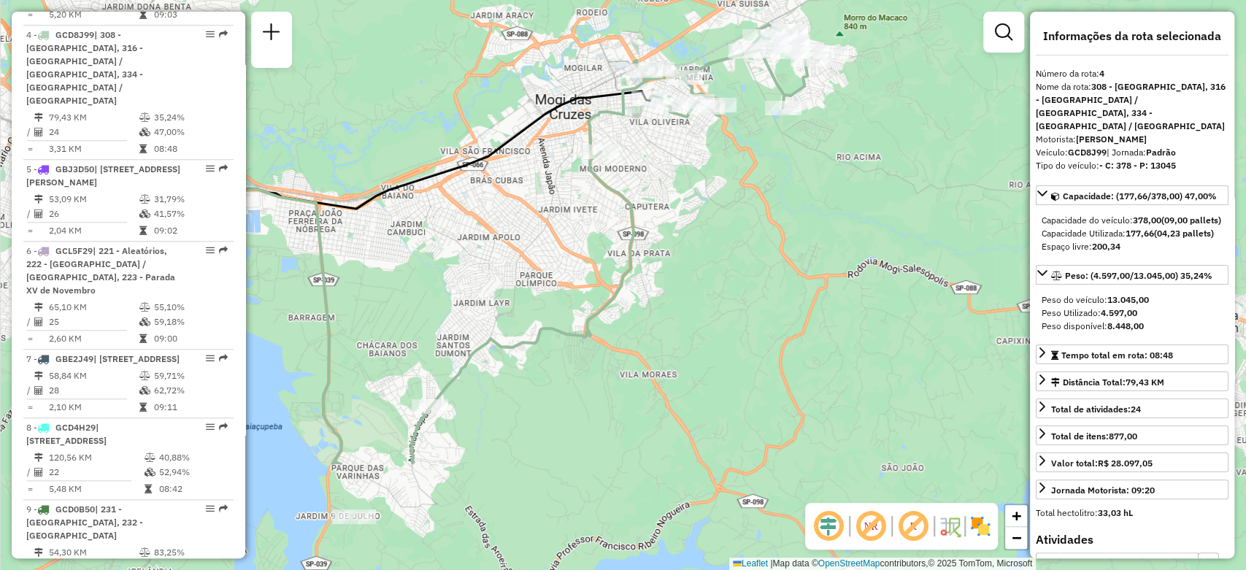
drag, startPoint x: 668, startPoint y: 374, endPoint x: 720, endPoint y: 209, distance: 172.8
click at [720, 209] on div "Janela de atendimento Grade de atendimento Capacidade Transportadoras Veículos …" at bounding box center [623, 285] width 1246 height 570
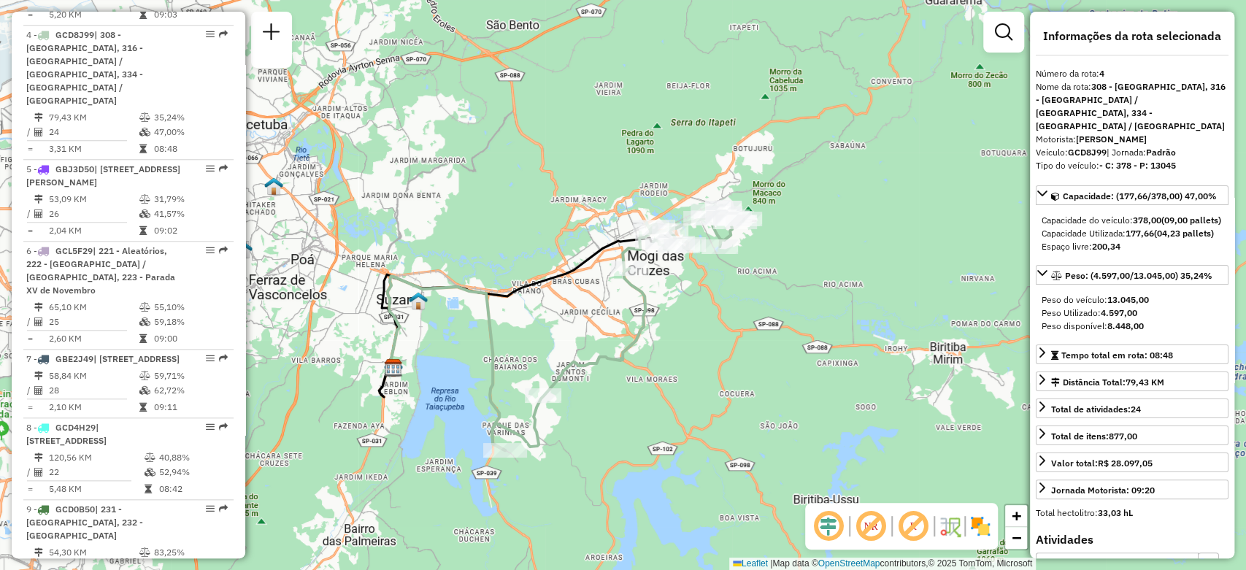
drag, startPoint x: 645, startPoint y: 355, endPoint x: 633, endPoint y: 388, distance: 35.1
click at [636, 388] on div "Janela de atendimento Grade de atendimento Capacidade Transportadoras Veículos …" at bounding box center [623, 285] width 1246 height 570
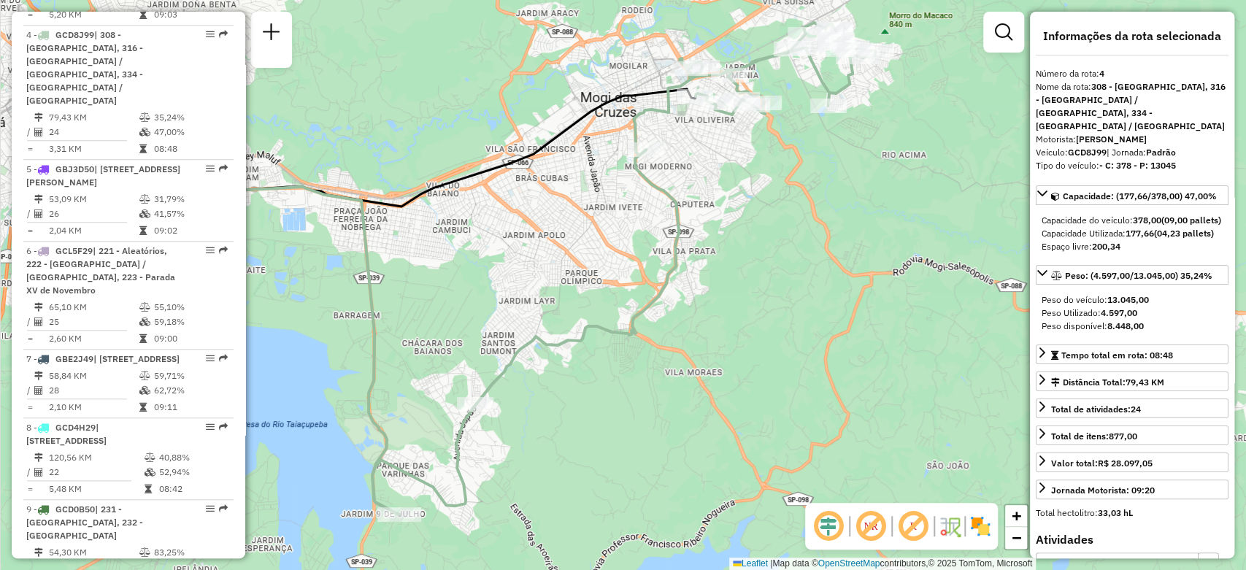
drag, startPoint x: 708, startPoint y: 329, endPoint x: 742, endPoint y: 267, distance: 70.9
click at [743, 267] on div "Janela de atendimento Grade de atendimento Capacidade Transportadoras Veículos …" at bounding box center [623, 285] width 1246 height 570
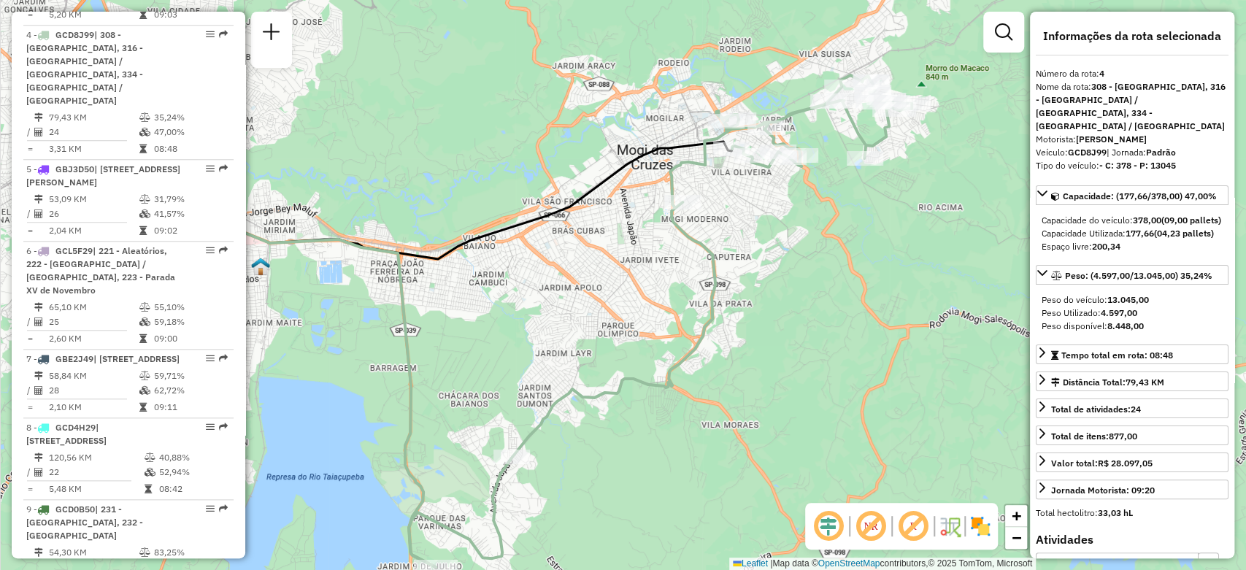
drag, startPoint x: 741, startPoint y: 277, endPoint x: 779, endPoint y: 320, distance: 57.3
click at [780, 320] on div "Janela de atendimento Grade de atendimento Capacidade Transportadoras Veículos …" at bounding box center [623, 285] width 1246 height 570
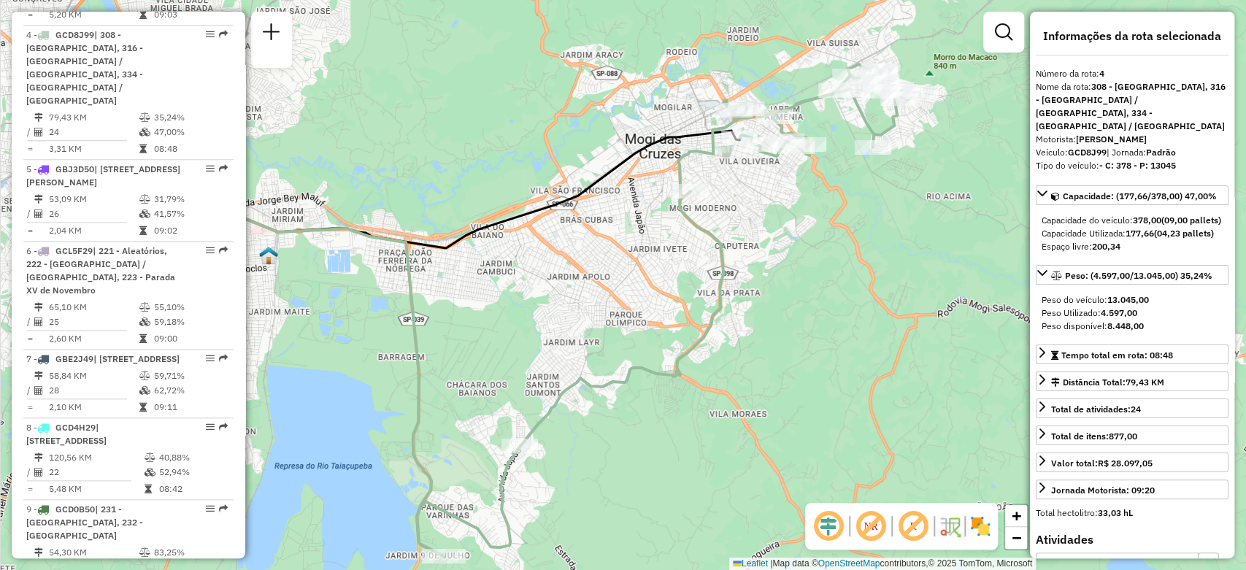
drag, startPoint x: 565, startPoint y: 492, endPoint x: 576, endPoint y: 463, distance: 31.4
click at [580, 463] on div "Janela de atendimento Grade de atendimento Capacidade Transportadoras Veículos …" at bounding box center [623, 285] width 1246 height 570
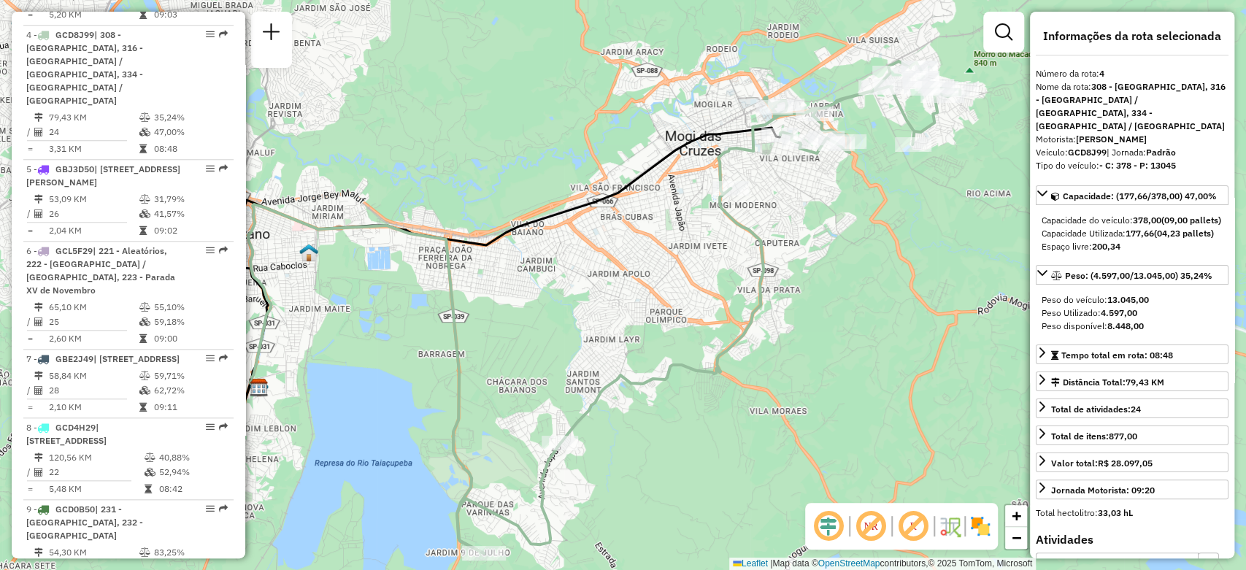
drag, startPoint x: 759, startPoint y: 342, endPoint x: 790, endPoint y: 357, distance: 34.6
click at [790, 357] on div "Janela de atendimento Grade de atendimento Capacidade Transportadoras Veículos …" at bounding box center [623, 285] width 1246 height 570
